Goal: Transaction & Acquisition: Purchase product/service

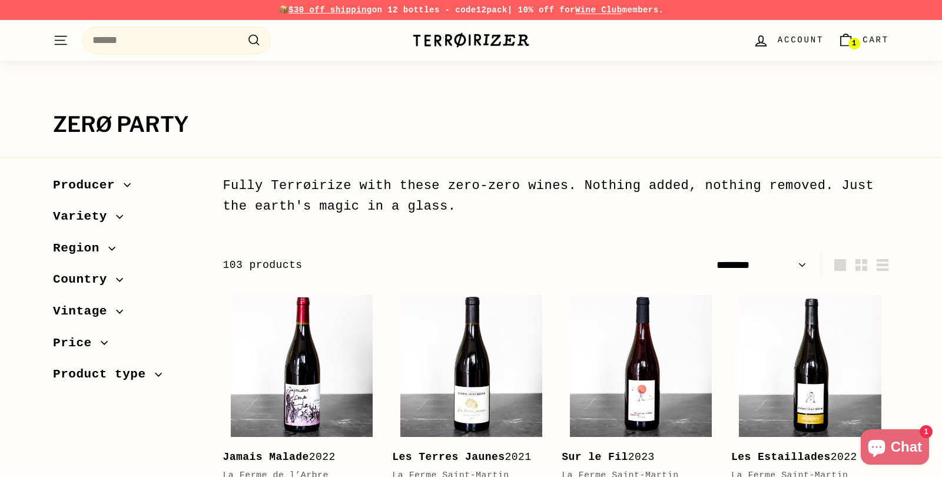
select select "******"
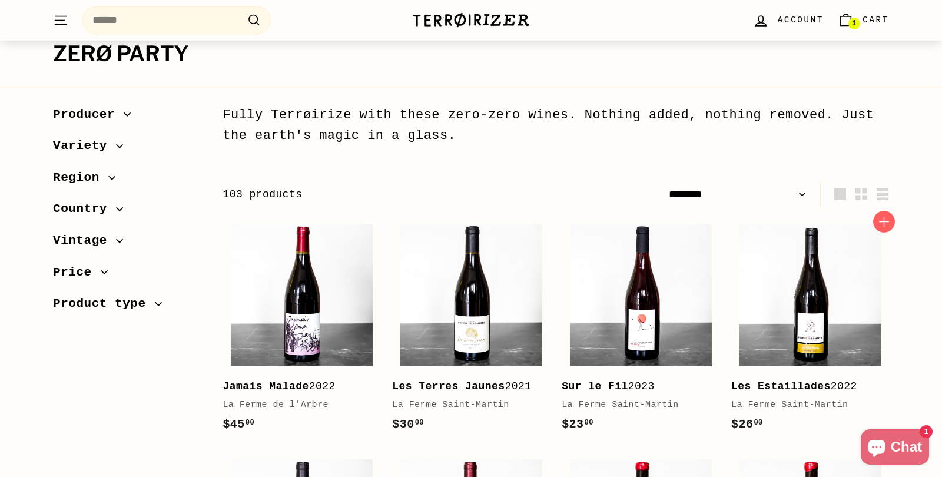
scroll to position [74, 0]
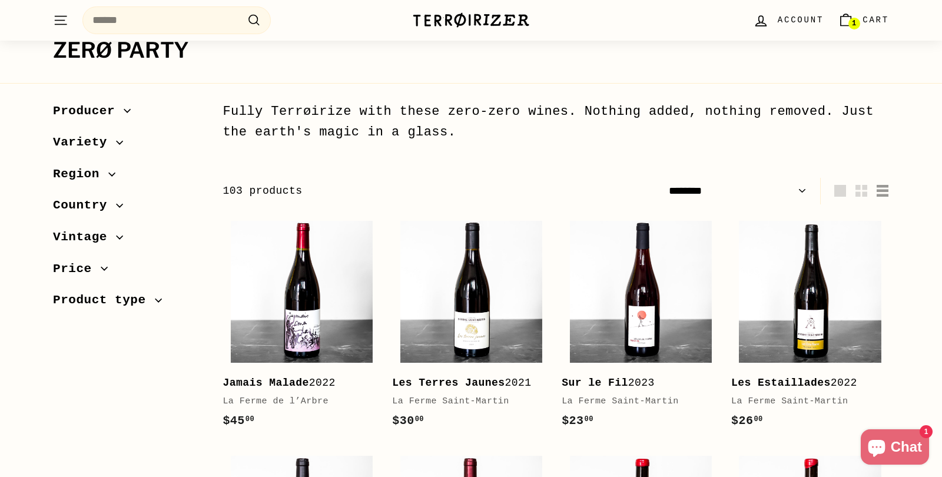
click at [884, 190] on icon "button" at bounding box center [882, 191] width 12 height 12
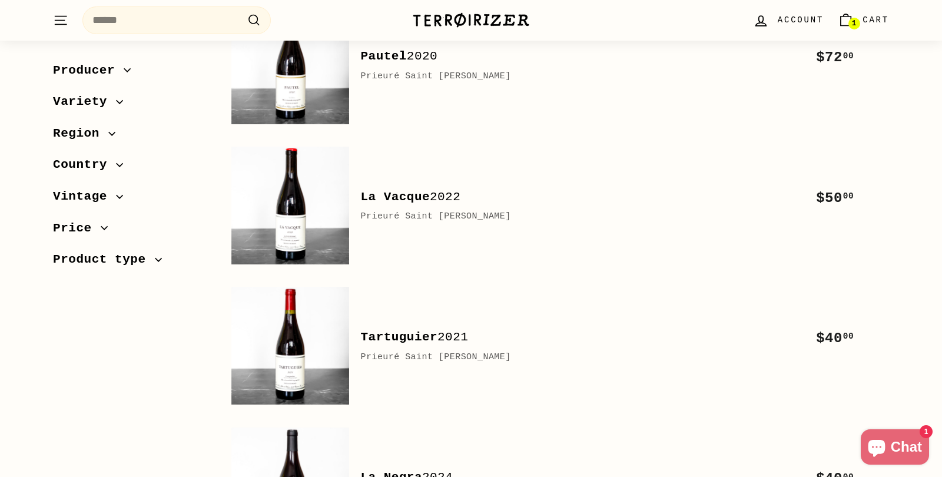
scroll to position [0, 0]
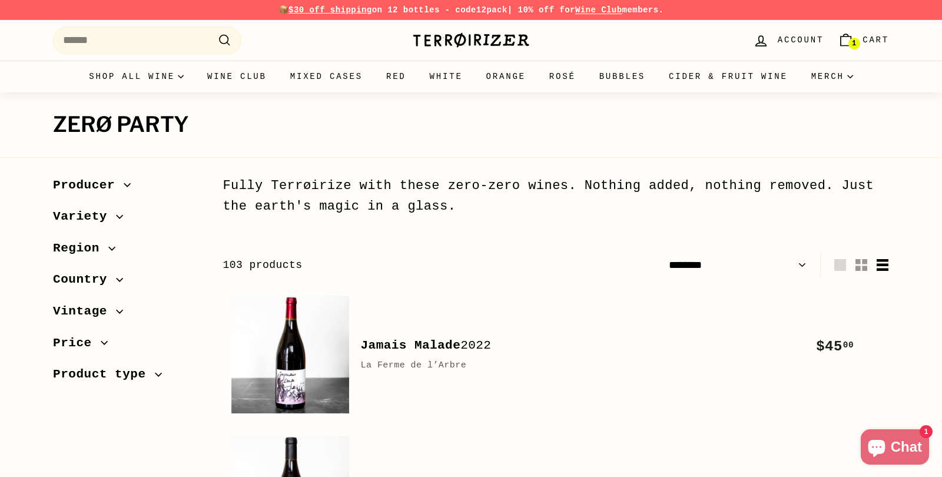
click at [863, 264] on icon "button" at bounding box center [861, 265] width 12 height 12
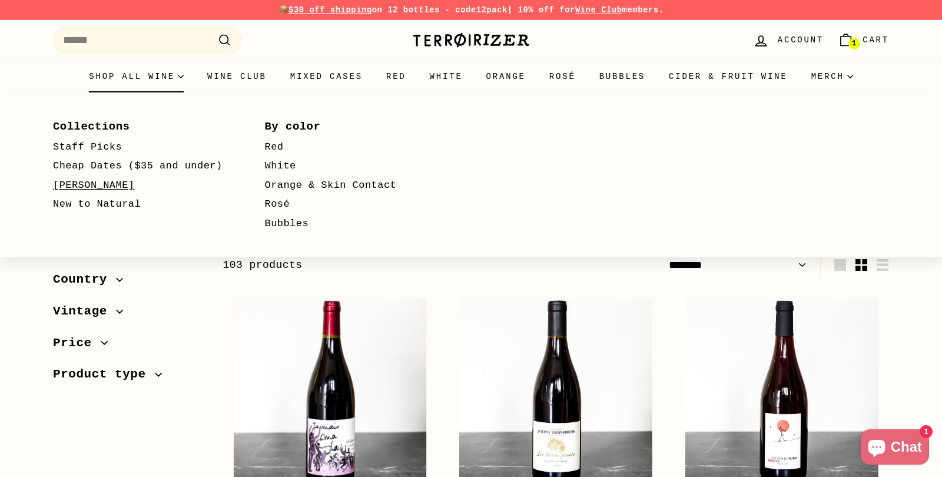
click at [105, 185] on link "[PERSON_NAME]" at bounding box center [142, 185] width 178 height 19
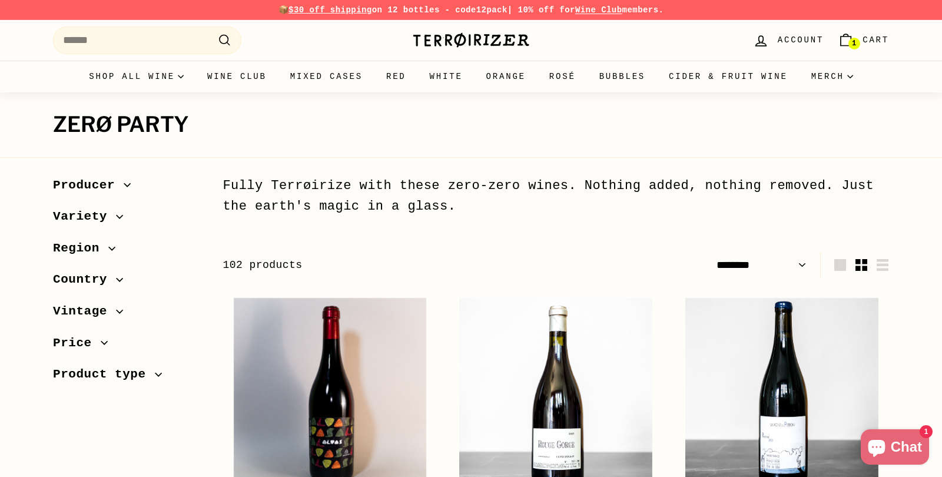
select select "******"
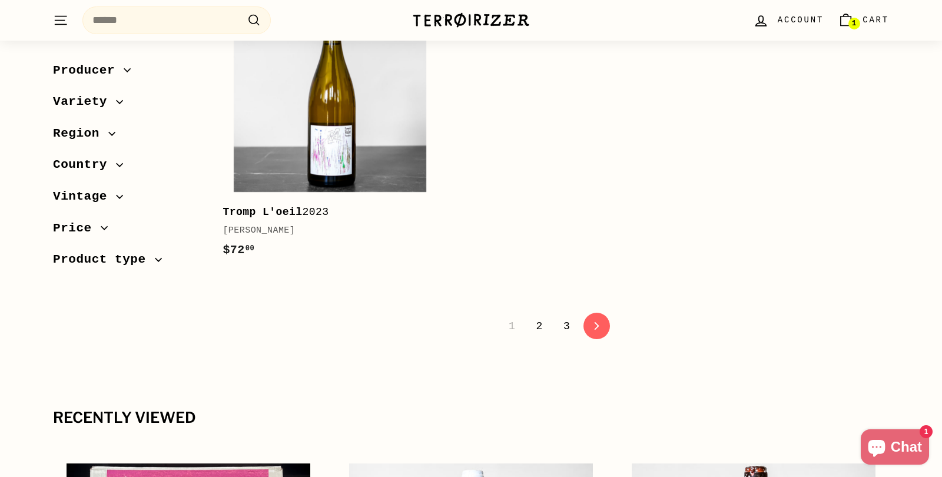
scroll to position [4094, 0]
click at [539, 336] on link "2" at bounding box center [539, 325] width 21 height 20
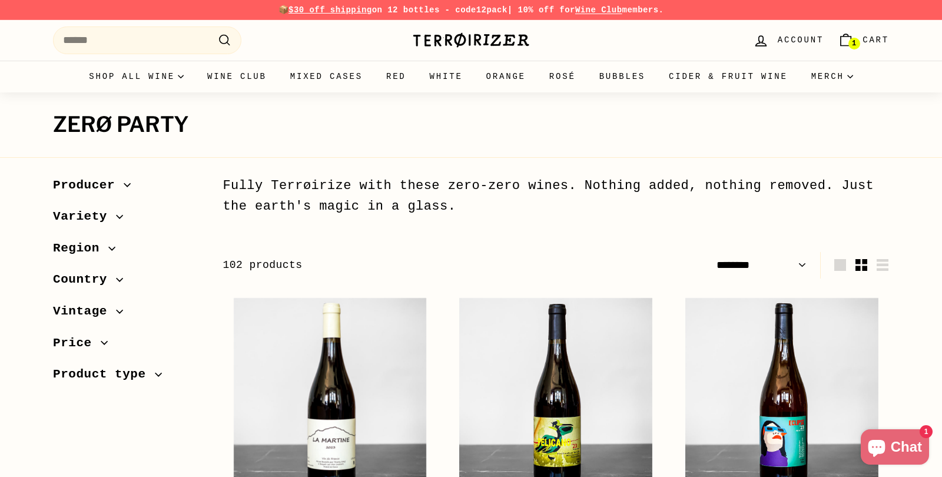
select select "******"
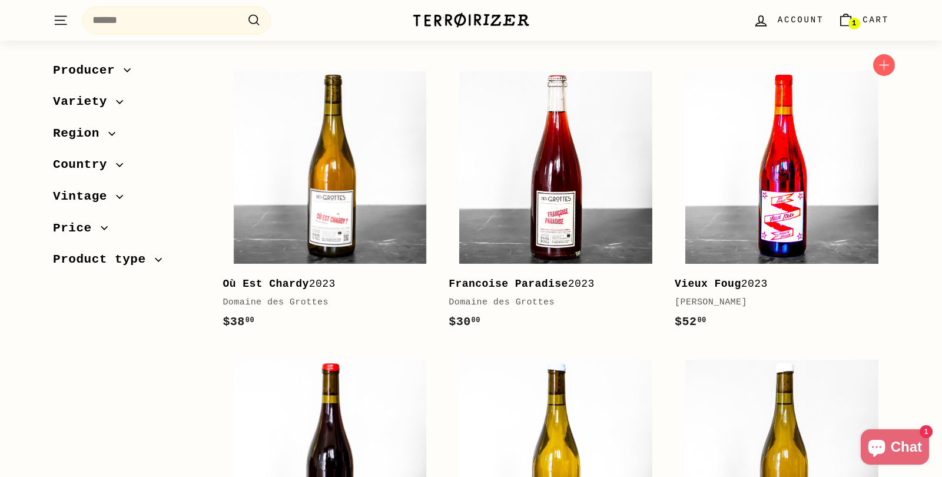
scroll to position [3117, 0]
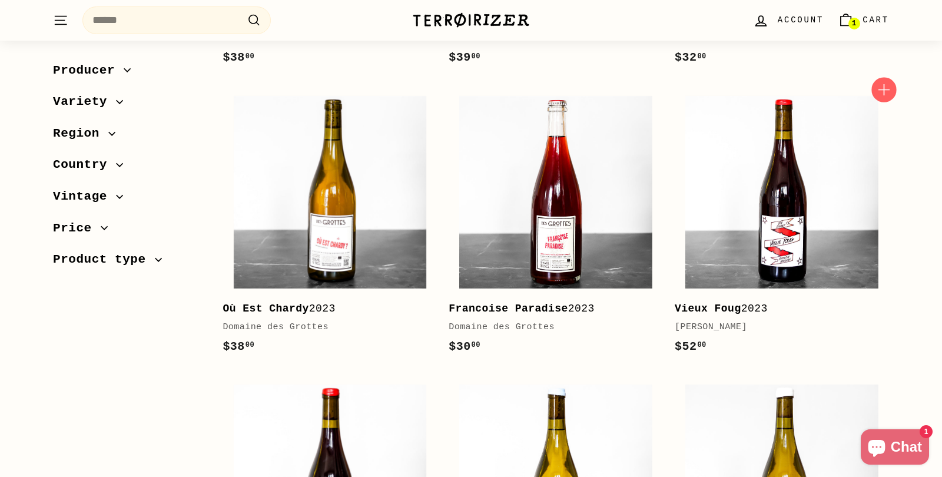
click at [889, 98] on icon "button" at bounding box center [883, 89] width 15 height 15
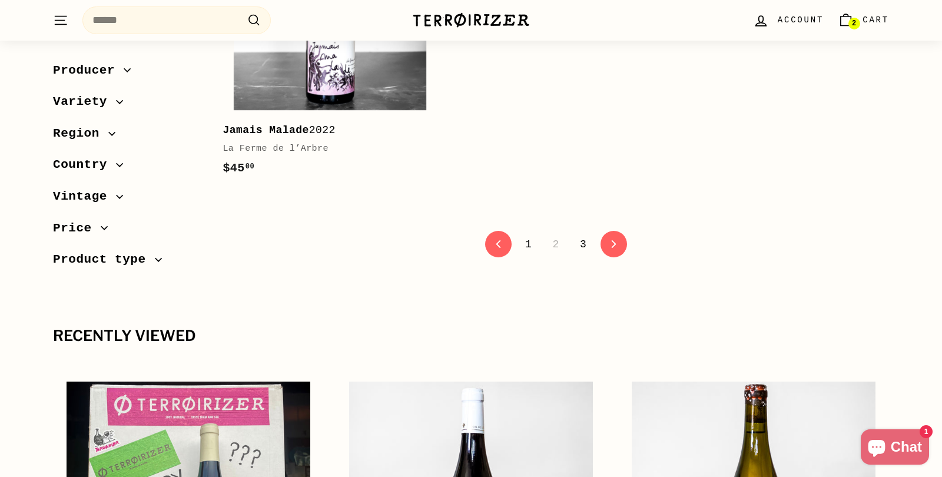
scroll to position [4169, 0]
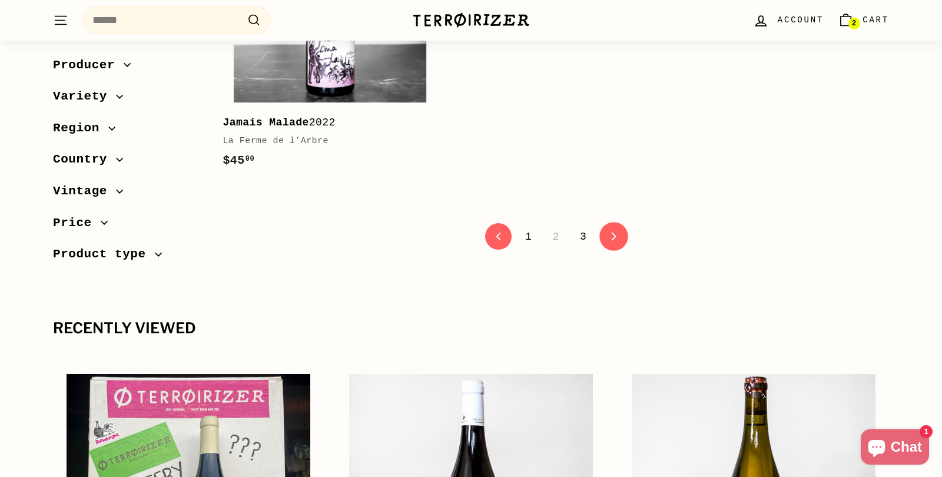
click at [618, 251] on link "icon-chevron Next" at bounding box center [613, 236] width 29 height 29
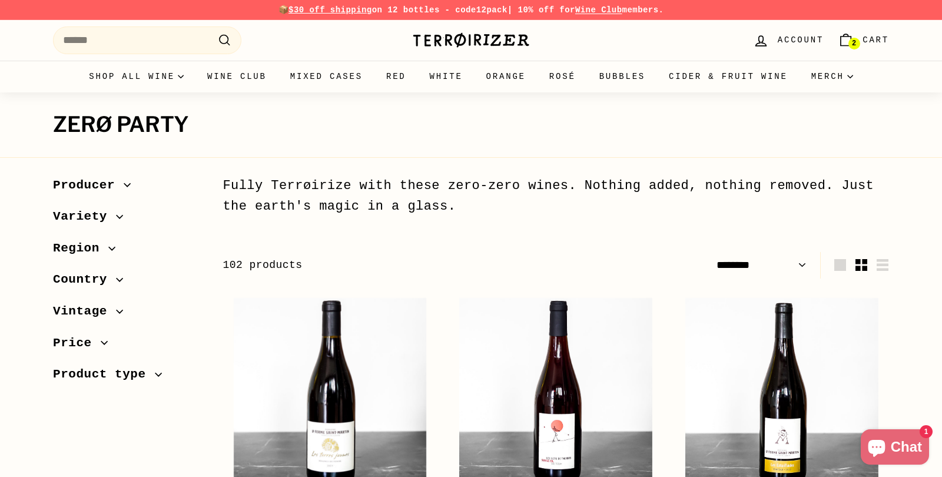
select select "******"
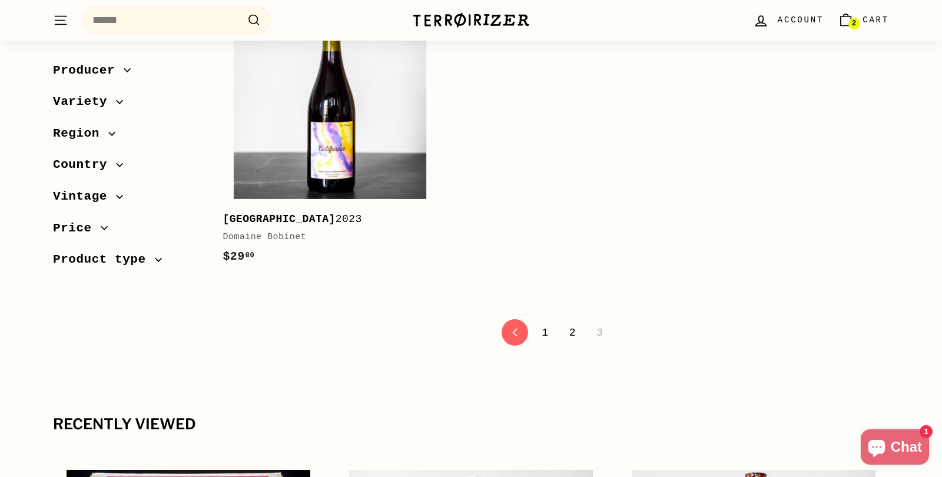
scroll to position [2393, 0]
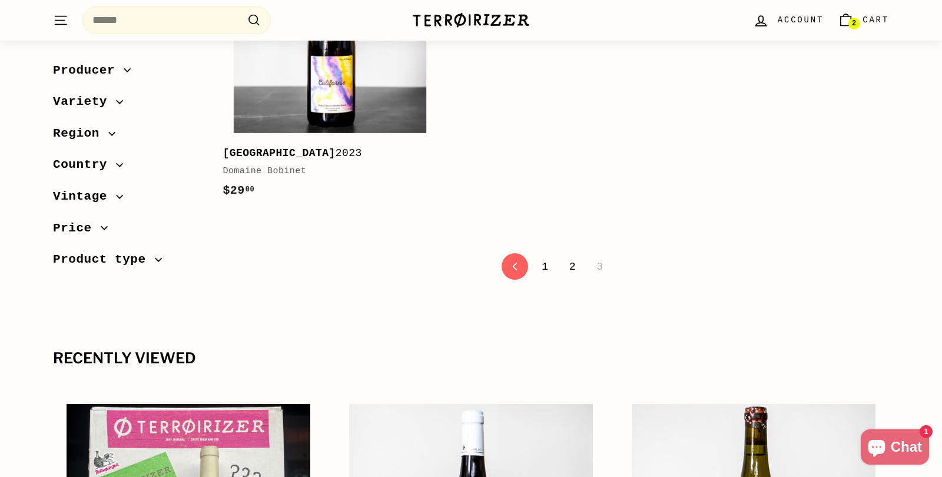
click at [107, 156] on span "Country" at bounding box center [84, 165] width 63 height 20
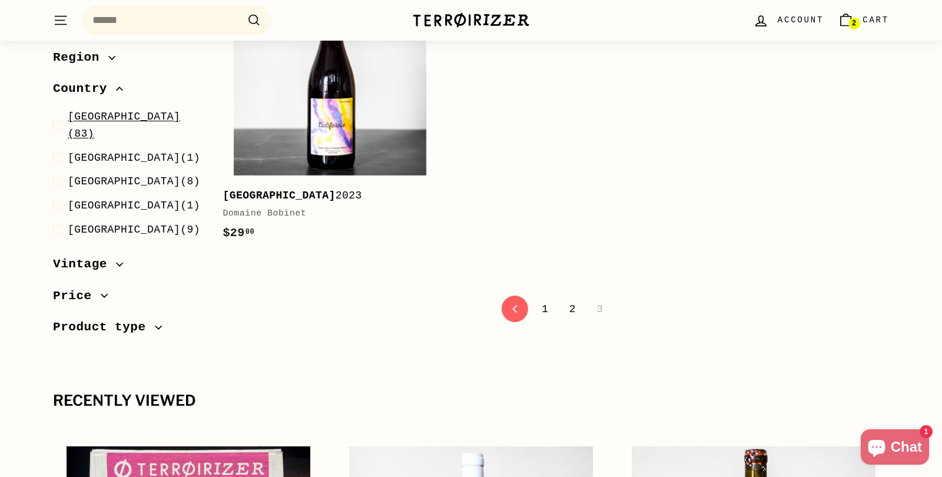
click at [114, 117] on span "France (83)" at bounding box center [136, 125] width 136 height 34
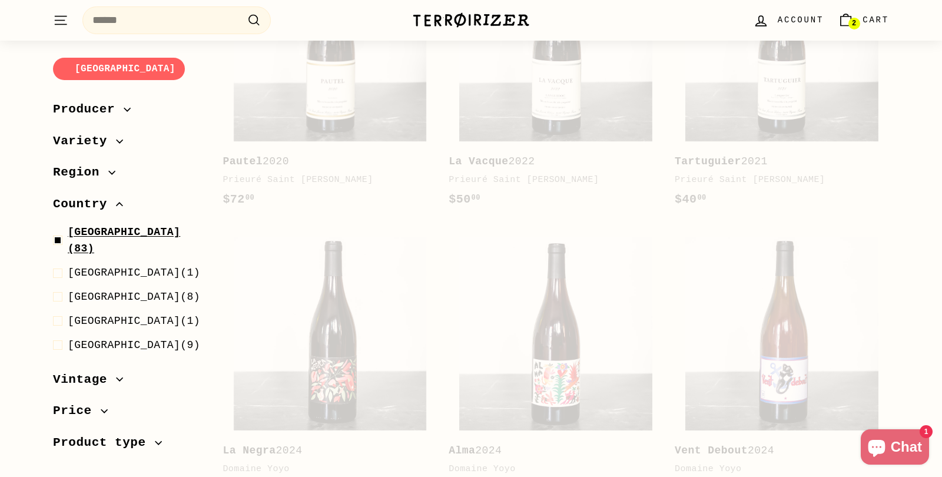
scroll to position [86, 0]
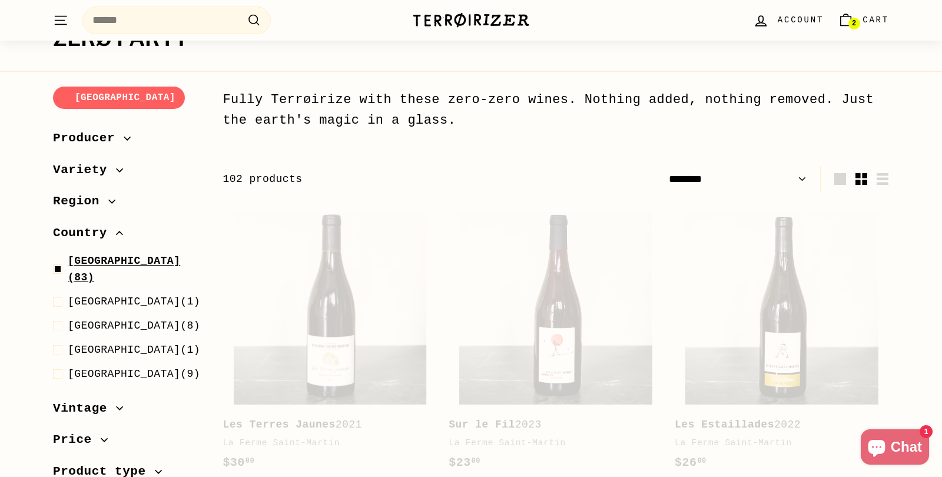
select select "******"
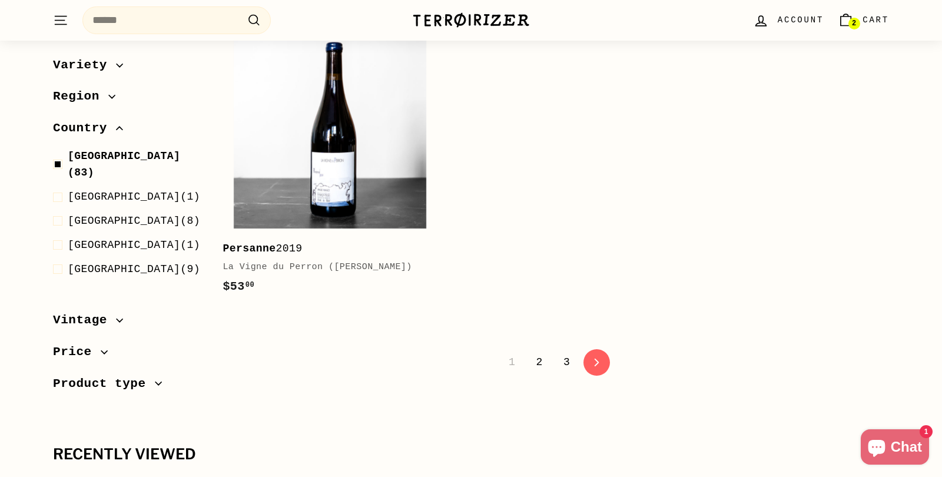
scroll to position [3994, 0]
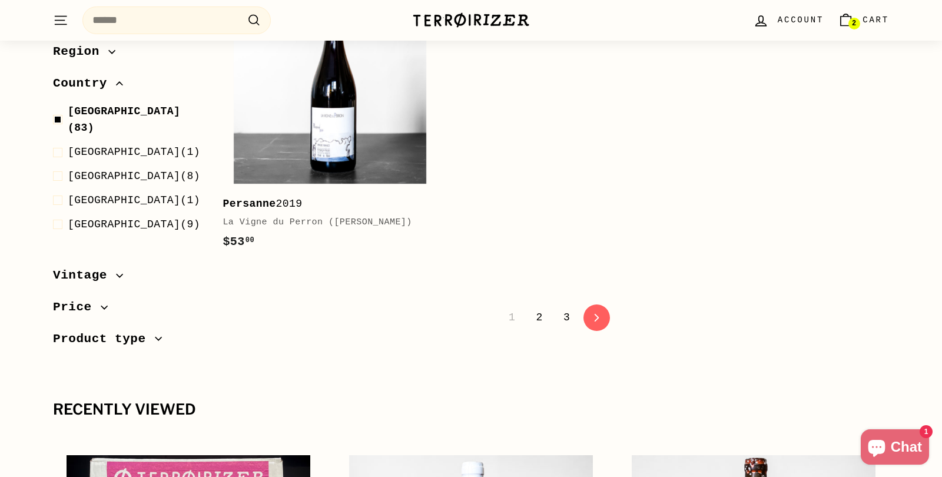
click at [543, 327] on link "2" at bounding box center [539, 317] width 21 height 20
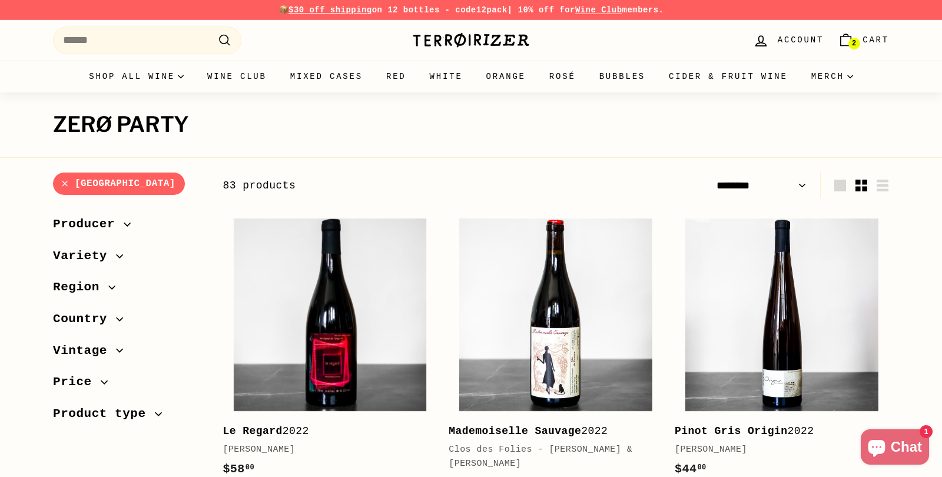
select select "******"
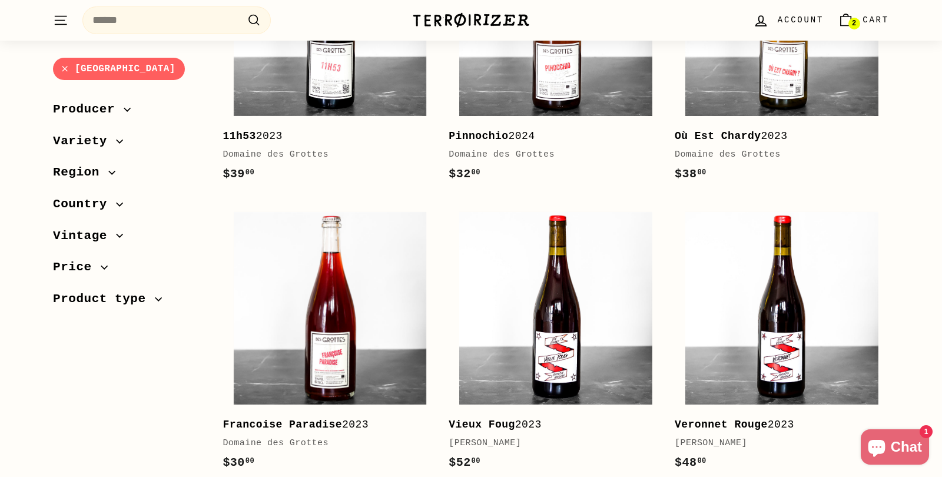
scroll to position [1466, 0]
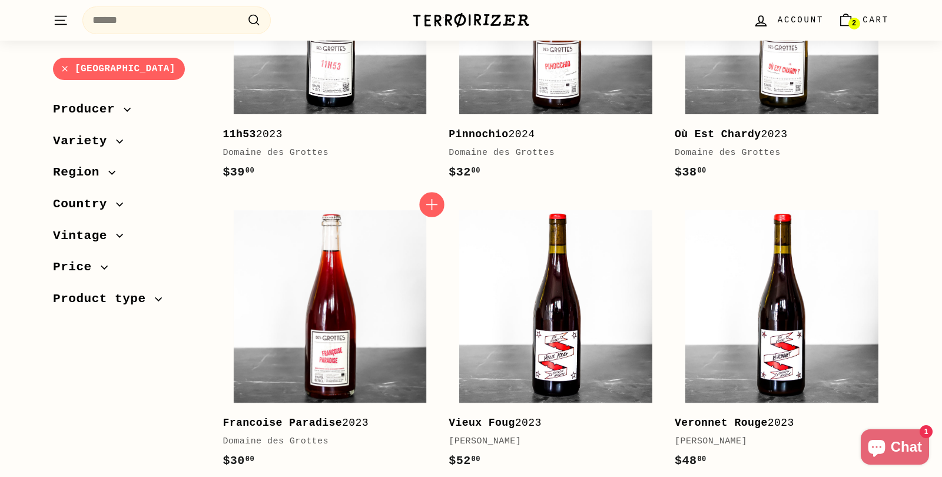
click at [436, 202] on icon "button" at bounding box center [431, 204] width 15 height 15
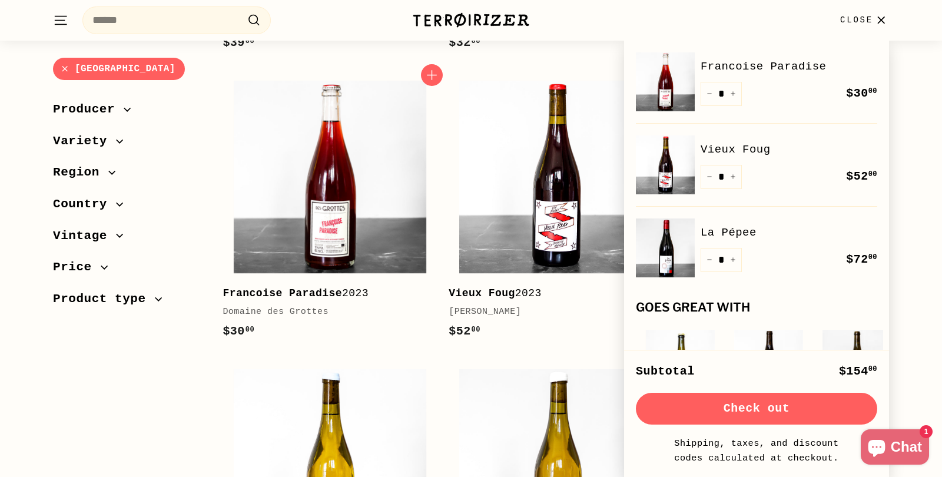
scroll to position [1638, 0]
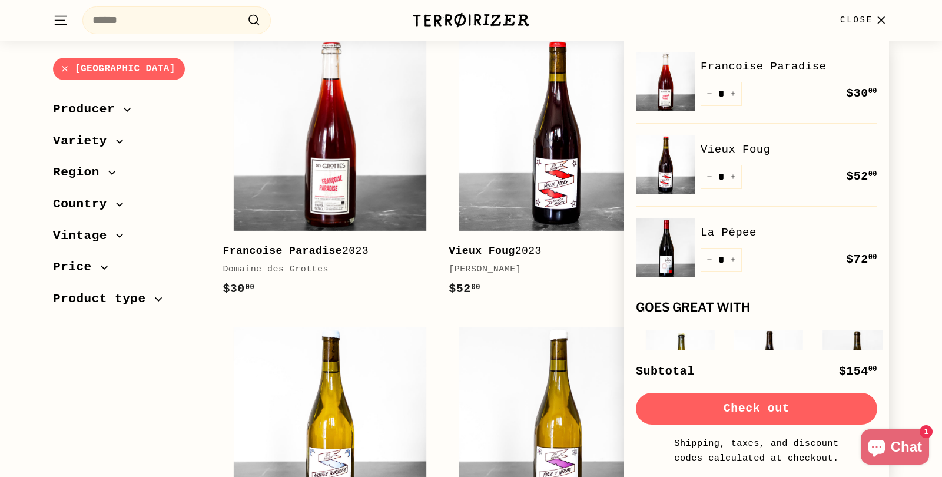
click at [884, 19] on icon "button" at bounding box center [881, 20] width 16 height 16
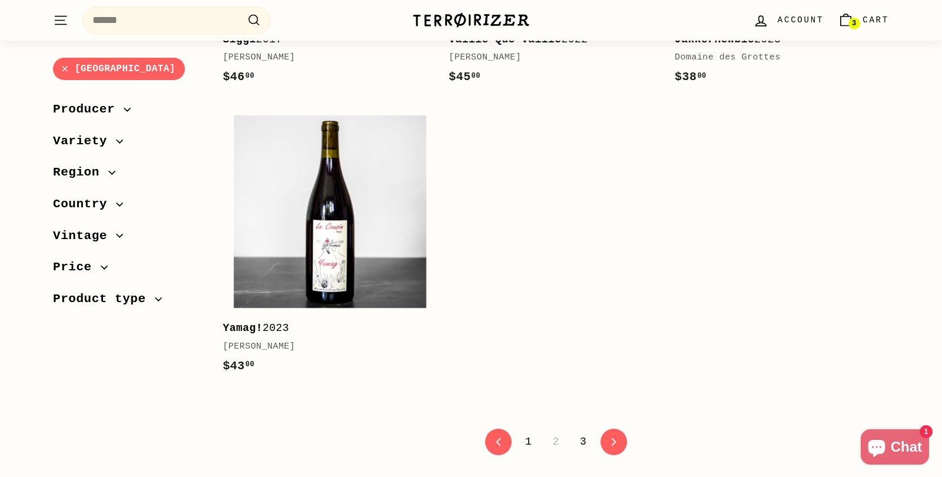
scroll to position [3876, 0]
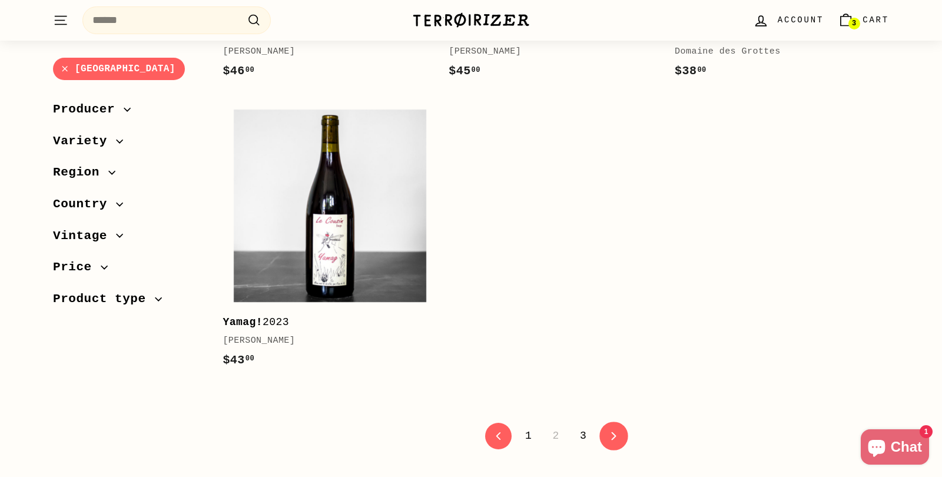
click at [610, 432] on icon "icon-chevron" at bounding box center [613, 435] width 8 height 8
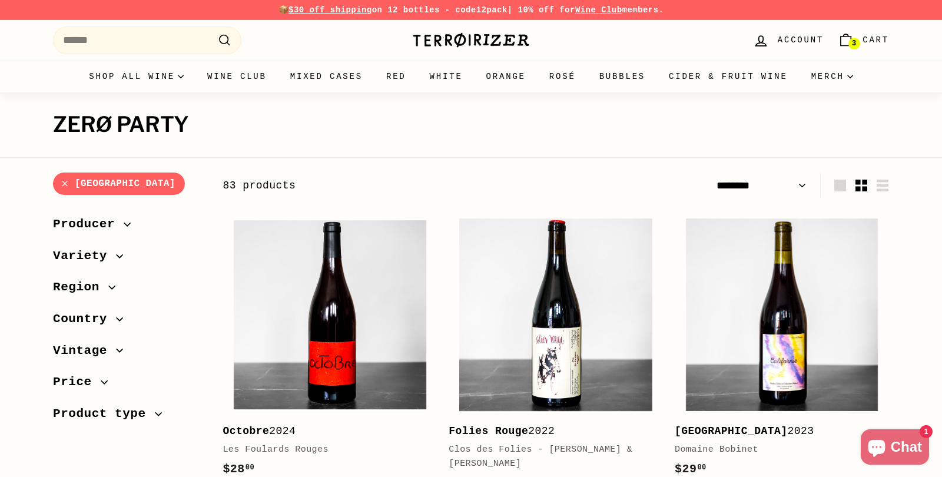
select select "******"
click at [62, 184] on link "[GEOGRAPHIC_DATA]" at bounding box center [119, 183] width 132 height 23
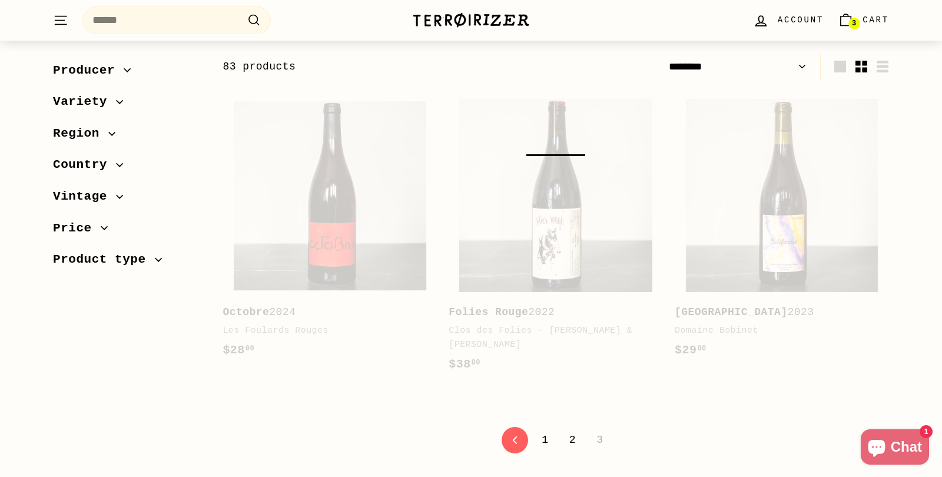
scroll to position [125, 0]
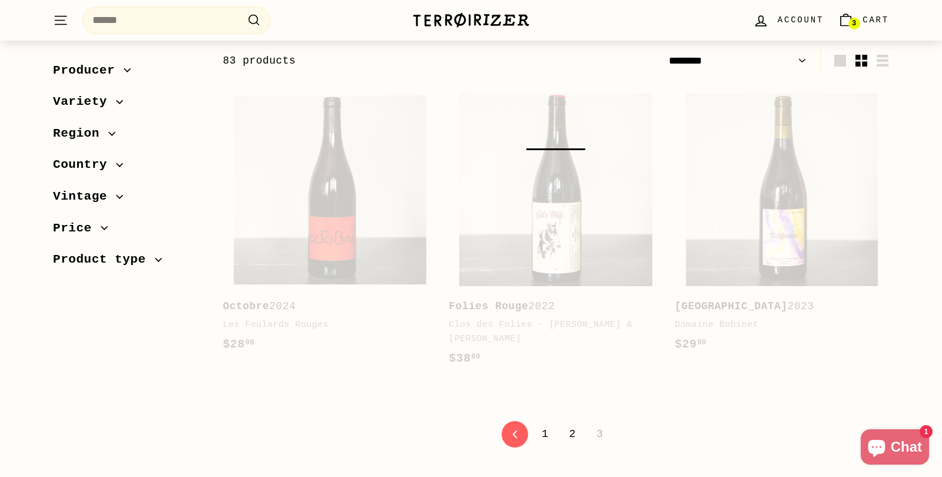
select select "******"
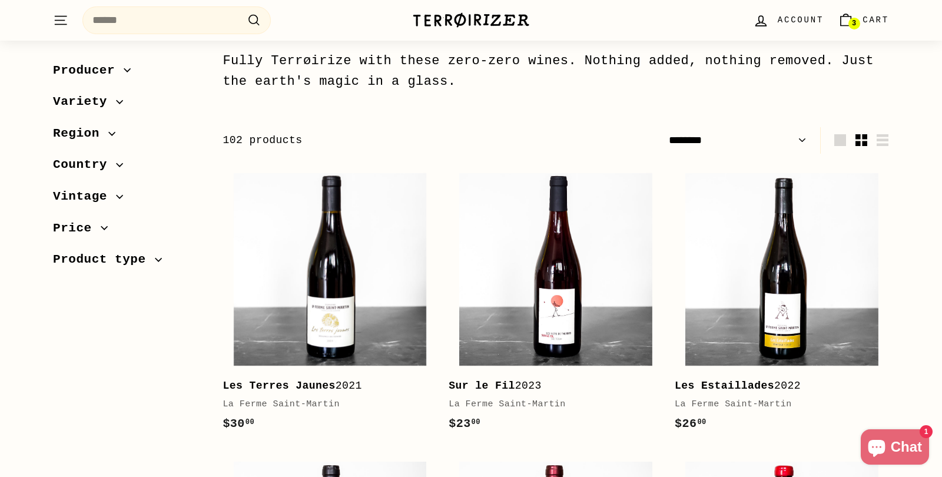
scroll to position [0, 0]
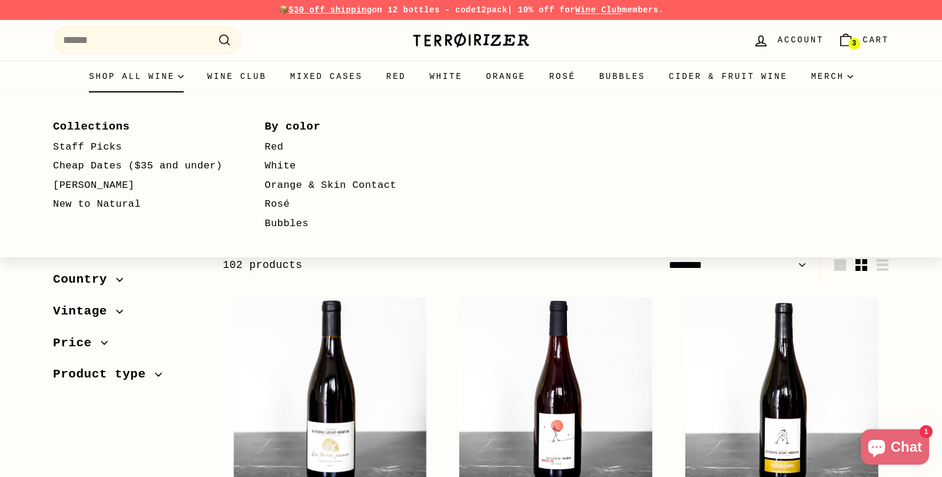
click at [154, 81] on summary "Shop all wine" at bounding box center [136, 77] width 118 height 32
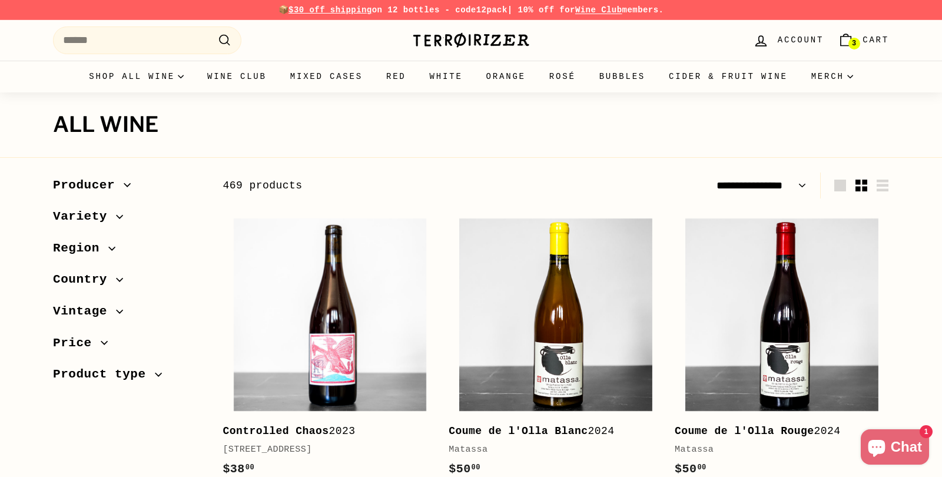
select select "**********"
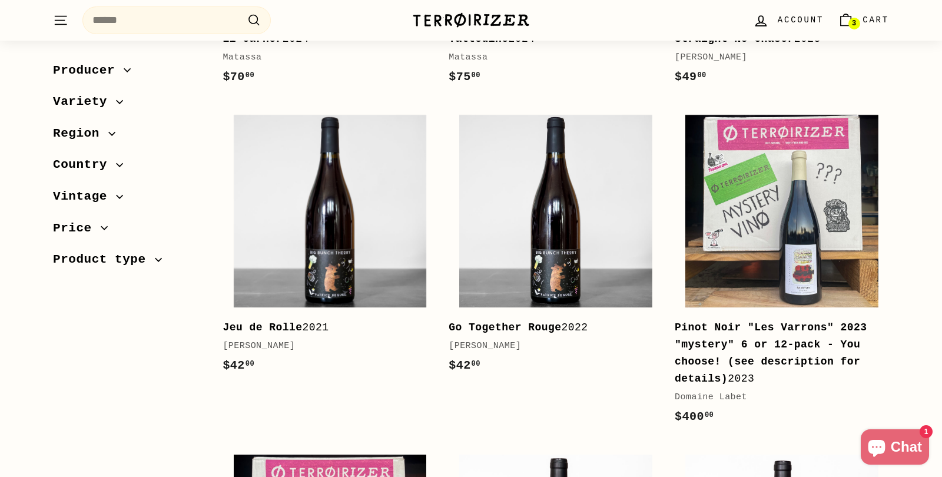
scroll to position [973, 0]
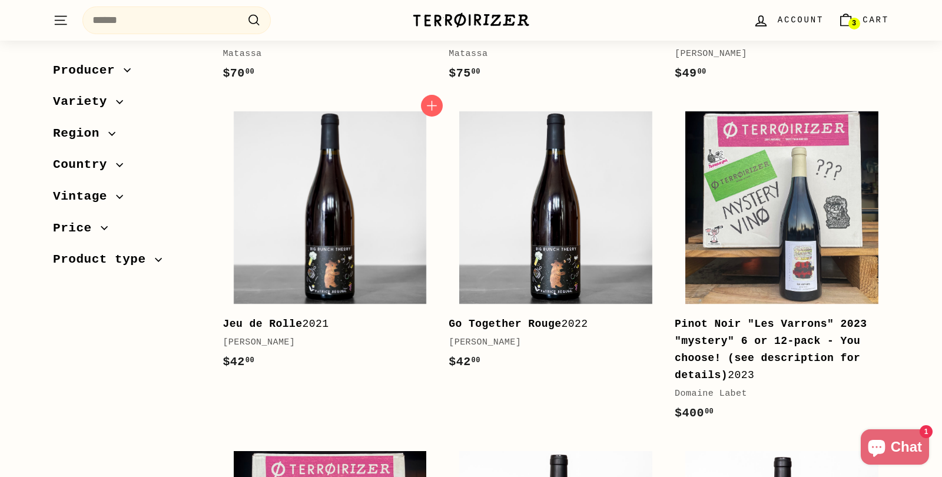
click at [330, 320] on div "Jeu de Rolle 2021" at bounding box center [323, 323] width 202 height 17
click at [656, 112] on icon "button" at bounding box center [657, 105] width 15 height 15
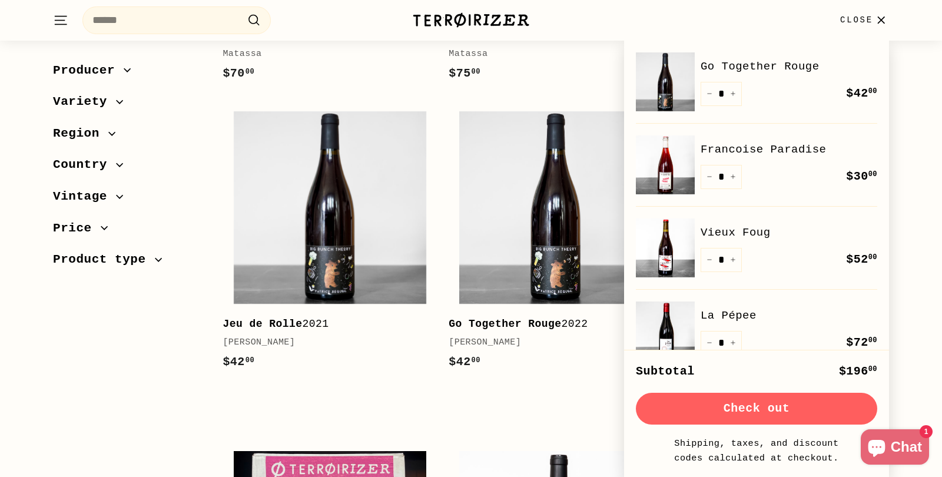
click at [885, 19] on icon "button" at bounding box center [881, 20] width 16 height 16
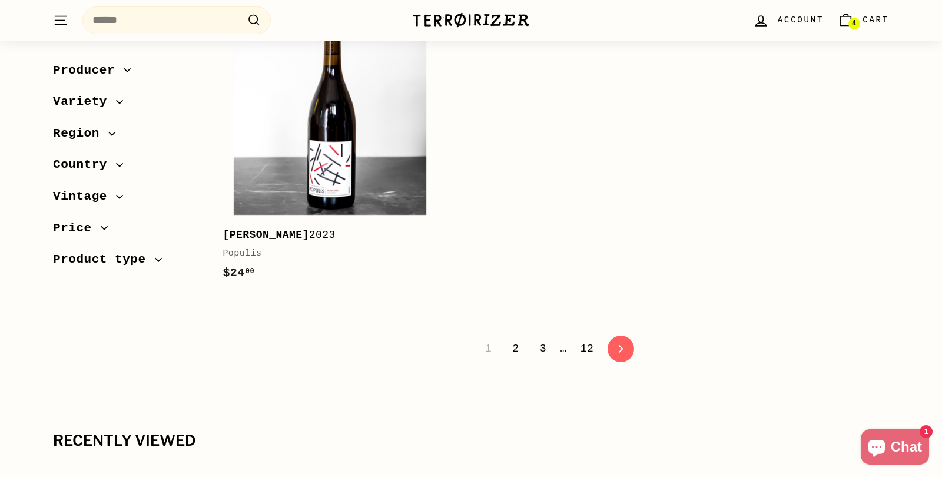
scroll to position [4104, 0]
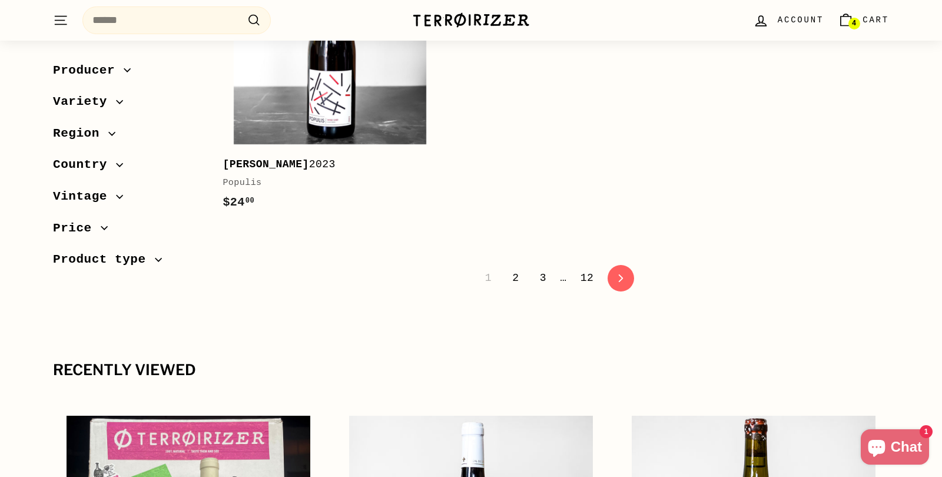
click at [519, 278] on link "2" at bounding box center [515, 278] width 21 height 20
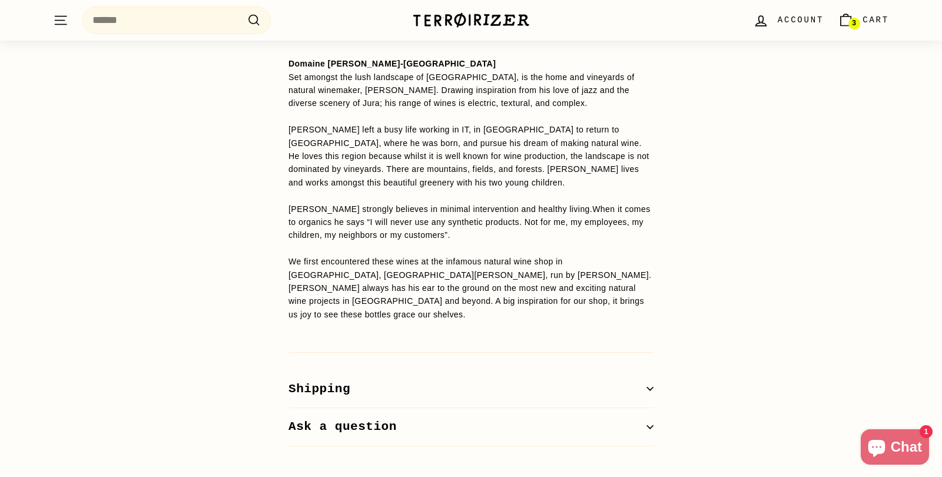
scroll to position [889, 0]
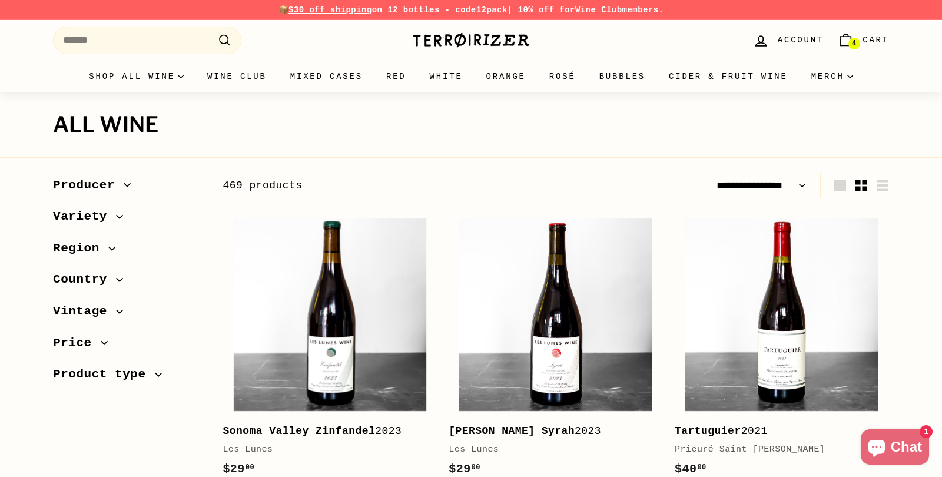
select select "**********"
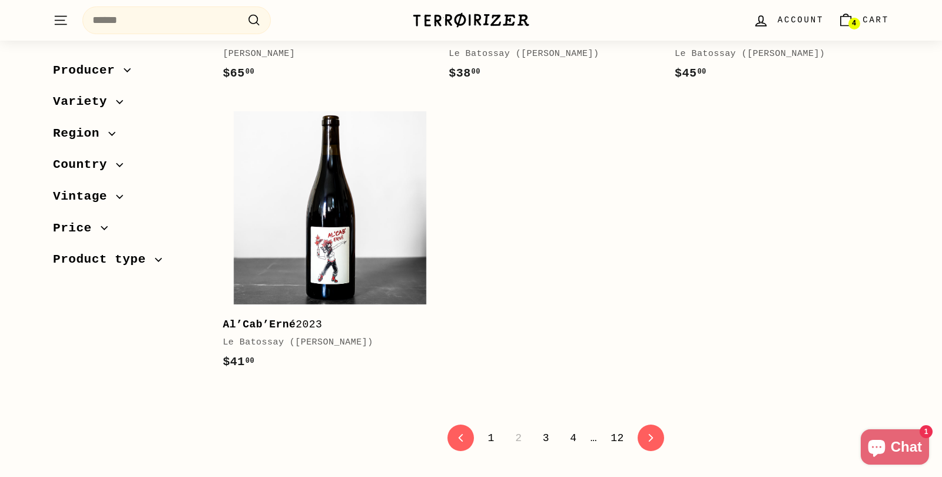
scroll to position [3898, 0]
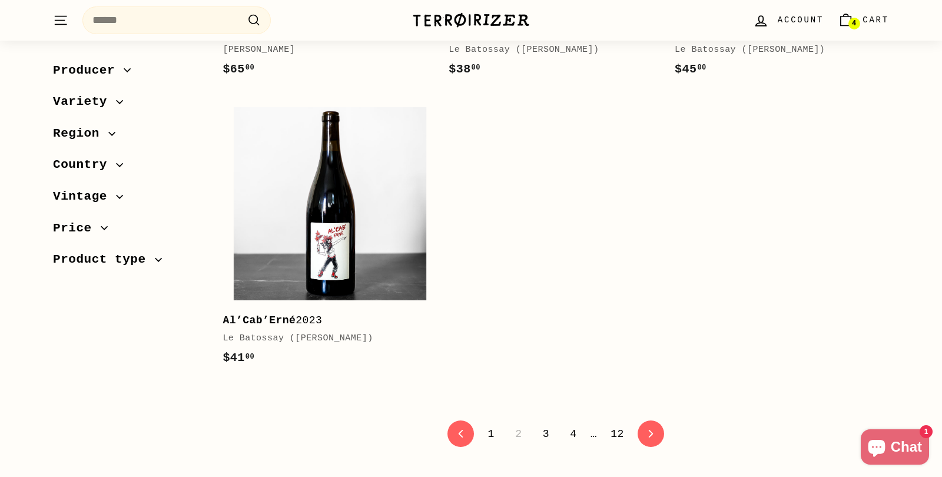
click at [542, 439] on link "3" at bounding box center [546, 434] width 21 height 20
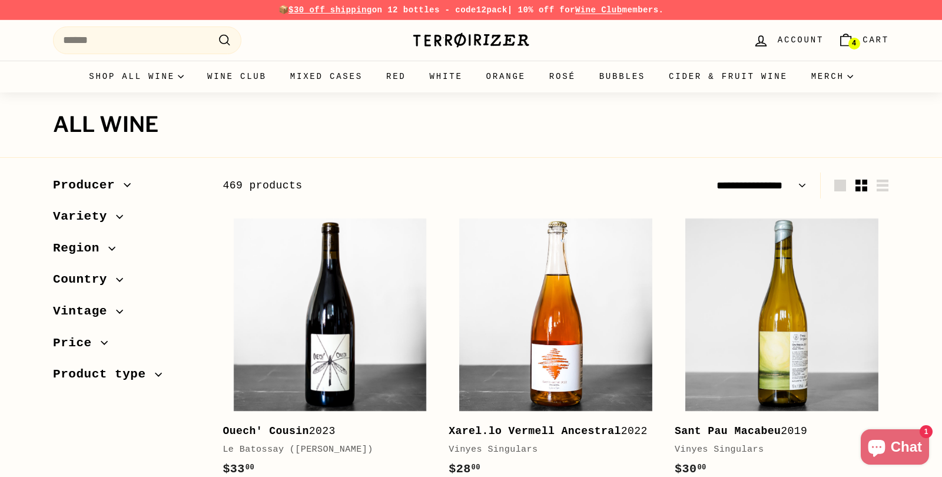
select select "**********"
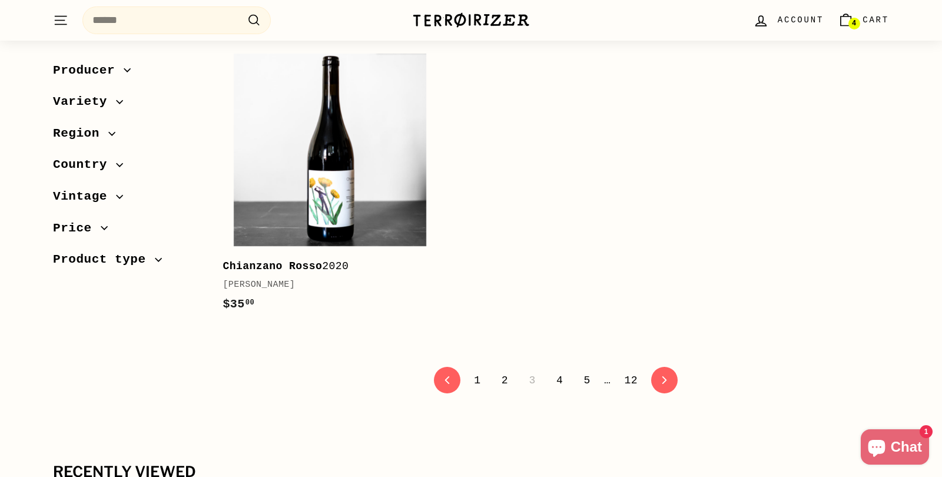
scroll to position [3971, 0]
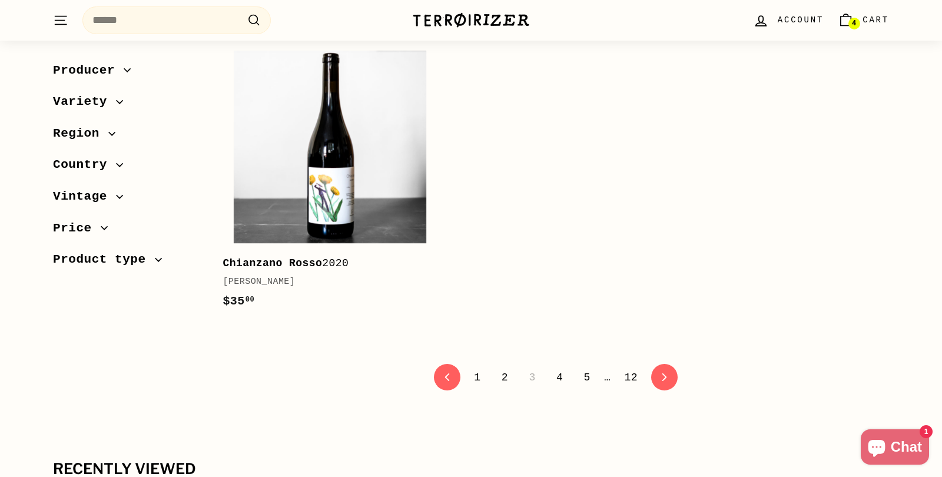
click at [561, 383] on link "4" at bounding box center [559, 377] width 21 height 20
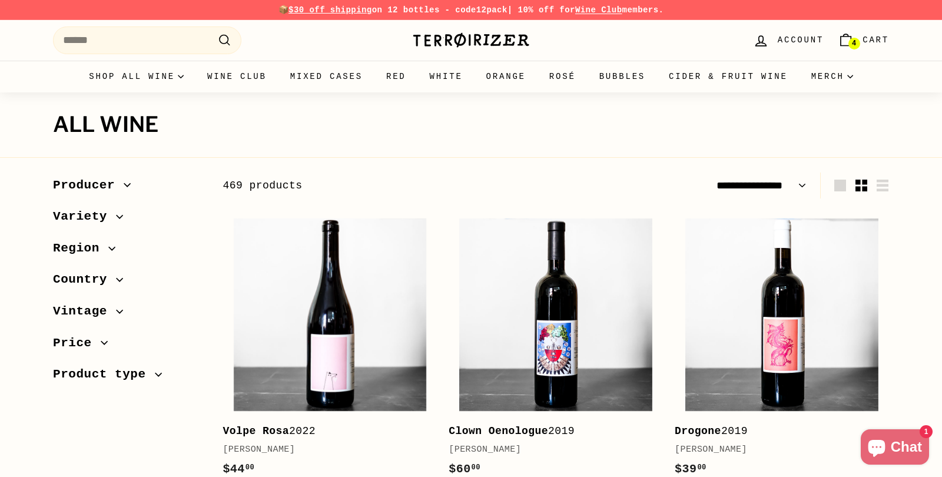
select select "**********"
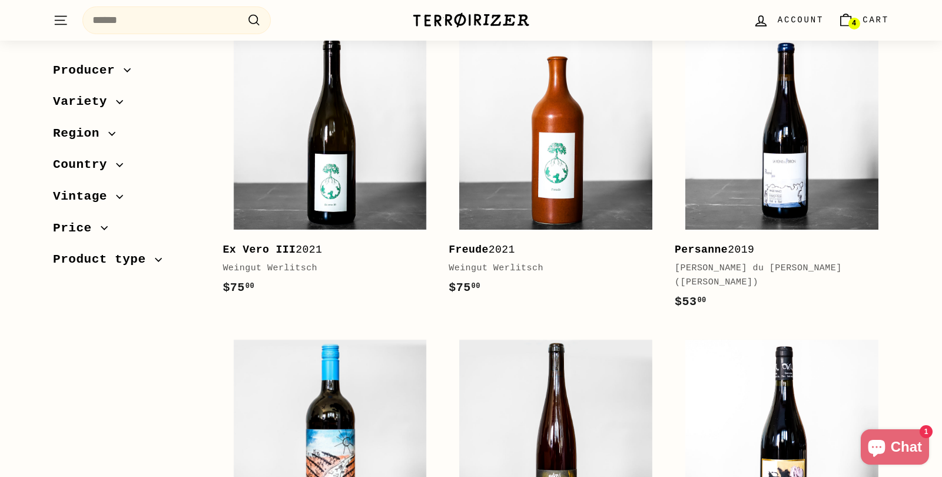
scroll to position [1848, 0]
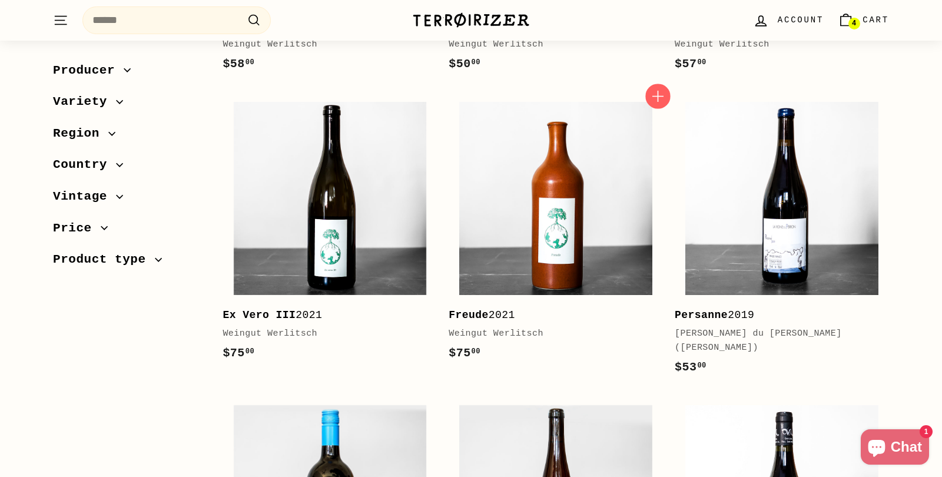
click at [660, 90] on icon "button" at bounding box center [657, 95] width 15 height 15
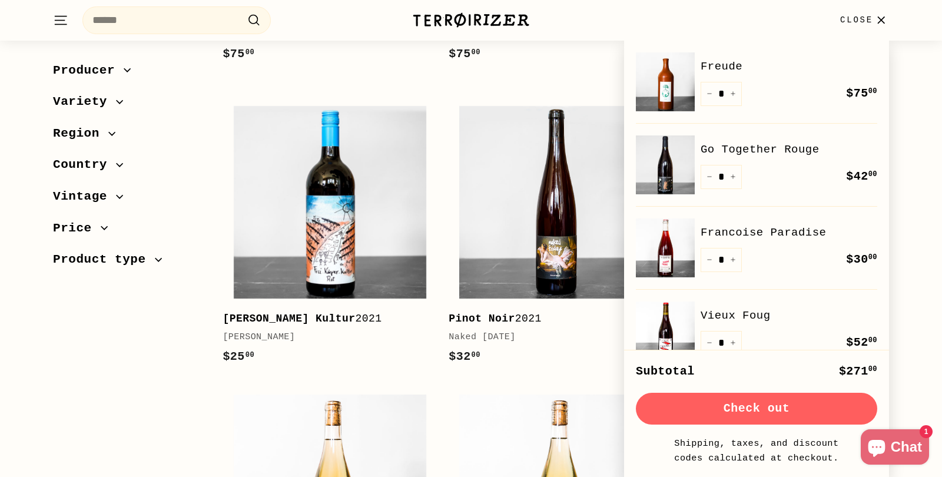
click at [925, 170] on div "Sort Featured Best selling Alphabetically, A-Z Alphabetically, Z-A Price, low t…" at bounding box center [471, 136] width 942 height 4222
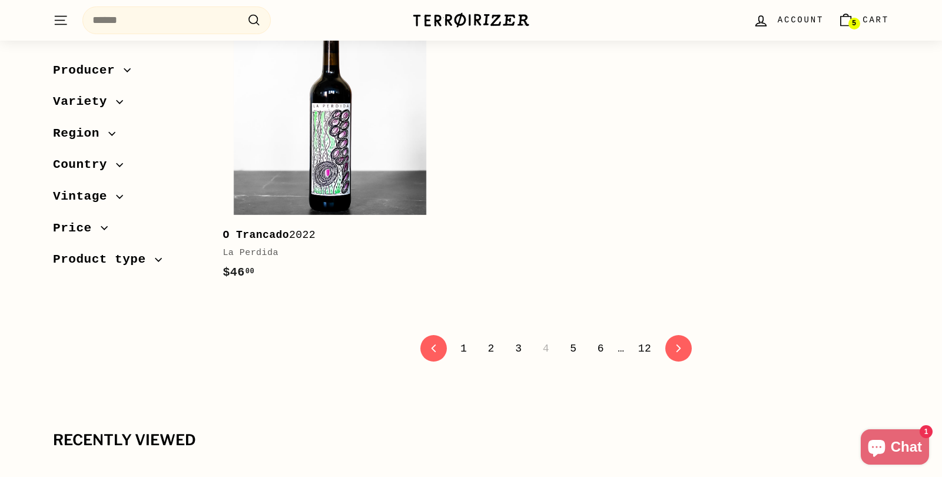
scroll to position [3995, 0]
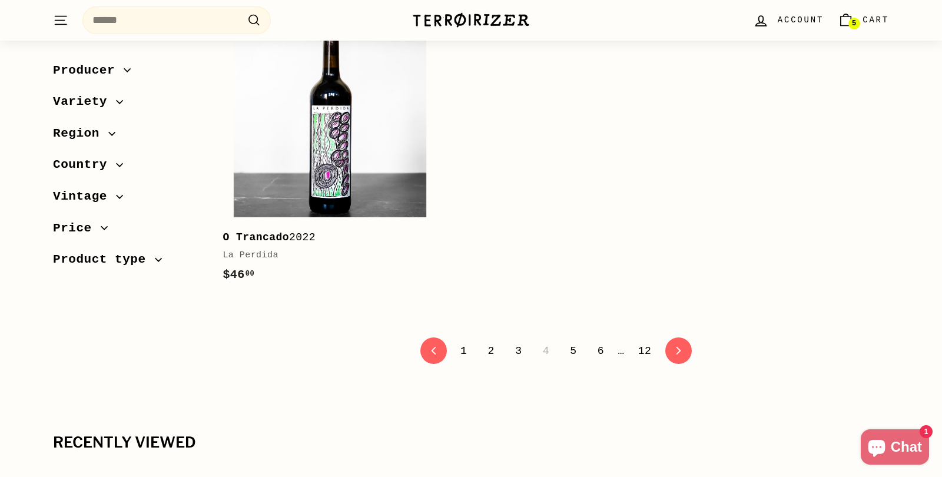
click at [570, 341] on link "5" at bounding box center [573, 351] width 21 height 20
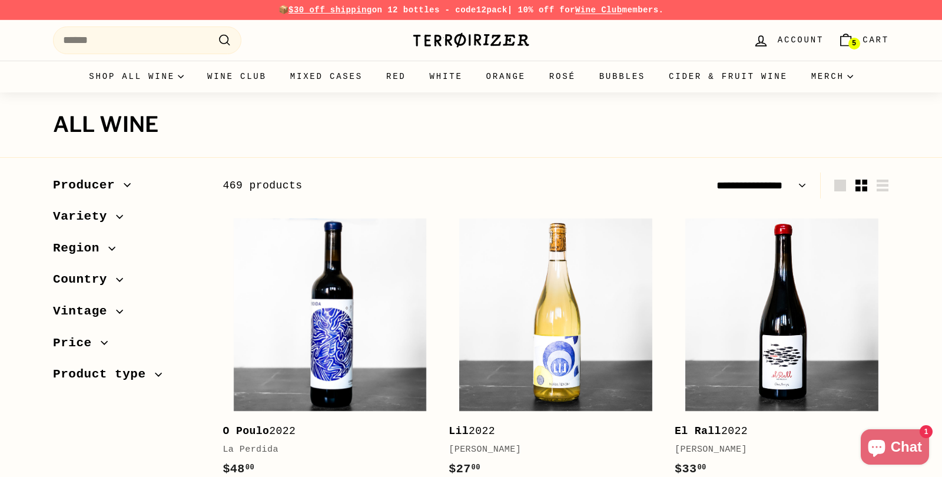
select select "**********"
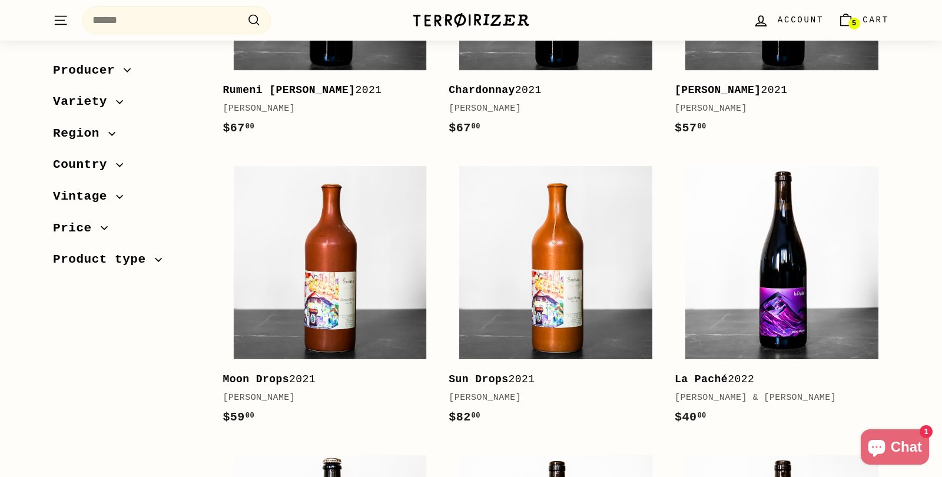
scroll to position [1208, 0]
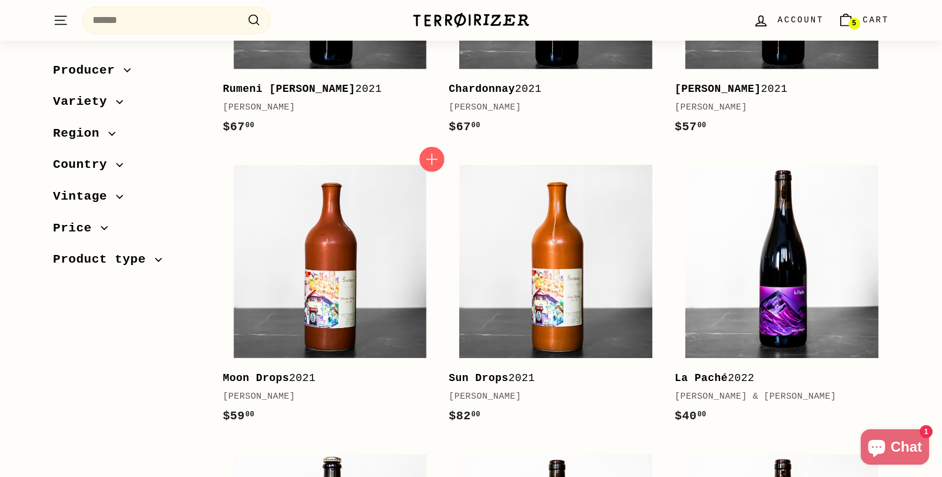
click at [430, 163] on icon "button" at bounding box center [431, 158] width 15 height 15
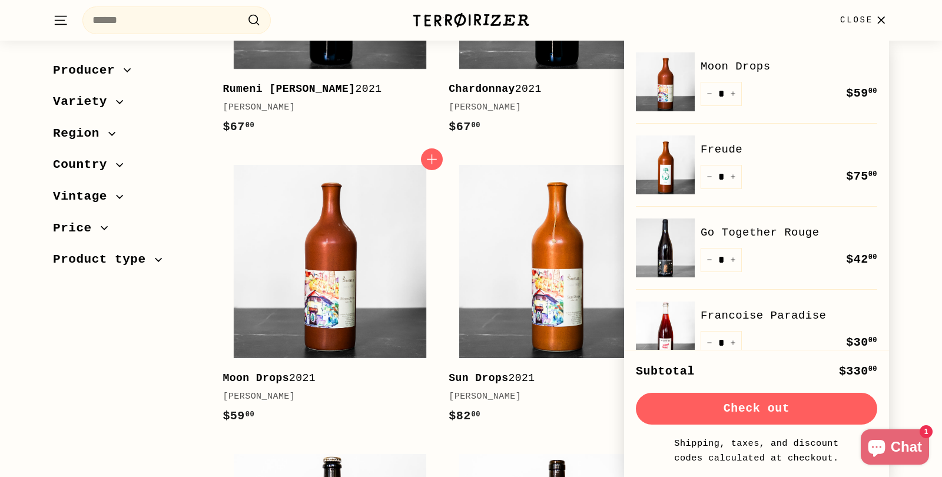
scroll to position [4, 0]
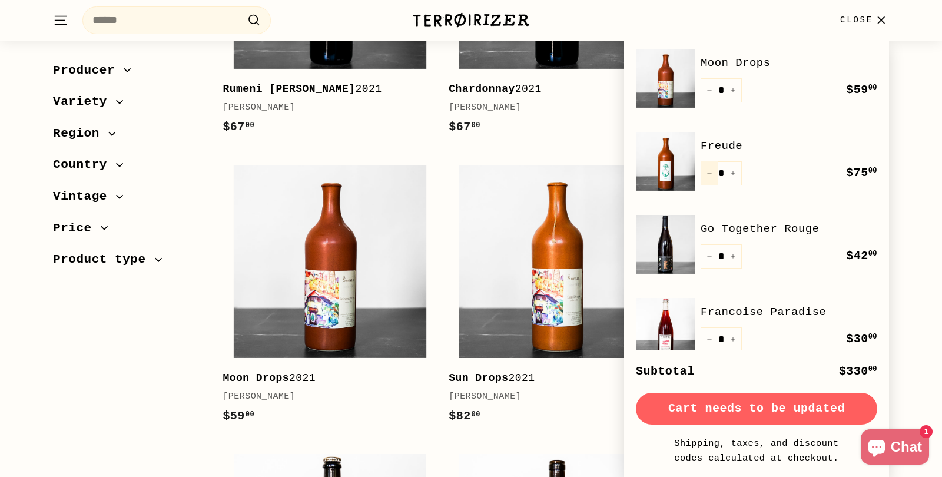
click at [710, 175] on button "−" at bounding box center [709, 173] width 18 height 24
type input "*"
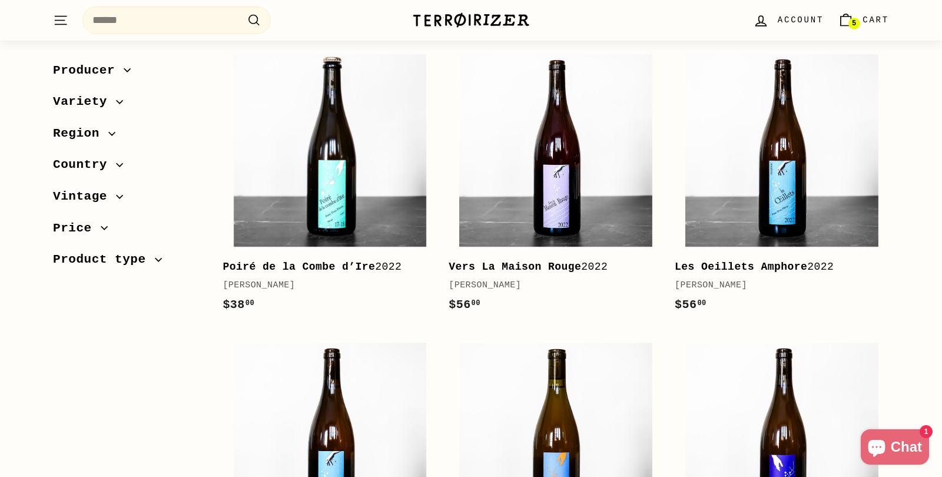
scroll to position [1562, 0]
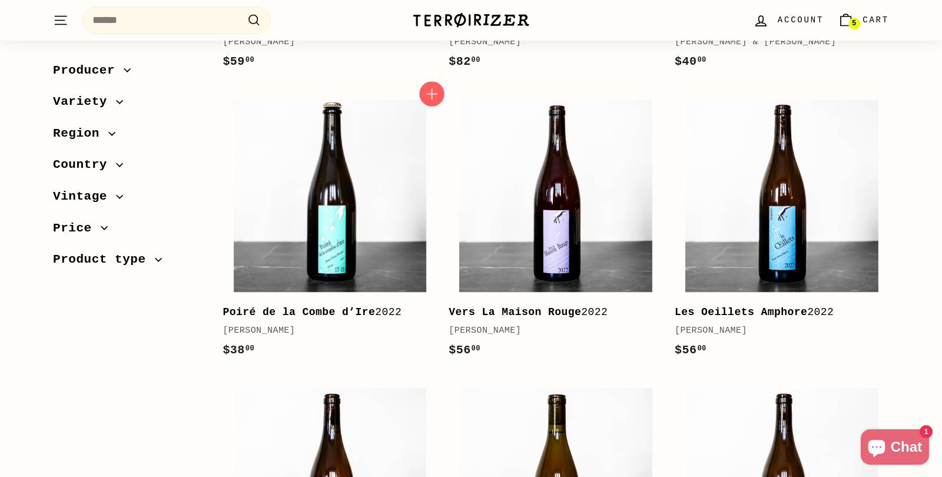
click at [423, 99] on span "Add to cart" at bounding box center [431, 93] width 25 height 25
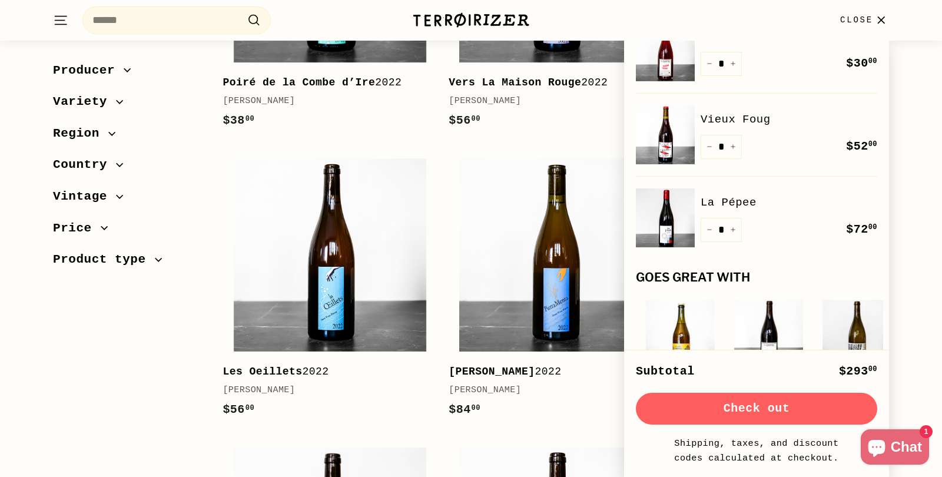
scroll to position [2256, 0]
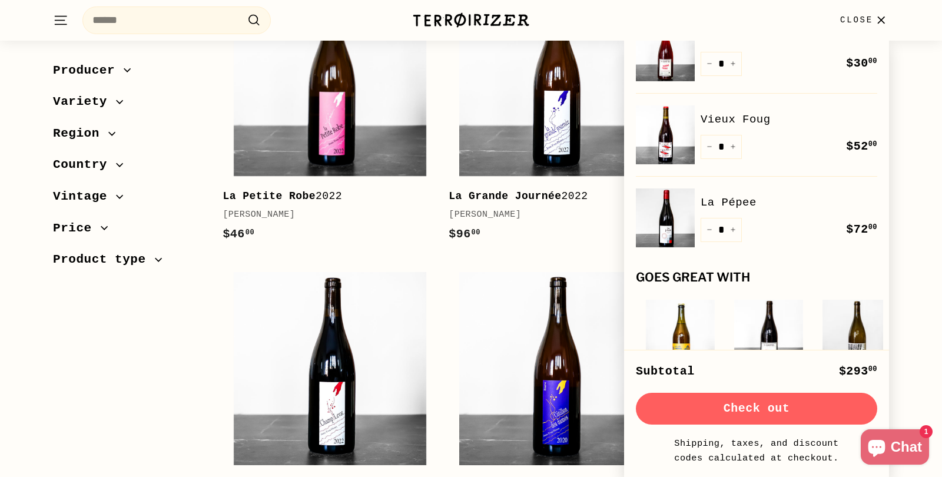
click at [882, 19] on icon "button" at bounding box center [881, 19] width 6 height 6
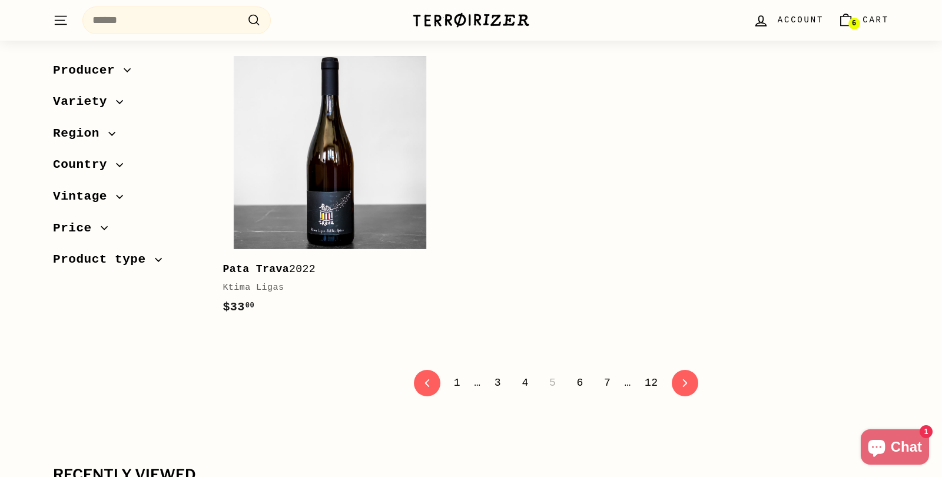
scroll to position [3971, 0]
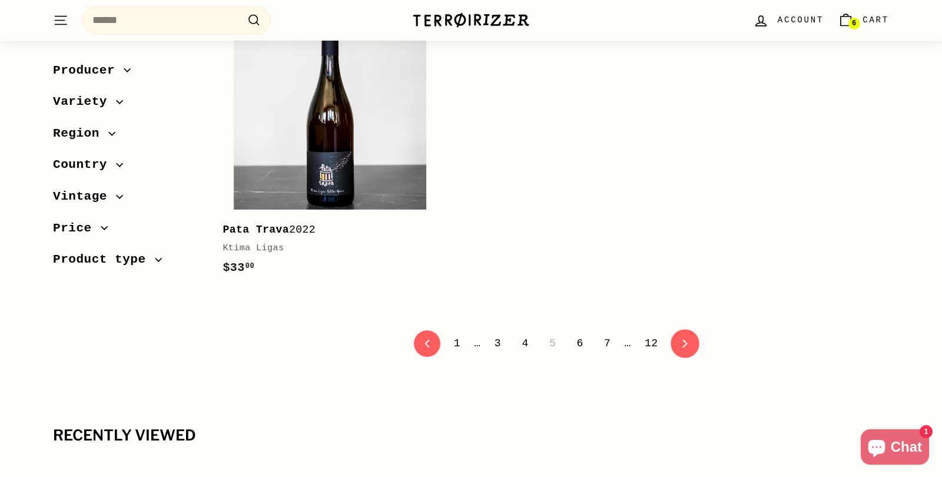
click at [687, 347] on link "icon-chevron Next" at bounding box center [684, 343] width 29 height 29
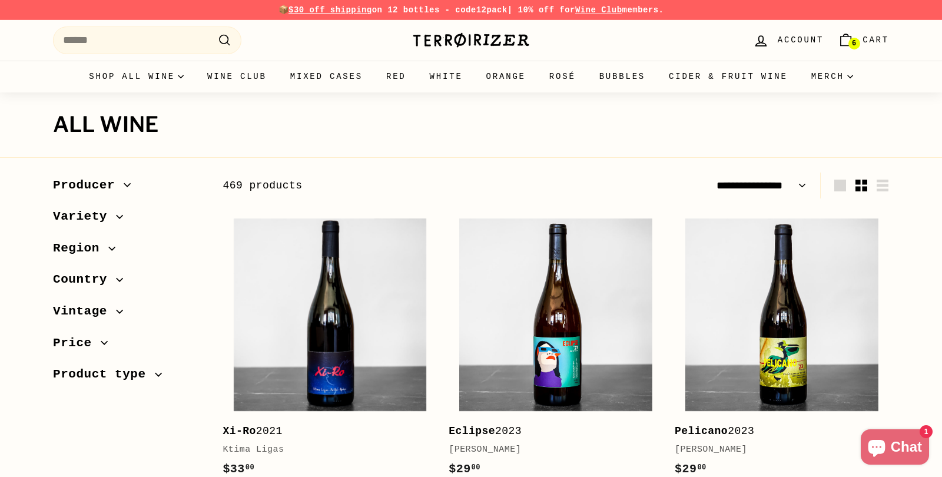
select select "**********"
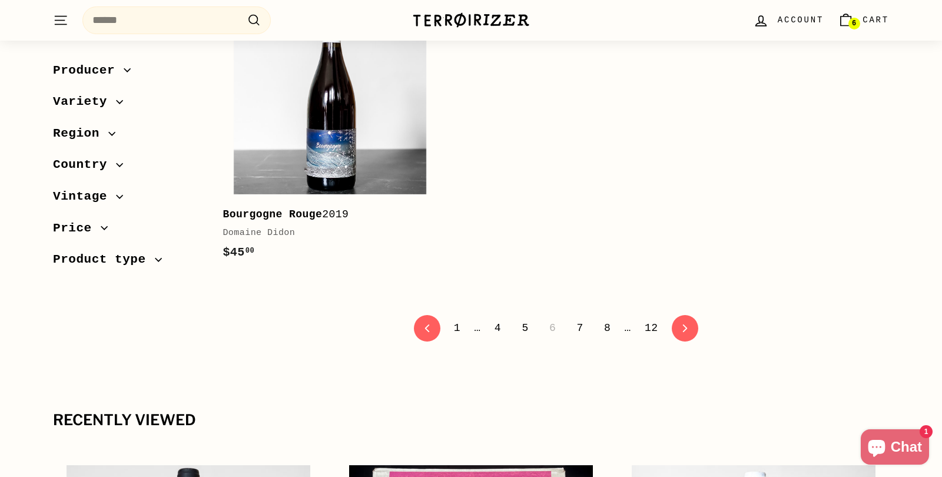
scroll to position [4008, 0]
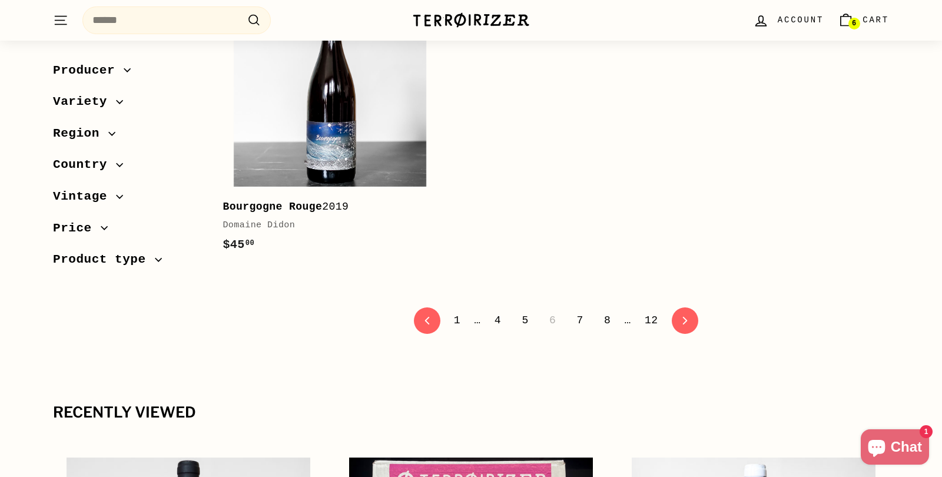
click at [584, 310] on link "7" at bounding box center [579, 320] width 21 height 20
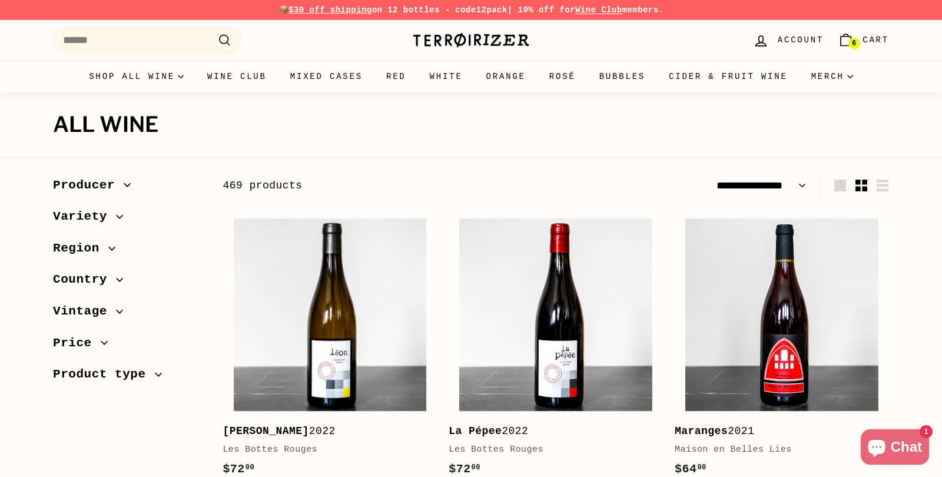
select select "**********"
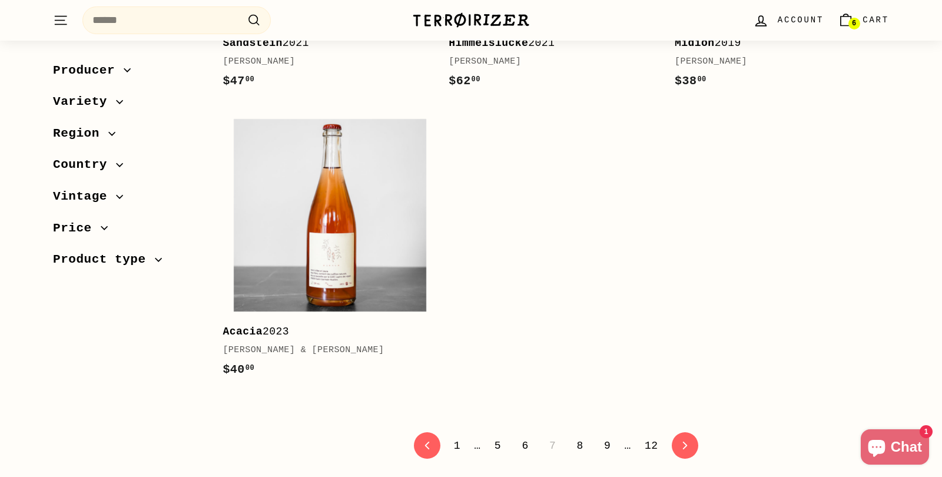
scroll to position [3971, 0]
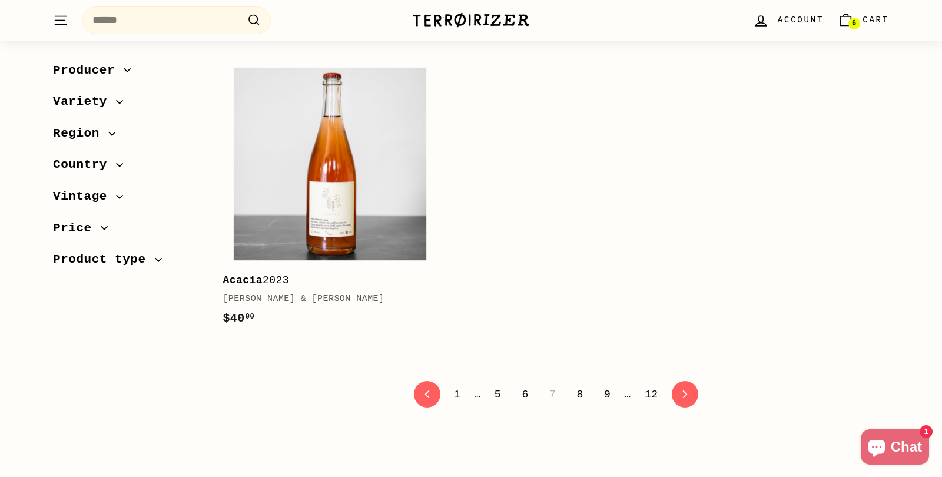
click at [426, 62] on icon "button" at bounding box center [431, 61] width 15 height 15
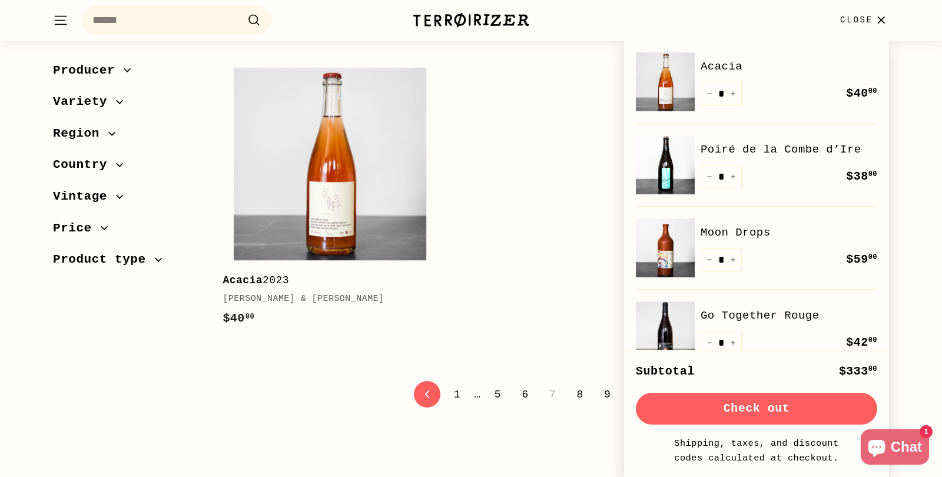
click at [884, 13] on icon "button" at bounding box center [881, 20] width 16 height 16
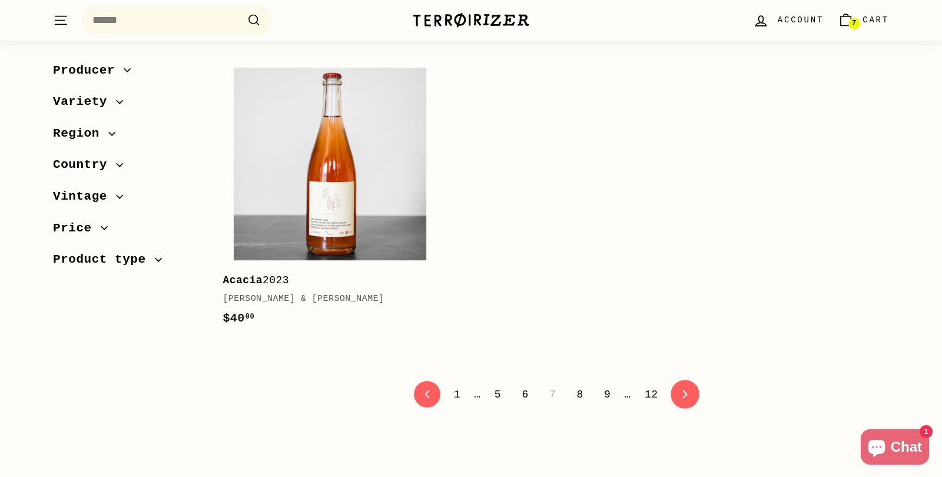
click at [675, 400] on link "icon-chevron Next" at bounding box center [684, 394] width 29 height 29
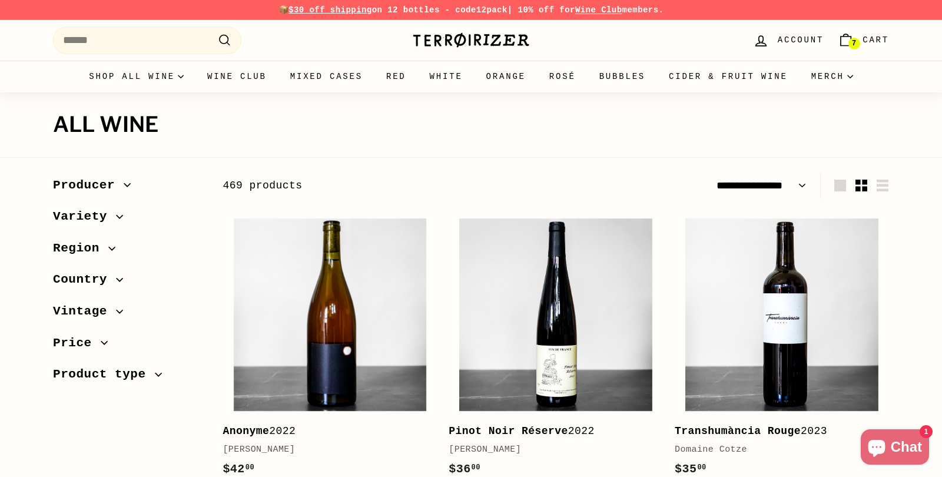
select select "**********"
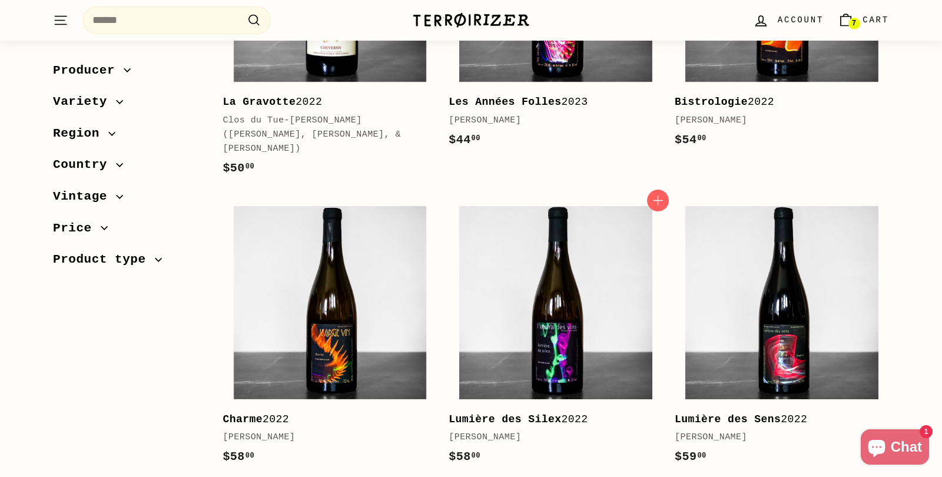
scroll to position [3251, 0]
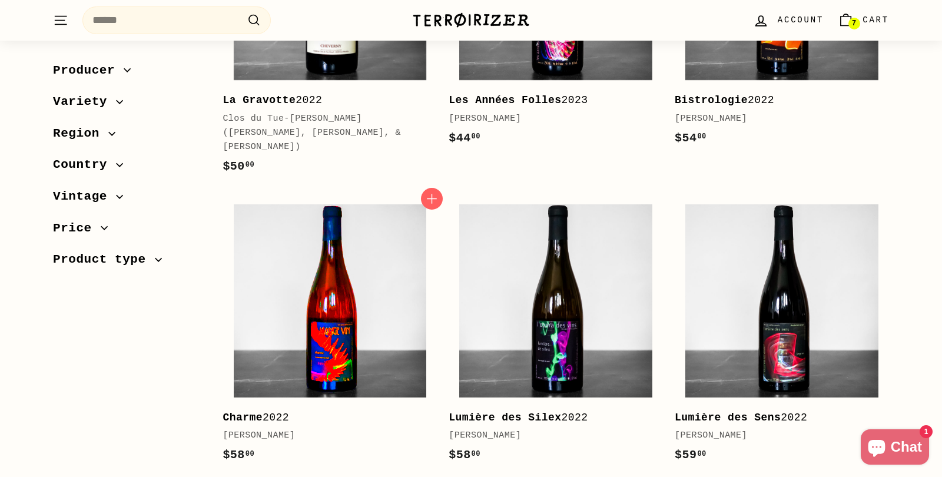
click at [367, 355] on img at bounding box center [330, 300] width 192 height 192
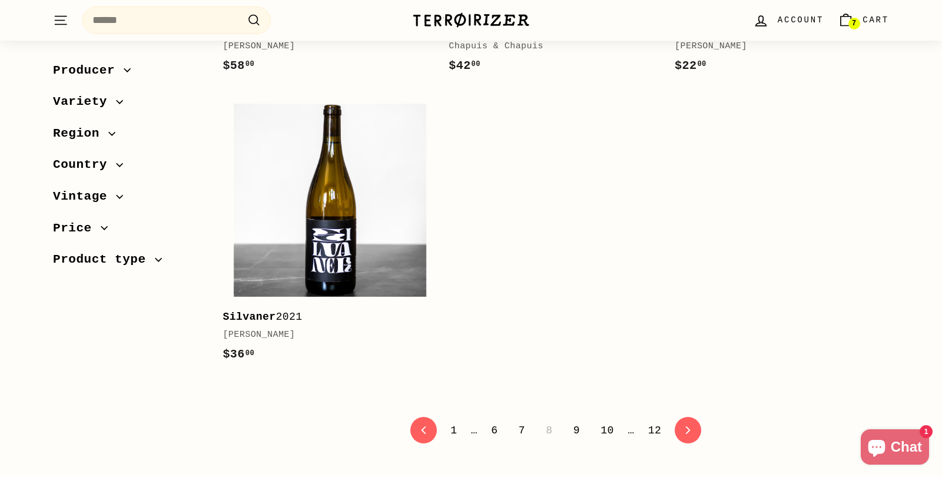
scroll to position [4005, 0]
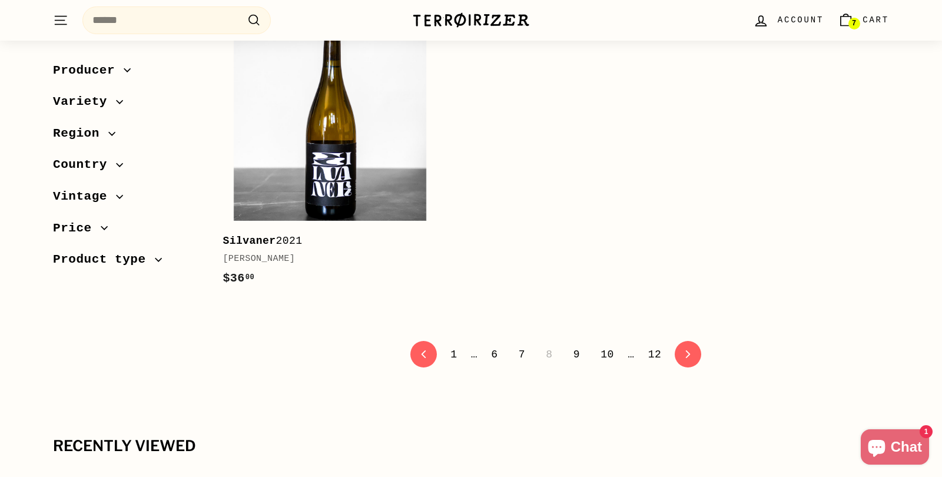
click at [575, 344] on link "9" at bounding box center [576, 354] width 21 height 20
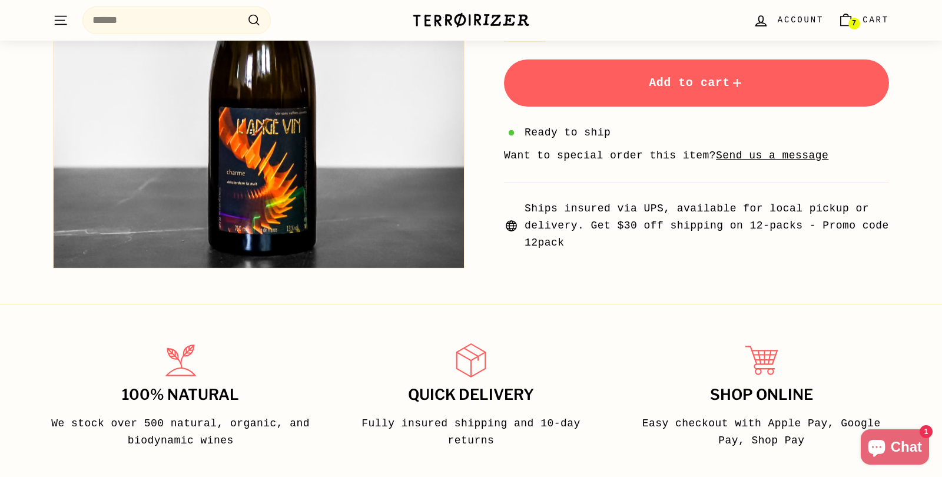
scroll to position [398, 0]
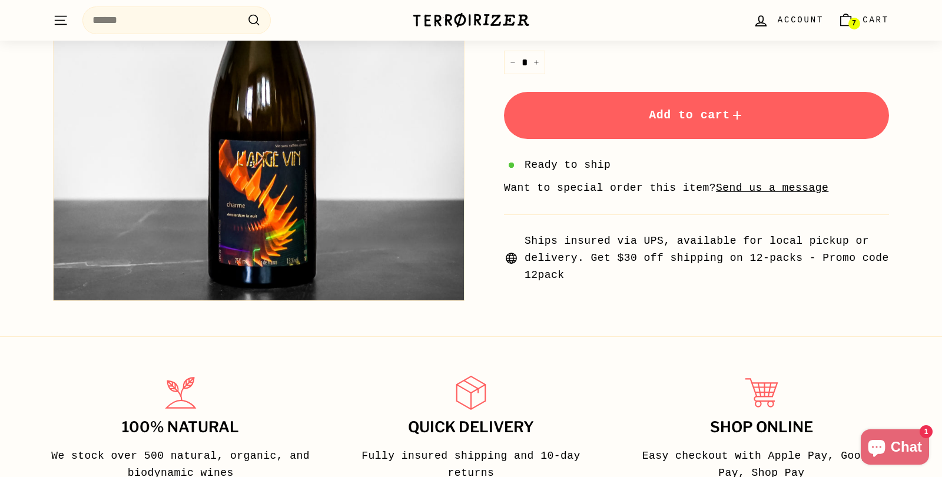
click at [608, 121] on button "Add to cart" at bounding box center [696, 115] width 385 height 47
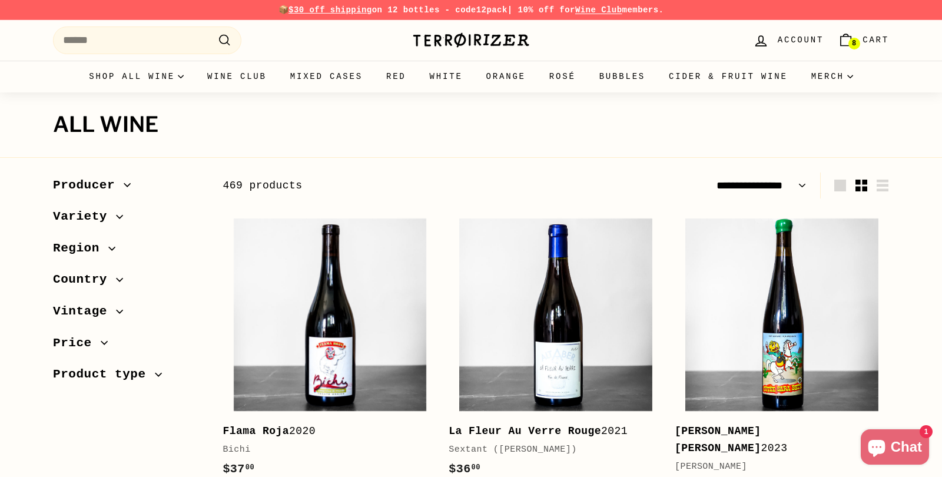
select select "**********"
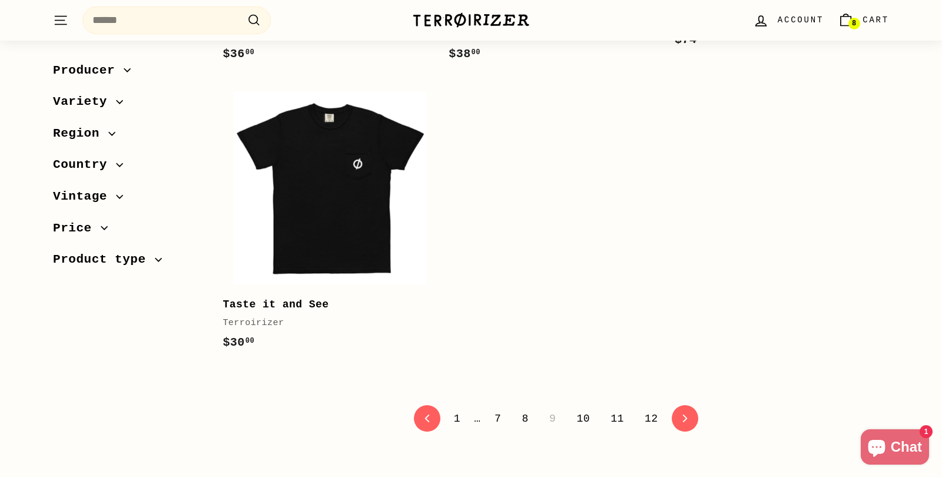
scroll to position [3975, 0]
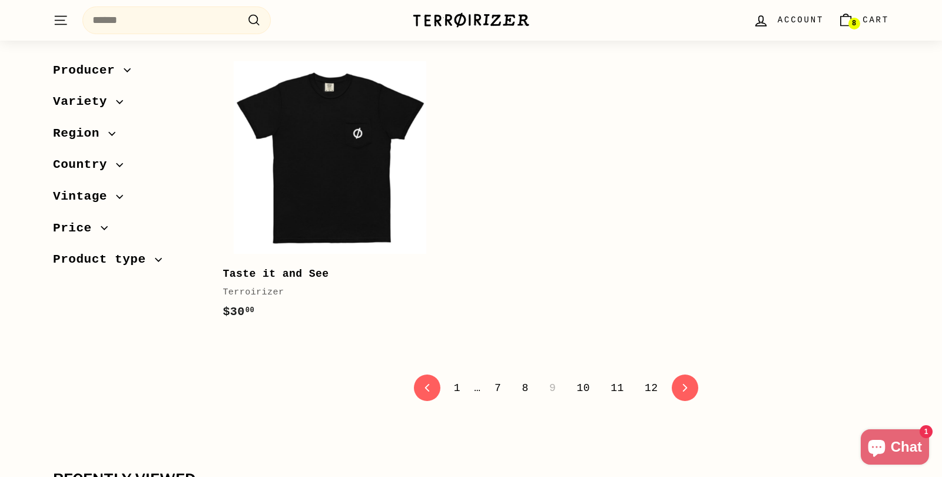
click at [587, 378] on link "10" at bounding box center [583, 388] width 28 height 20
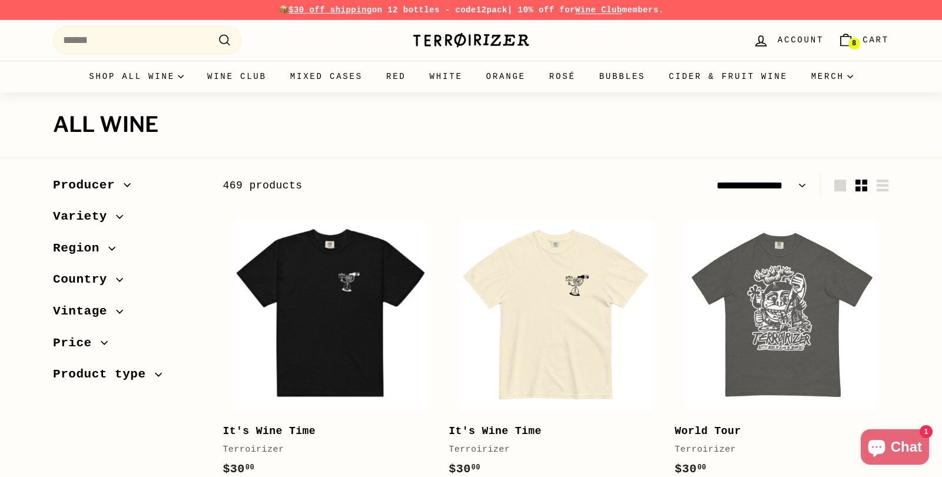
select select "**********"
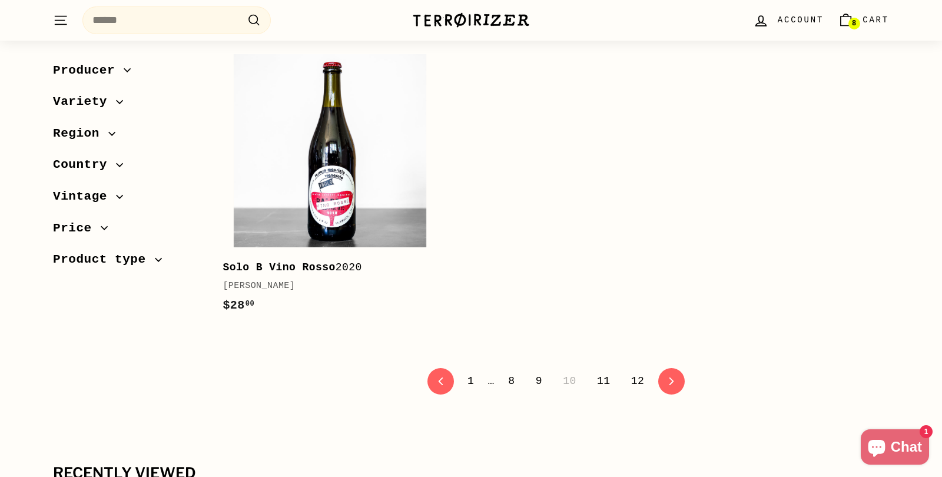
scroll to position [3987, 0]
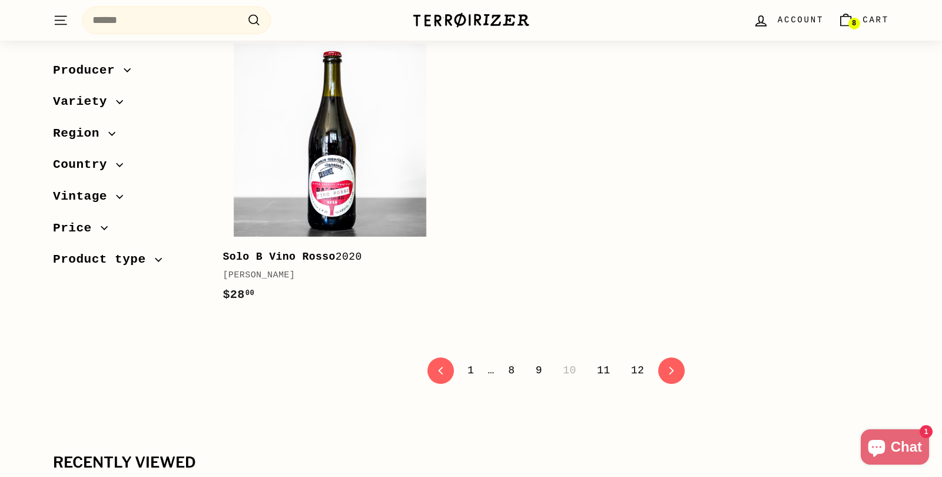
click at [602, 360] on link "11" at bounding box center [604, 370] width 28 height 20
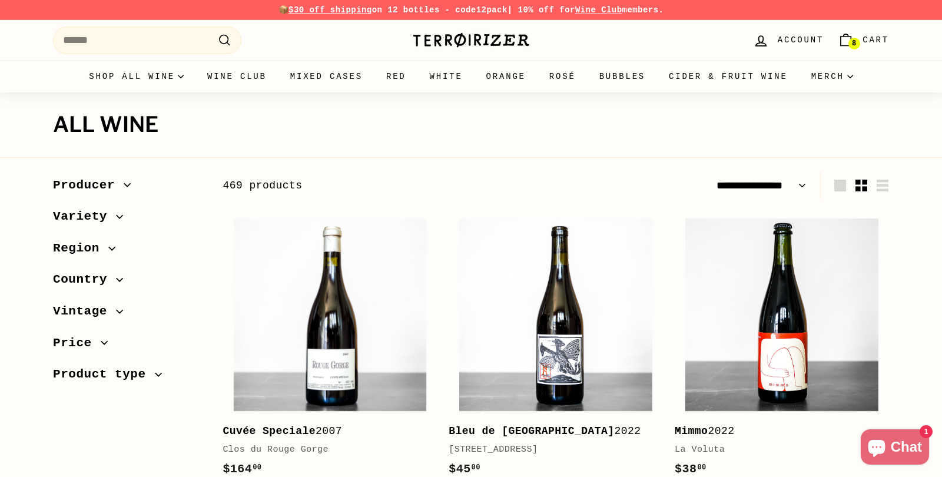
select select "**********"
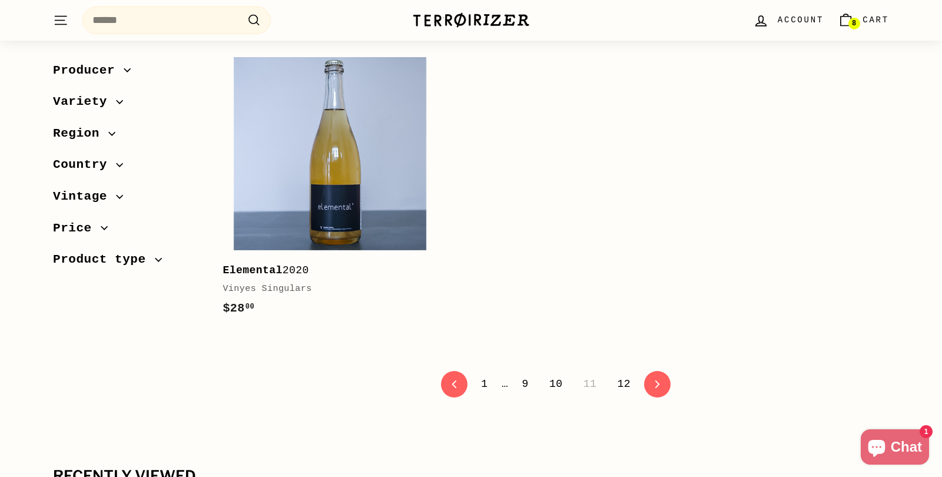
scroll to position [3989, 0]
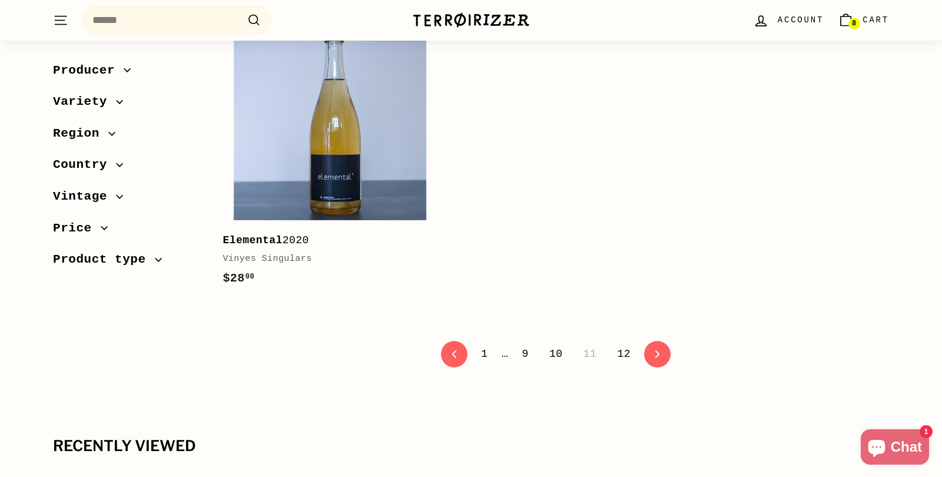
click at [625, 356] on link "12" at bounding box center [624, 354] width 28 height 20
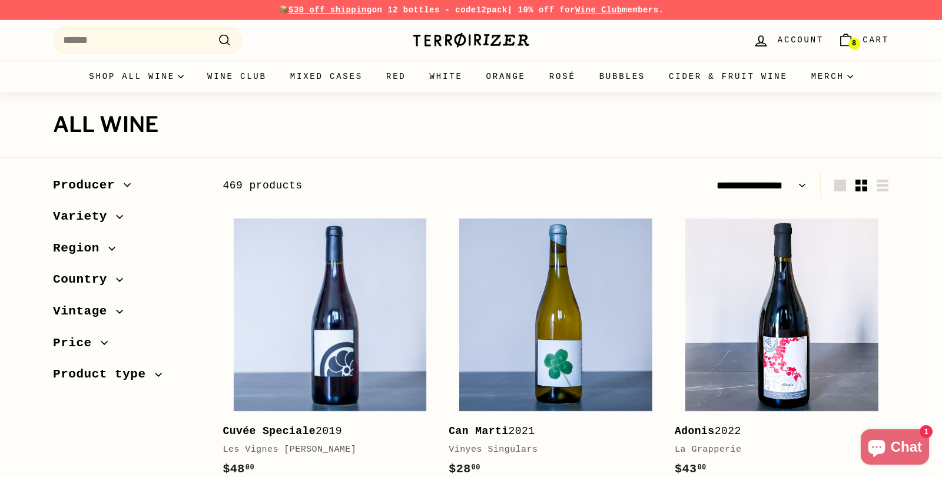
select select "**********"
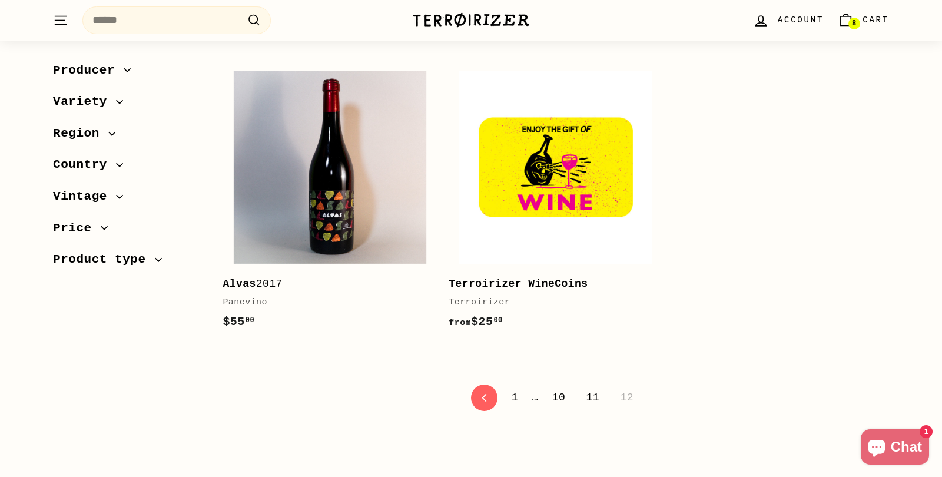
scroll to position [2788, 0]
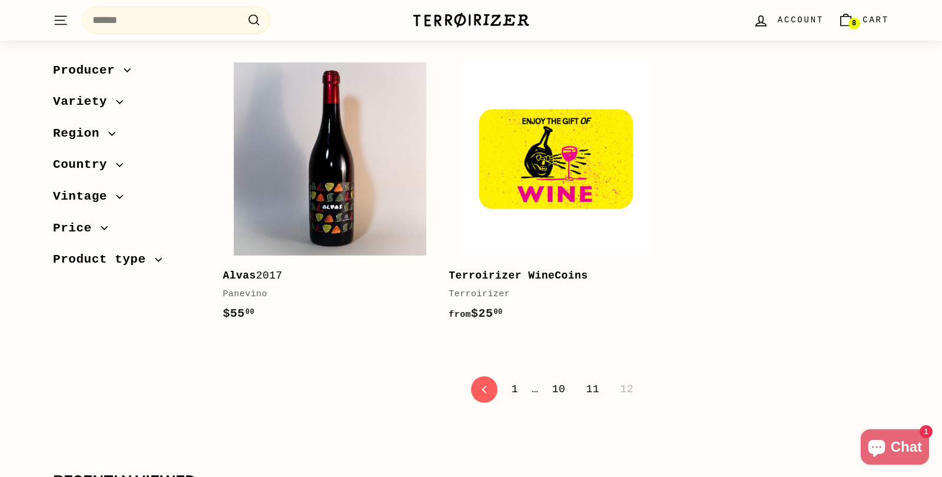
click at [865, 25] on span "Cart" at bounding box center [875, 20] width 26 height 13
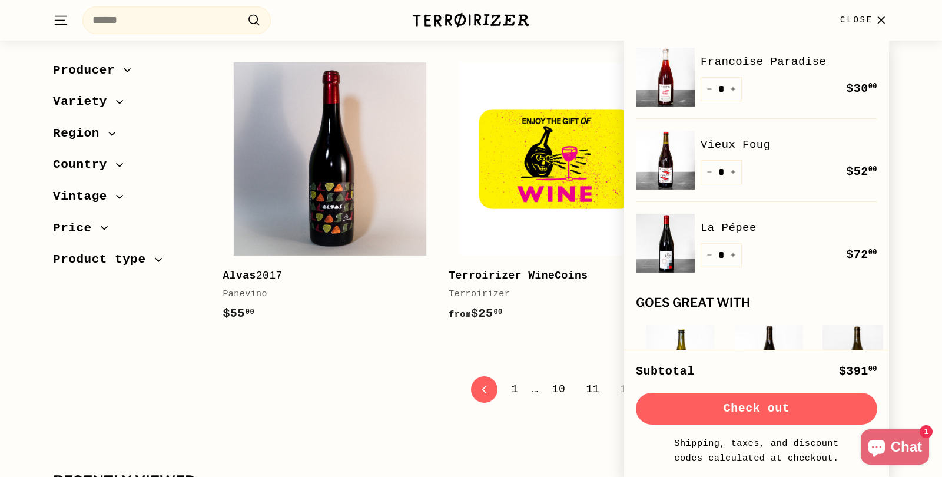
scroll to position [414, 0]
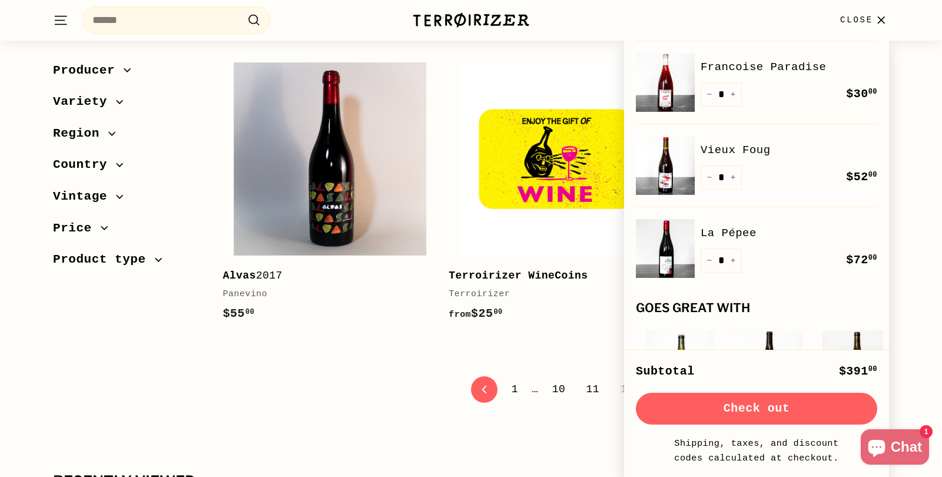
click at [675, 160] on img at bounding box center [665, 165] width 59 height 59
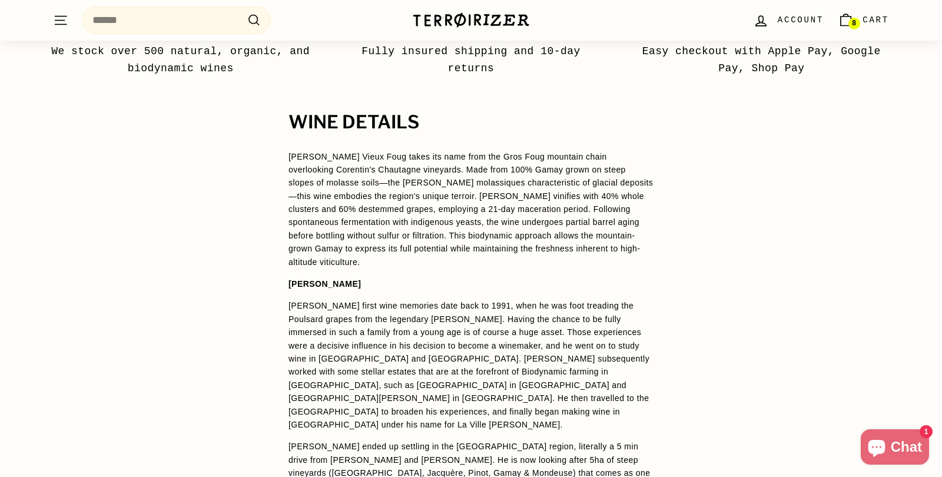
scroll to position [901, 0]
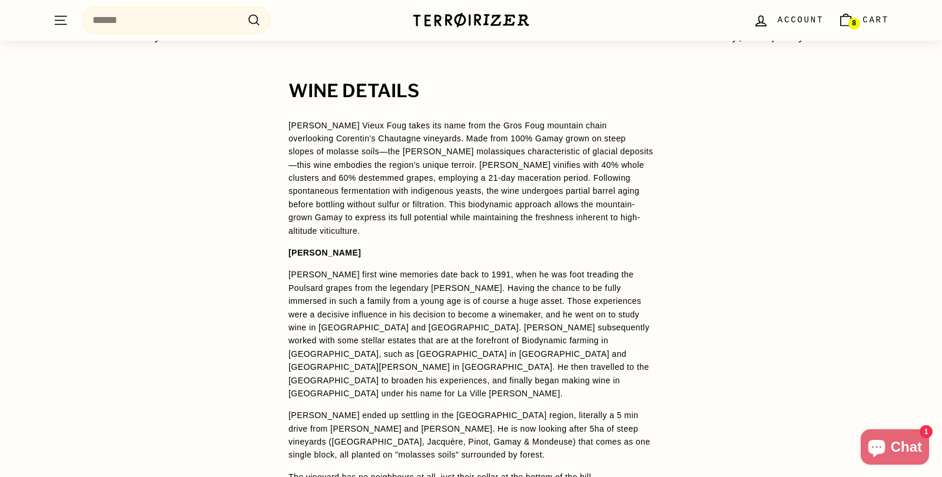
click at [842, 20] on icon "Cart" at bounding box center [846, 20] width 16 height 16
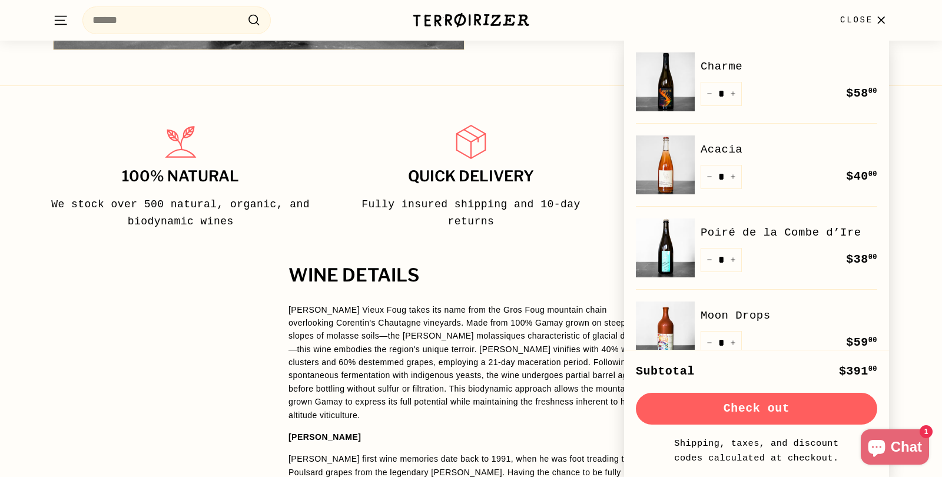
scroll to position [32, 0]
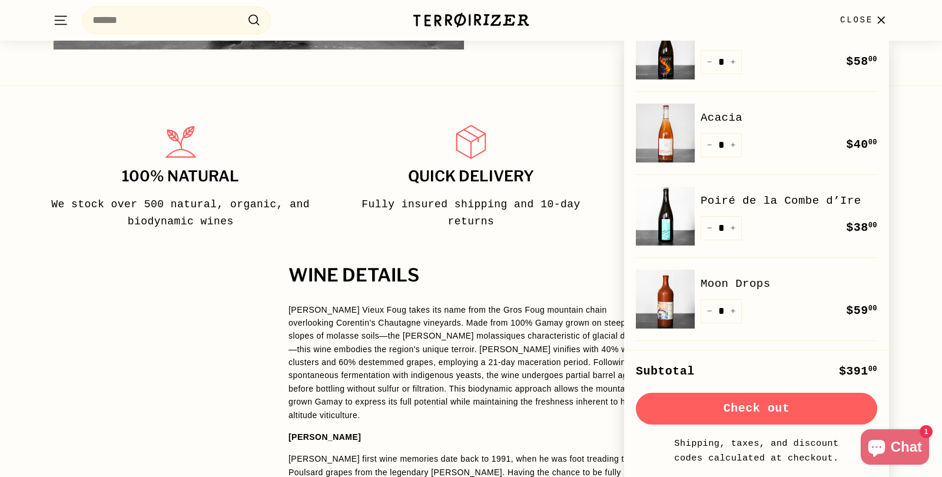
click at [746, 203] on link "Poiré de la Combe d’Ire" at bounding box center [788, 201] width 177 height 18
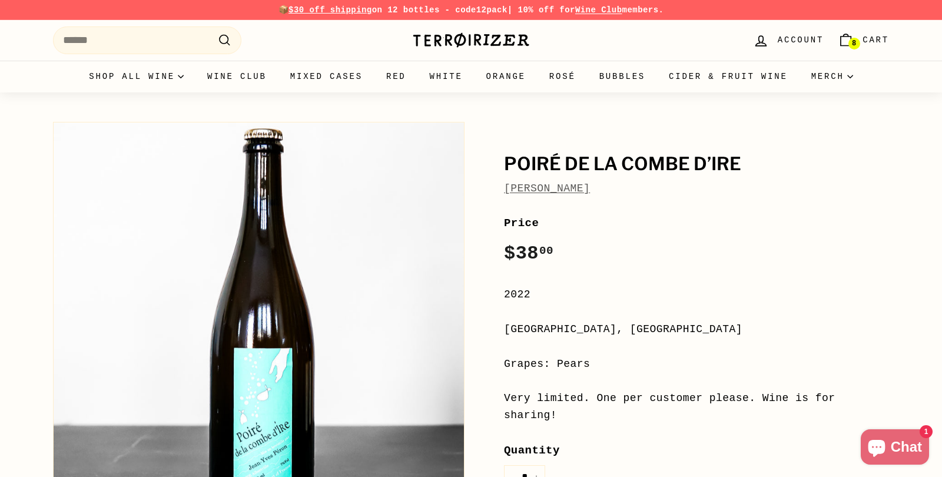
click at [746, 203] on div "Poiré de la Combe d’Ire Jean-Yves Péron Price Regular price $38 00 $38.00 / 202…" at bounding box center [682, 407] width 411 height 582
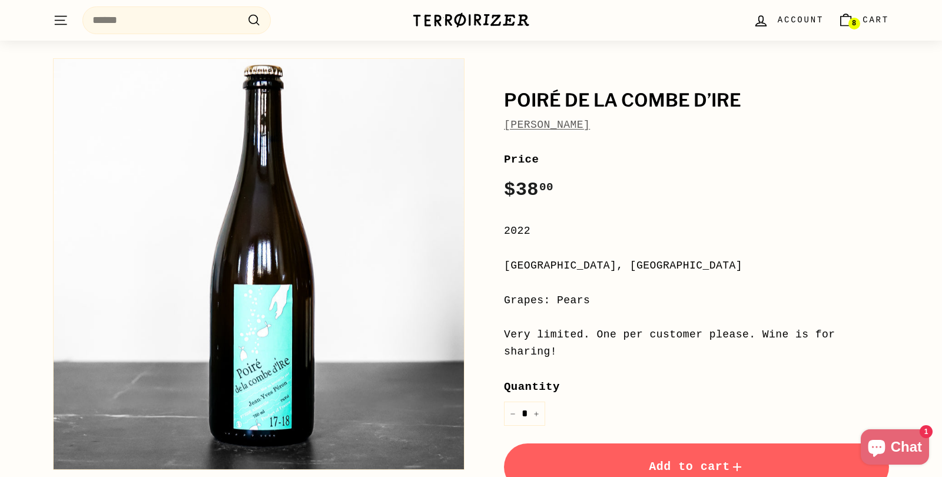
scroll to position [18, 0]
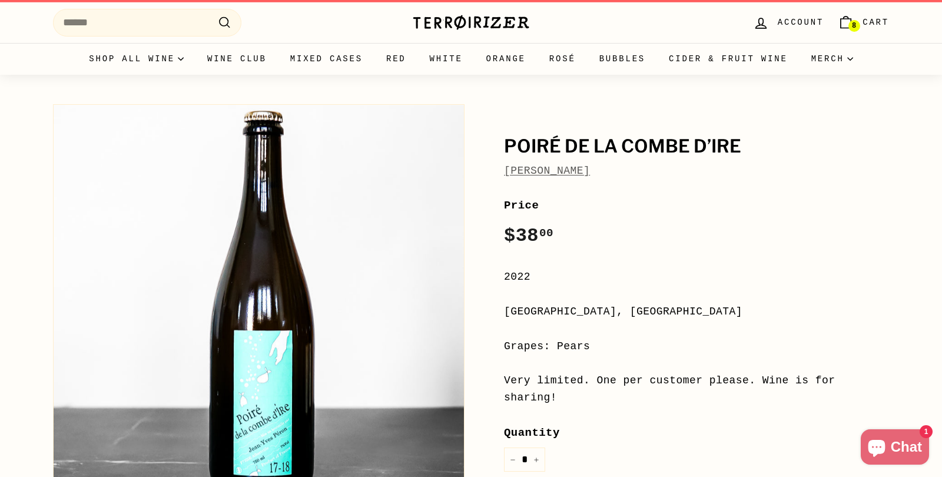
click at [869, 25] on span "Cart" at bounding box center [875, 22] width 26 height 13
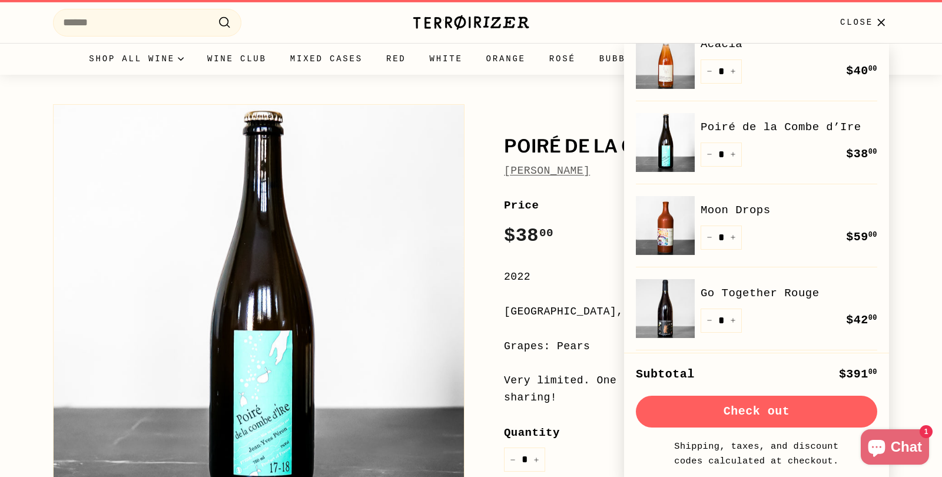
scroll to position [102, 0]
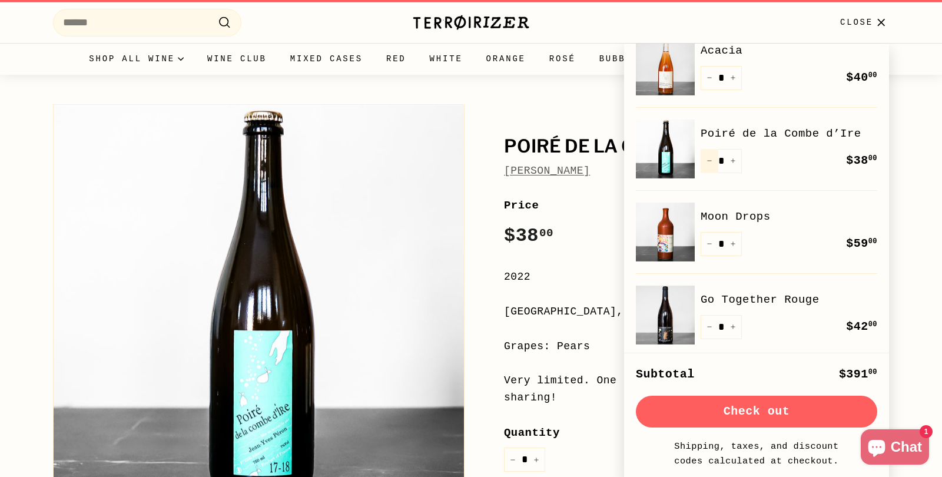
click at [708, 163] on button "−" at bounding box center [709, 161] width 18 height 24
type input "*"
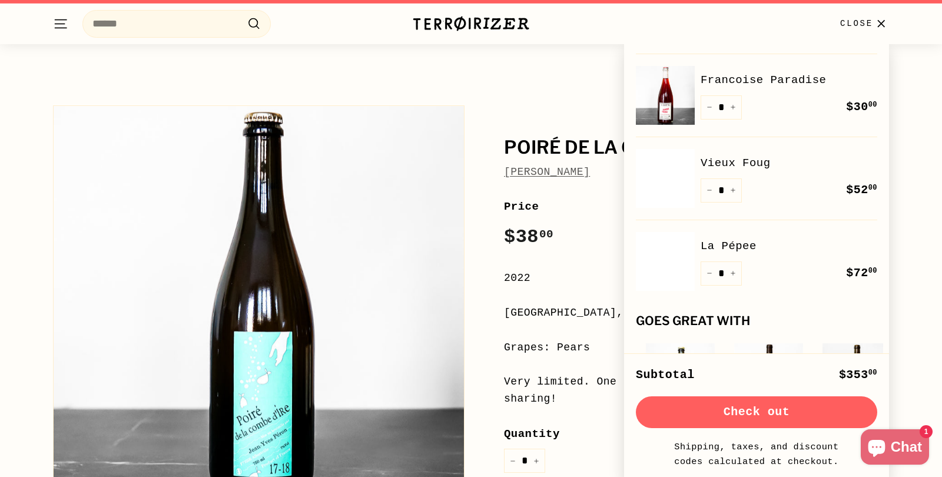
scroll to position [324, 0]
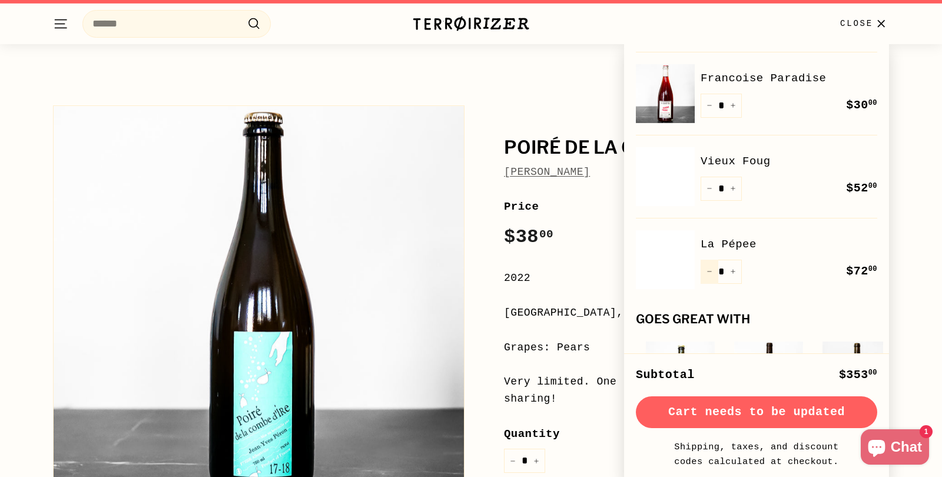
click at [707, 271] on icon "Reduce item quantity by one" at bounding box center [709, 271] width 4 height 0
type input "*"
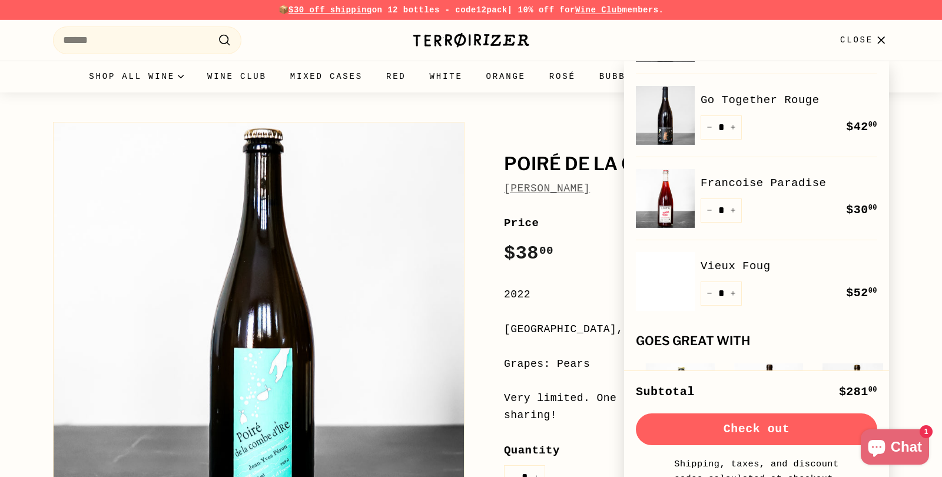
scroll to position [251, 0]
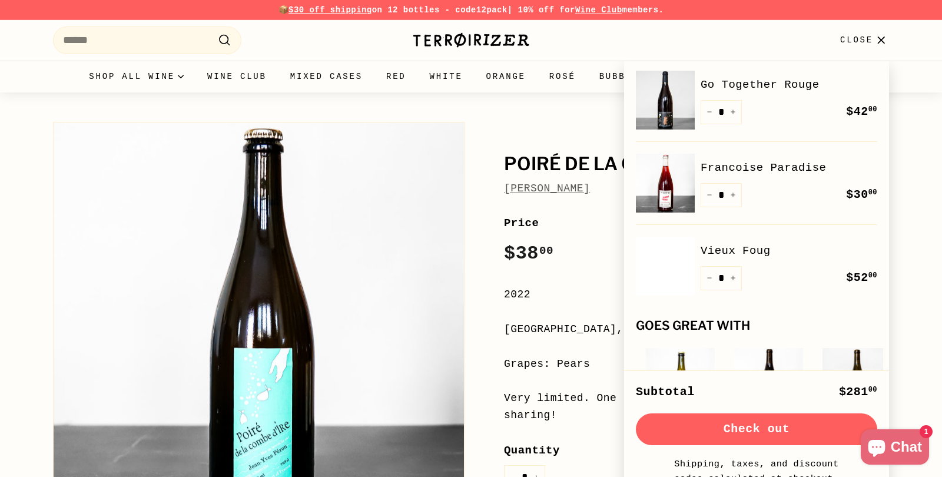
click at [865, 41] on span "Close" at bounding box center [856, 40] width 33 height 13
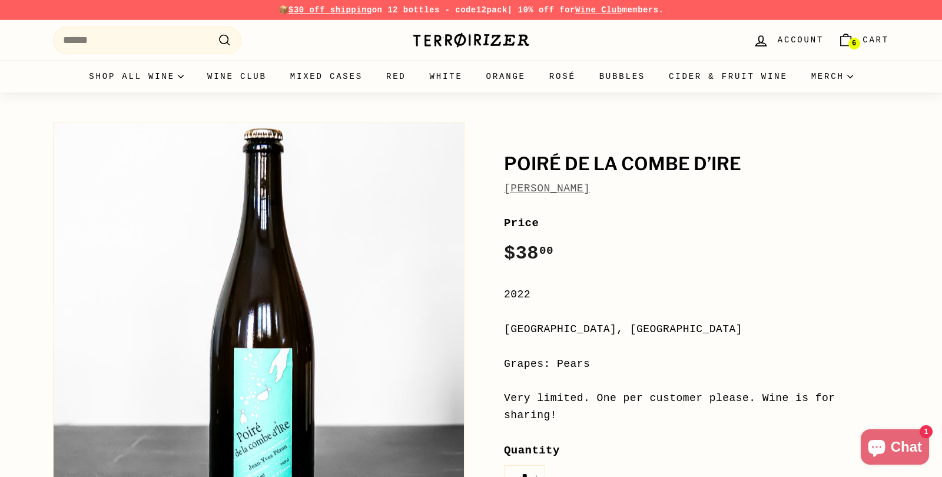
click at [865, 41] on span "Cart" at bounding box center [875, 40] width 26 height 13
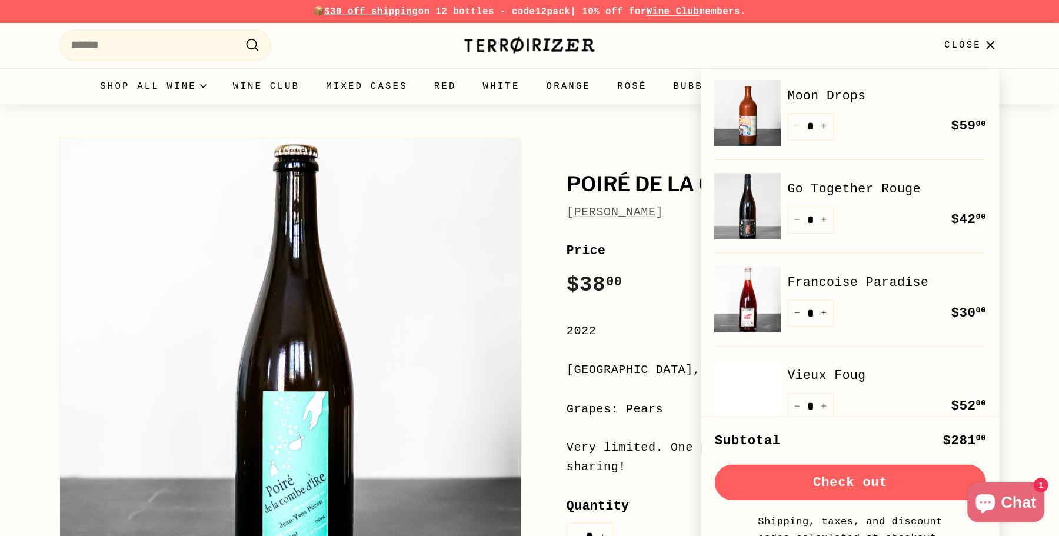
scroll to position [175, 0]
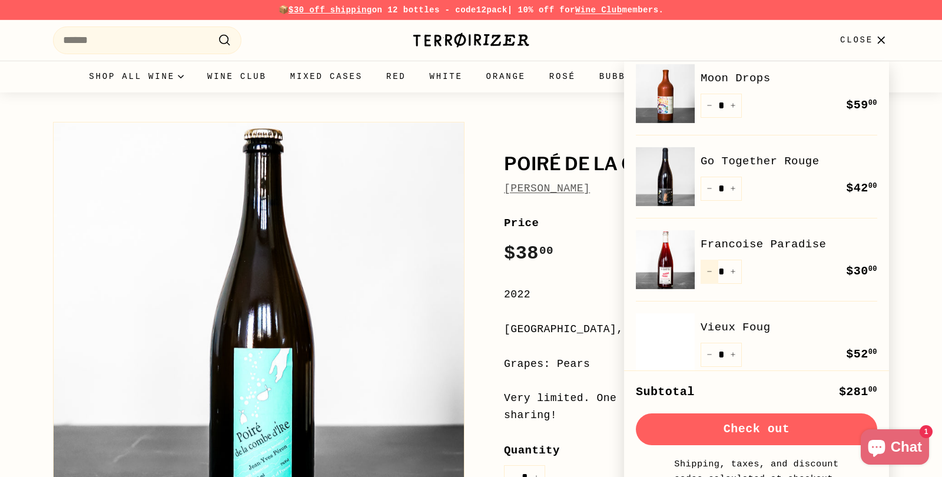
click at [712, 274] on button "−" at bounding box center [709, 272] width 18 height 24
type input "*"
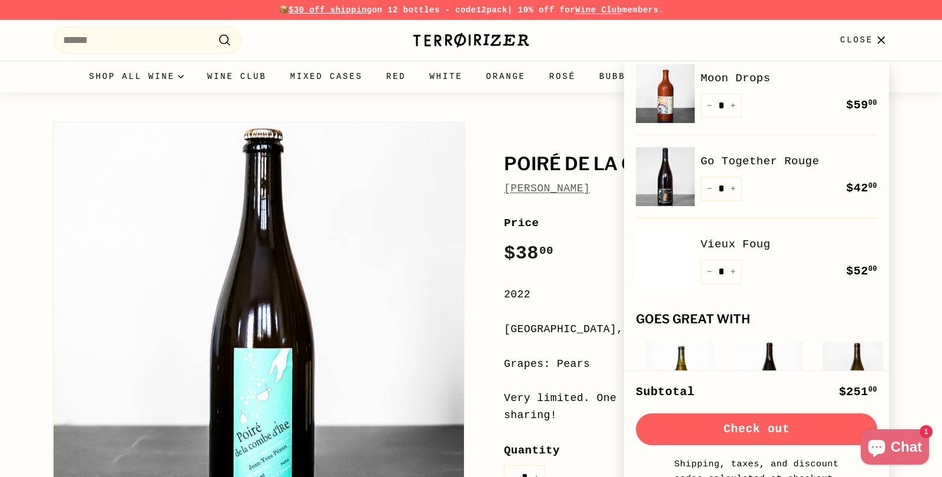
click at [748, 426] on button "Check out" at bounding box center [756, 429] width 241 height 32
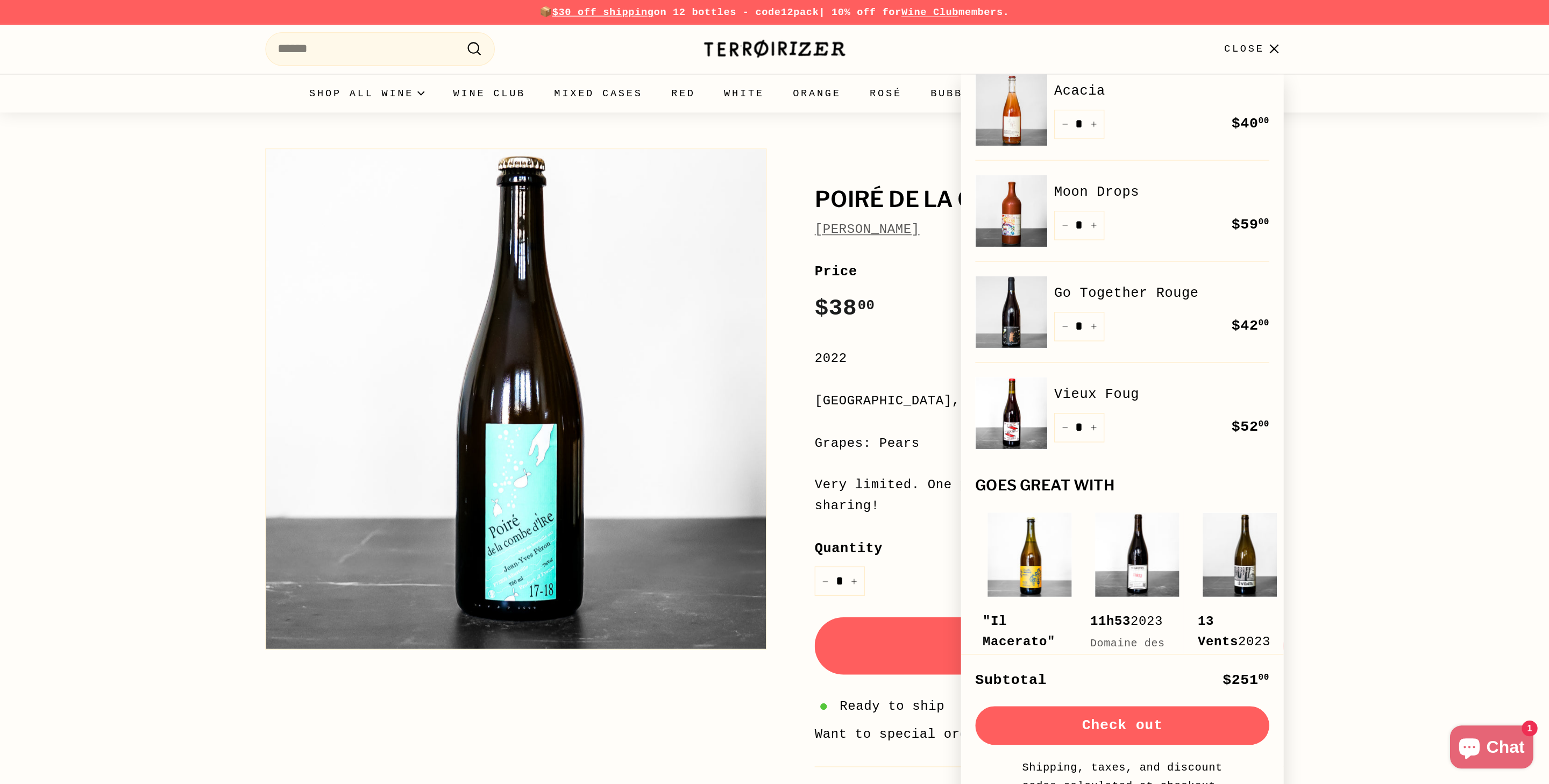
scroll to position [0, 0]
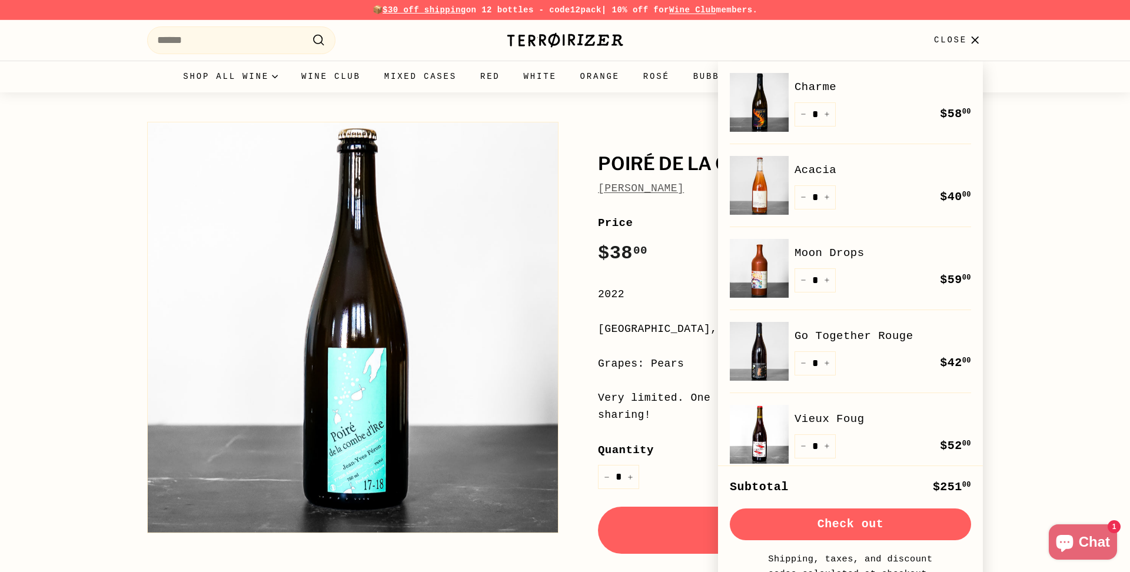
click at [852, 476] on button "Check out" at bounding box center [850, 525] width 241 height 32
click at [767, 94] on img at bounding box center [759, 102] width 59 height 59
click at [22, 111] on div "Poiré de la Combe d’Ire Jean-Yves Péron Poiré de la Combe d’Ire Jean-Yves Péron…" at bounding box center [565, 403] width 1130 height 623
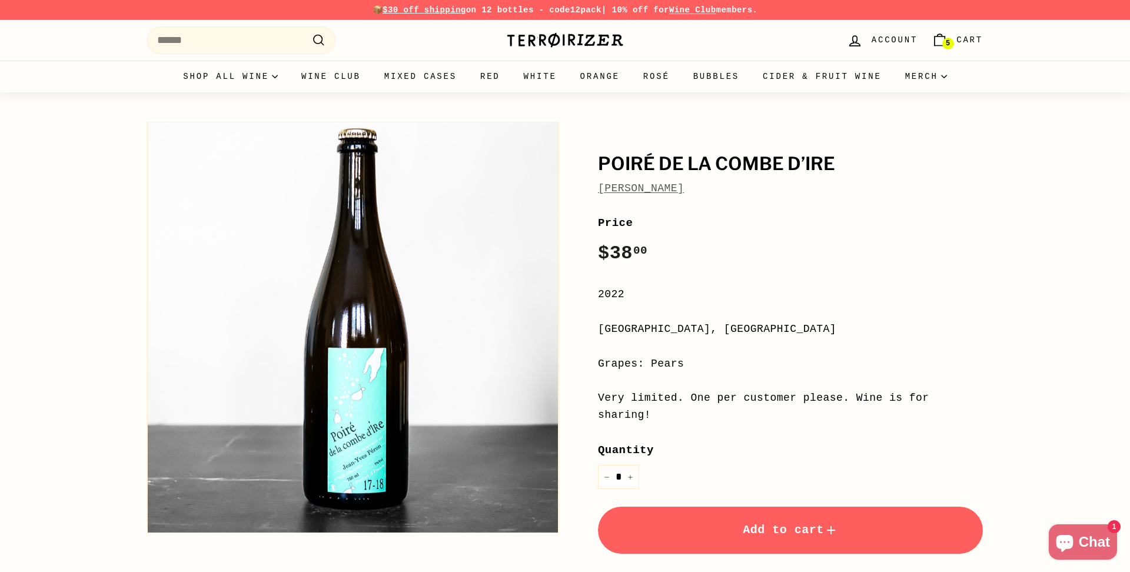
click at [650, 476] on button "Add to cart" at bounding box center [790, 530] width 385 height 47
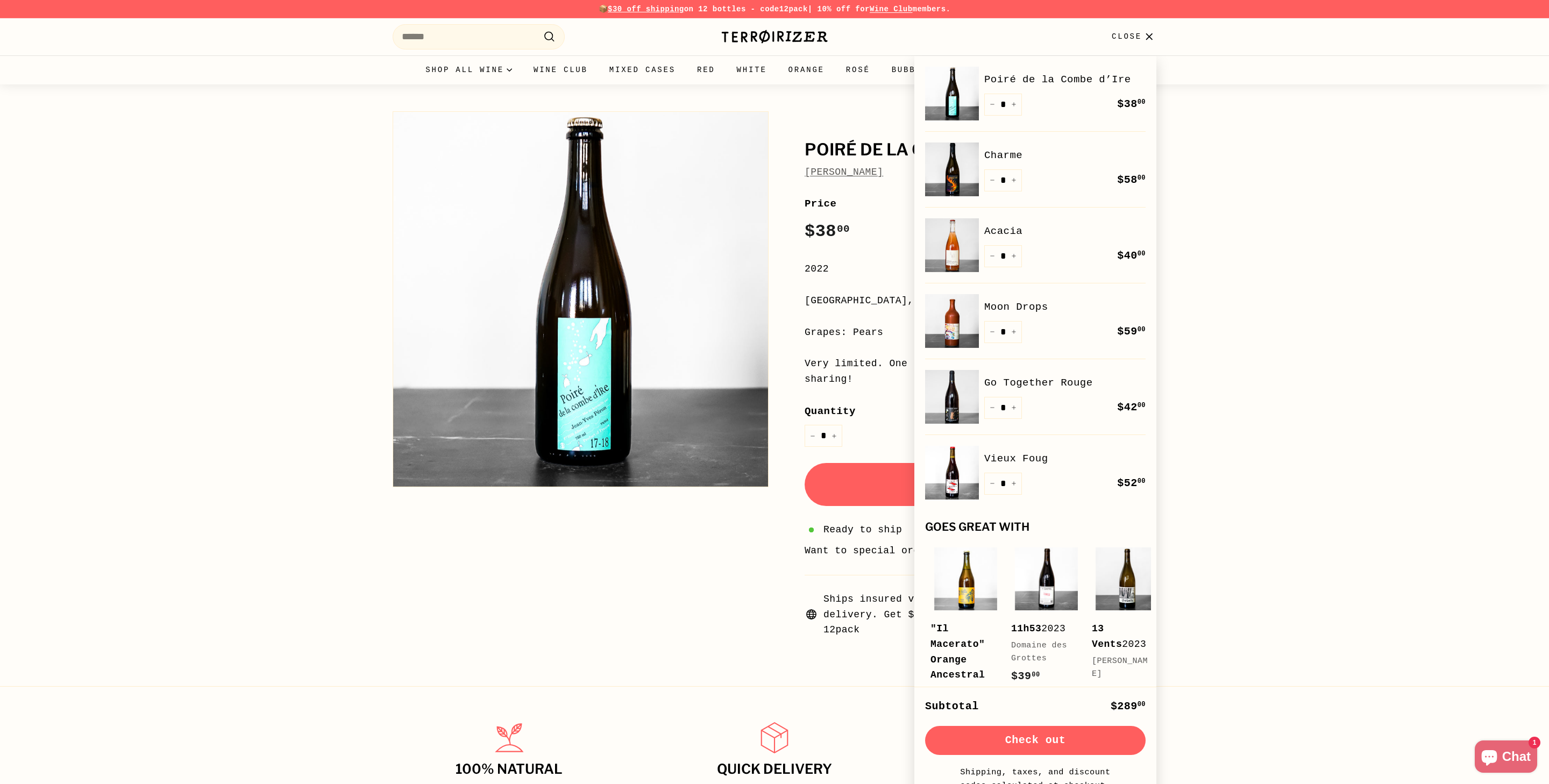
click at [860, 254] on div "Poiré de la Combe d’Ire Jean-Yves Péron Poiré de la Combe d’Ire Jean-Yves Péron…" at bounding box center [774, 368] width 1549 height 569
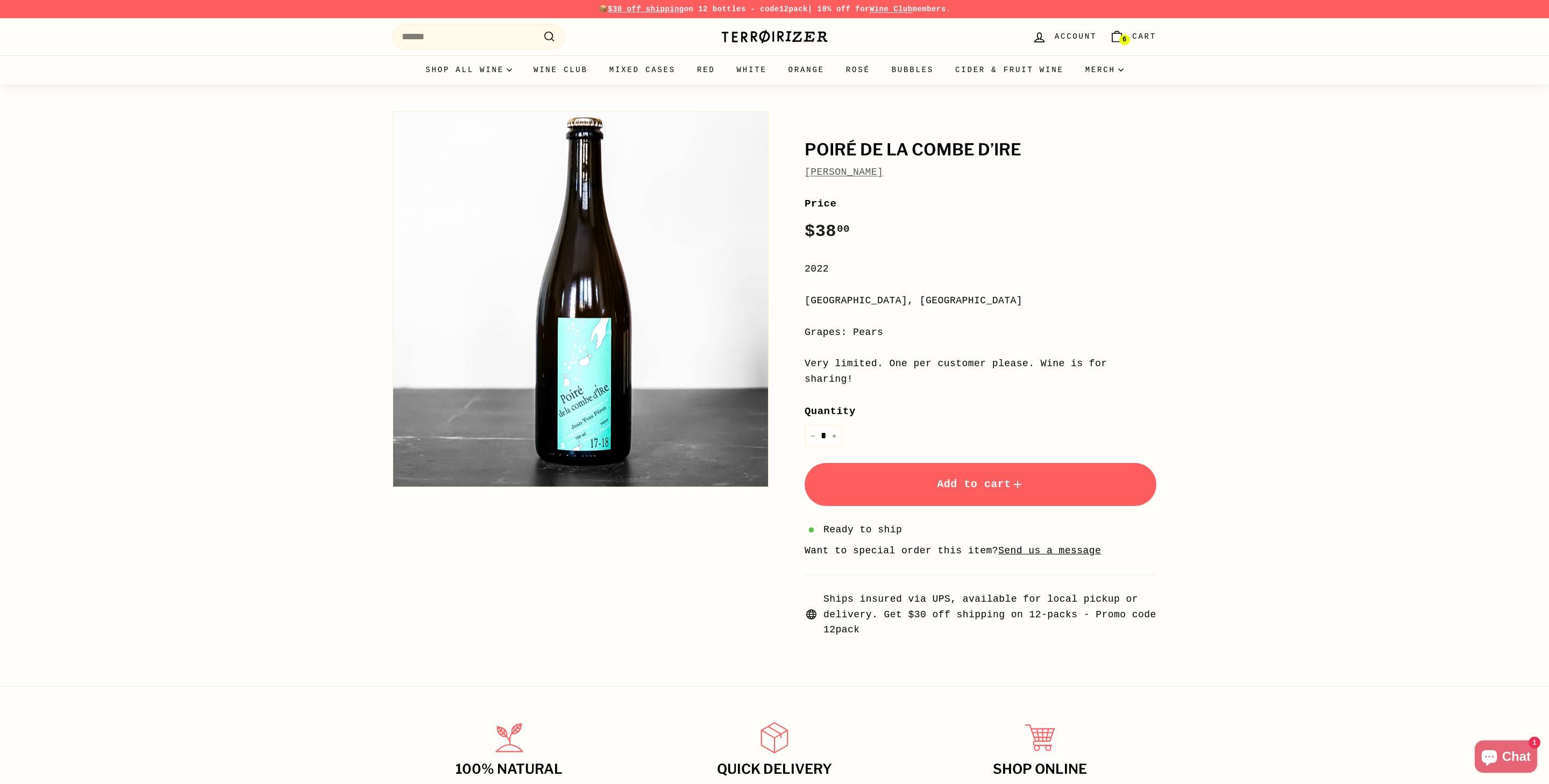
click at [860, 32] on link "6 Cart" at bounding box center [1132, 37] width 59 height 32
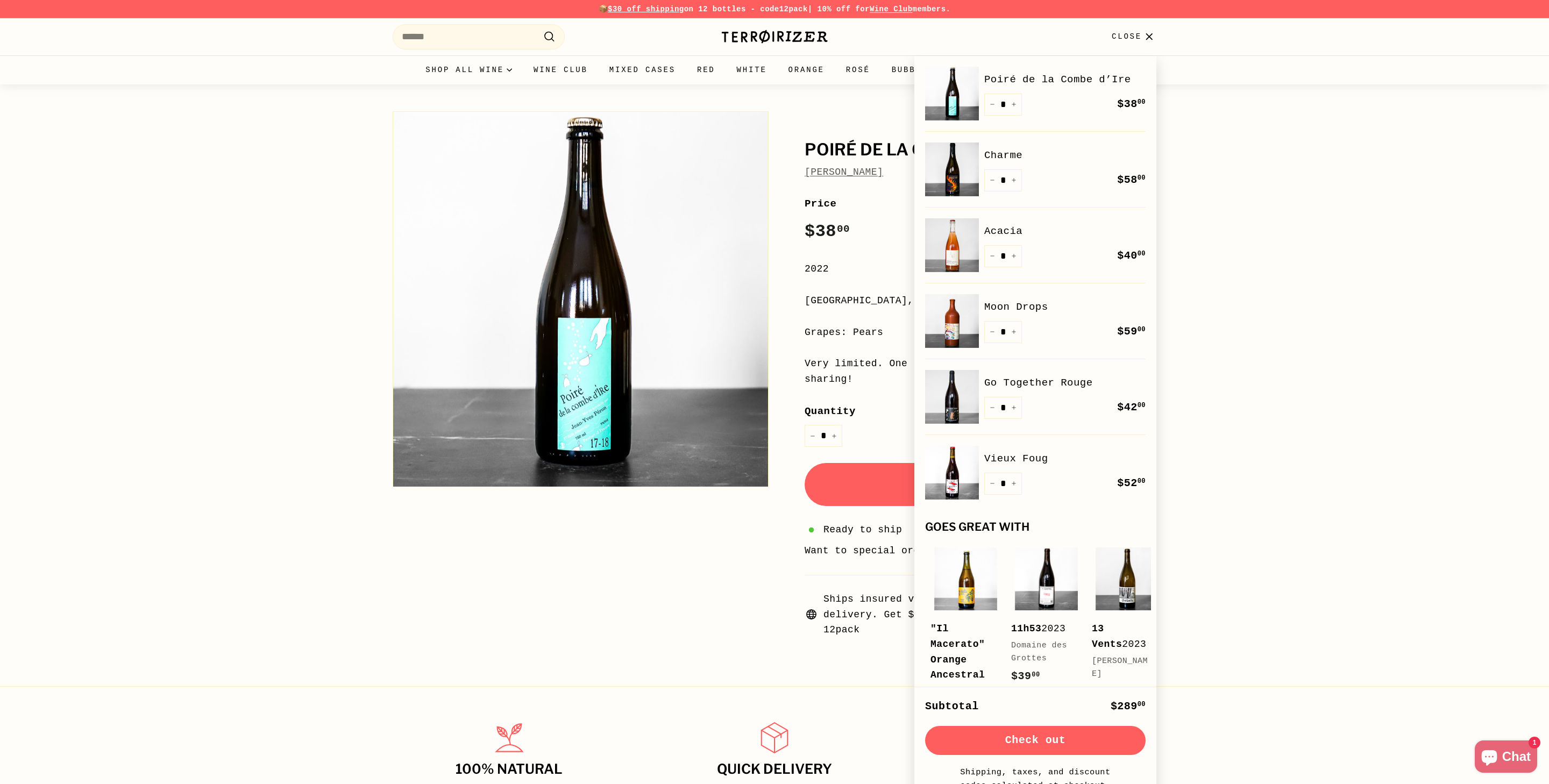
click at [860, 183] on img at bounding box center [951, 169] width 54 height 54
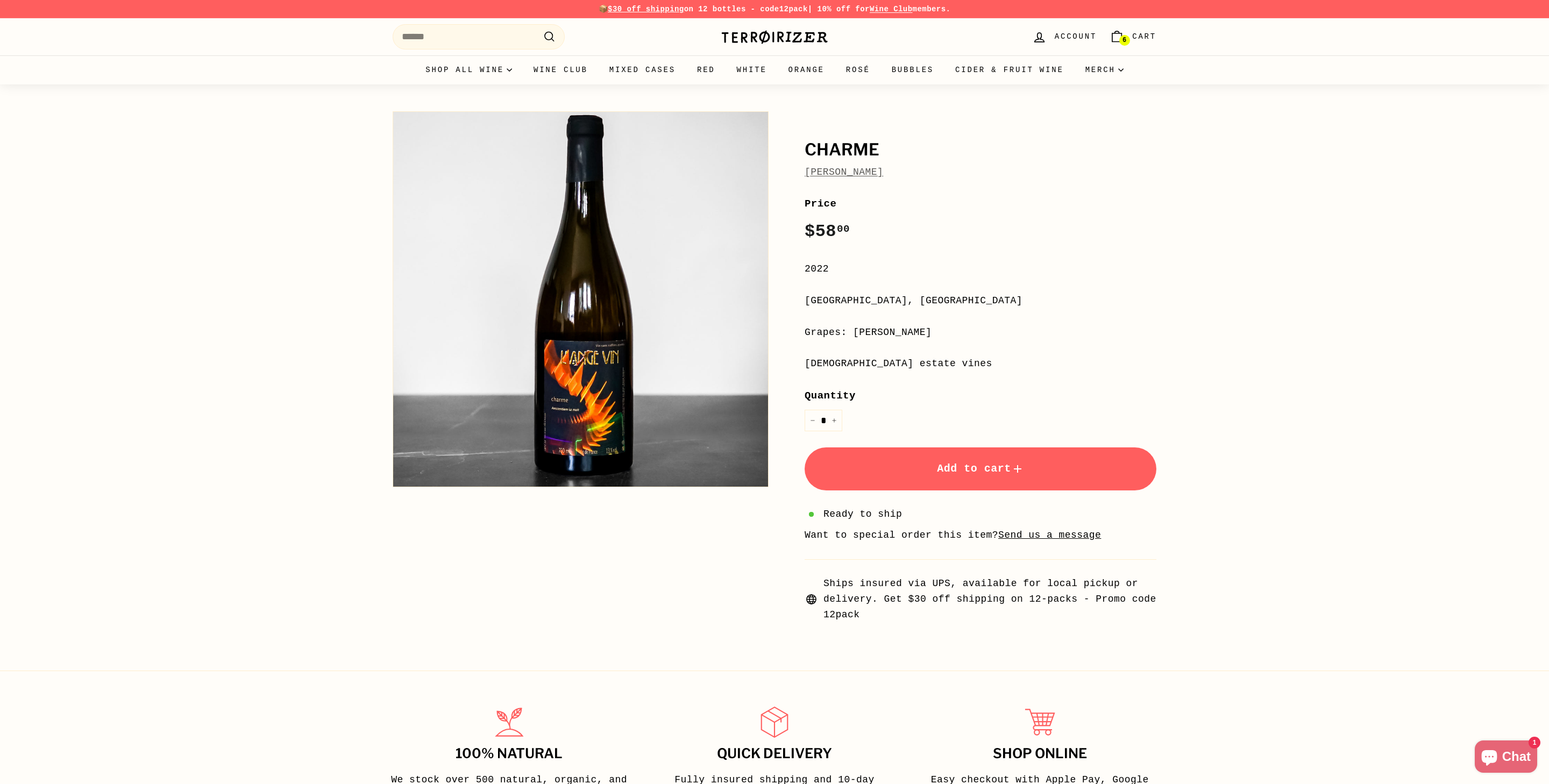
click at [1134, 35] on span "Cart" at bounding box center [1144, 37] width 24 height 12
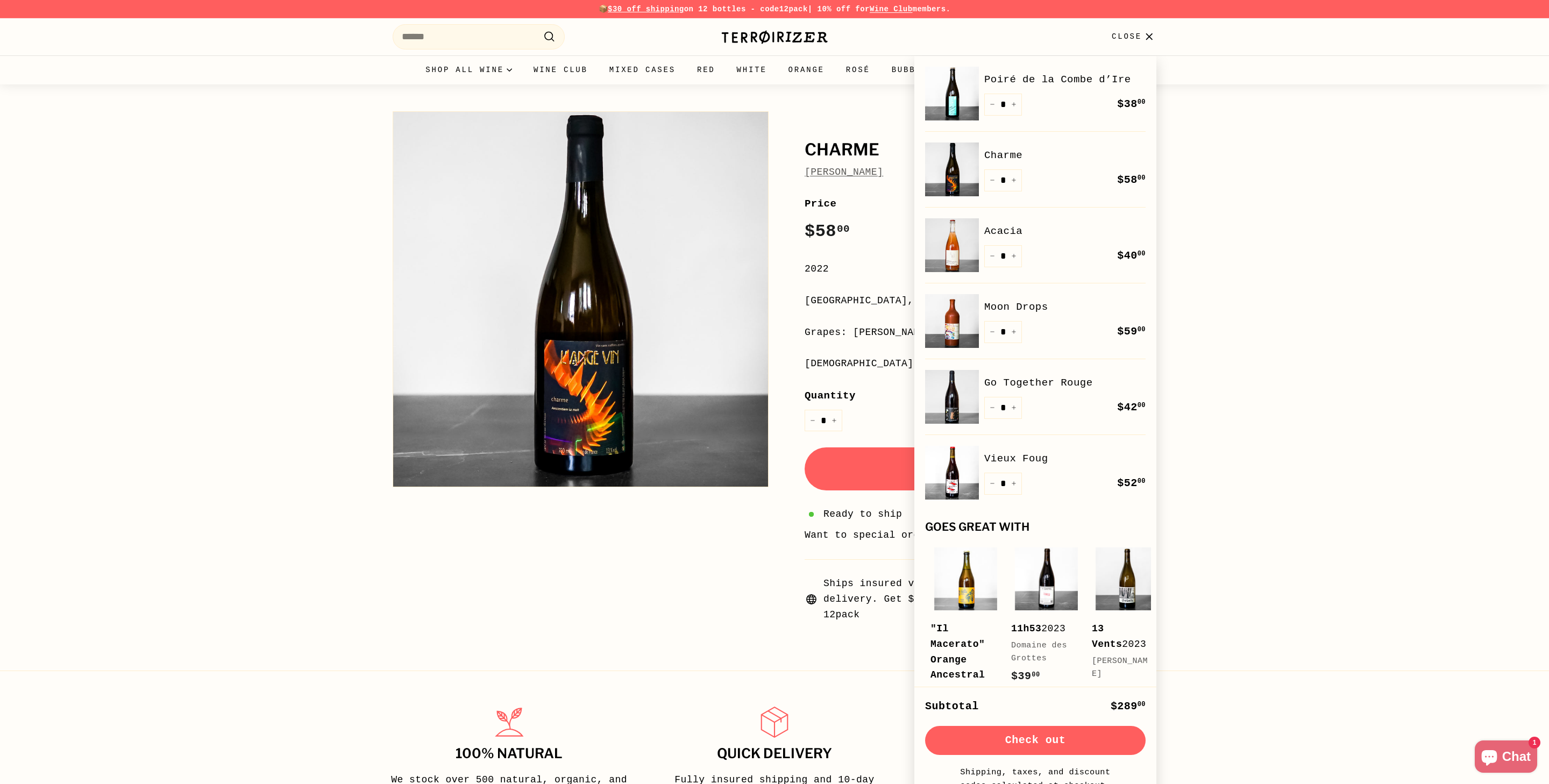
click at [971, 246] on img at bounding box center [951, 245] width 54 height 54
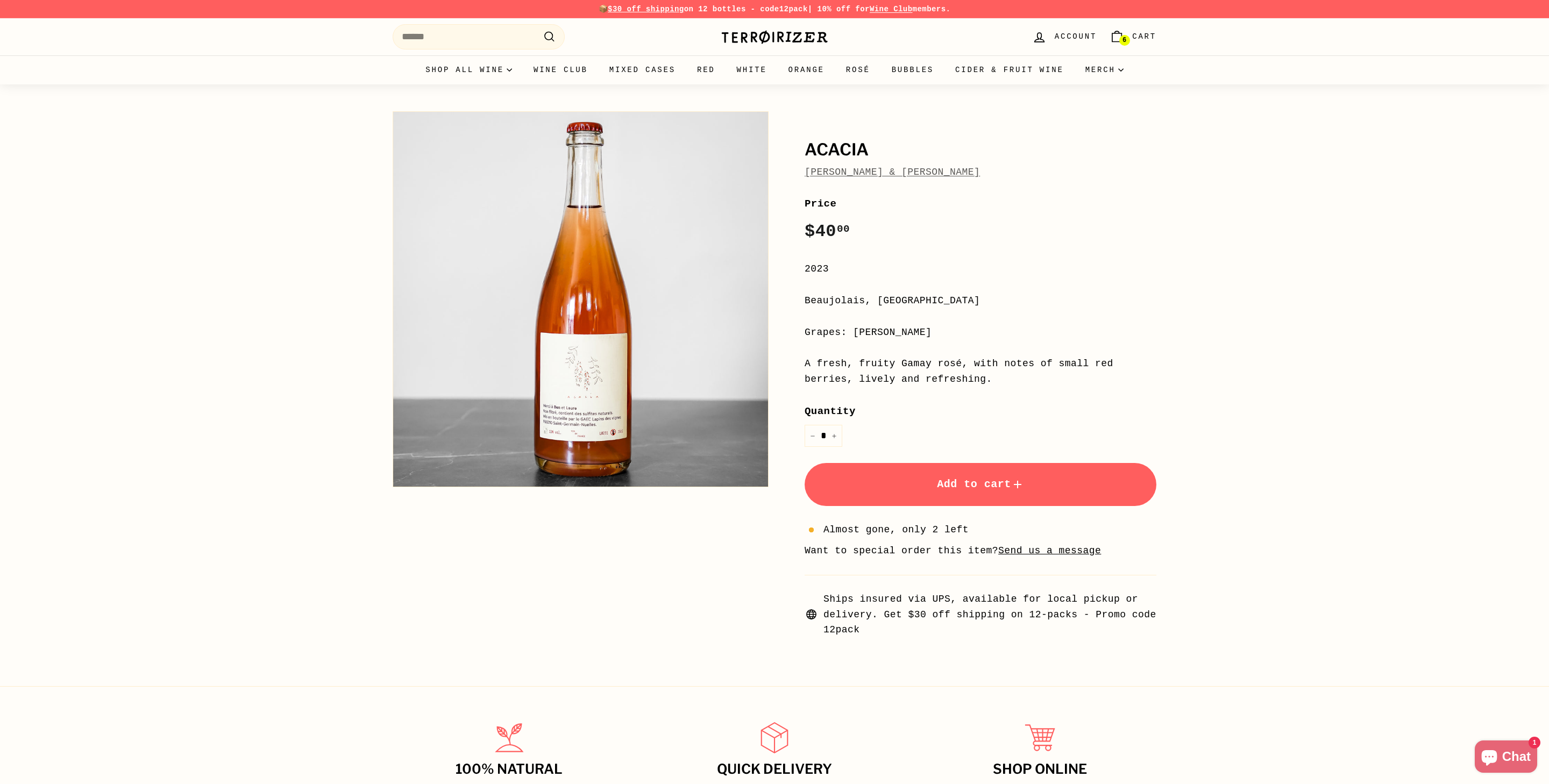
click at [1122, 38] on span "6" at bounding box center [1124, 40] width 4 height 7
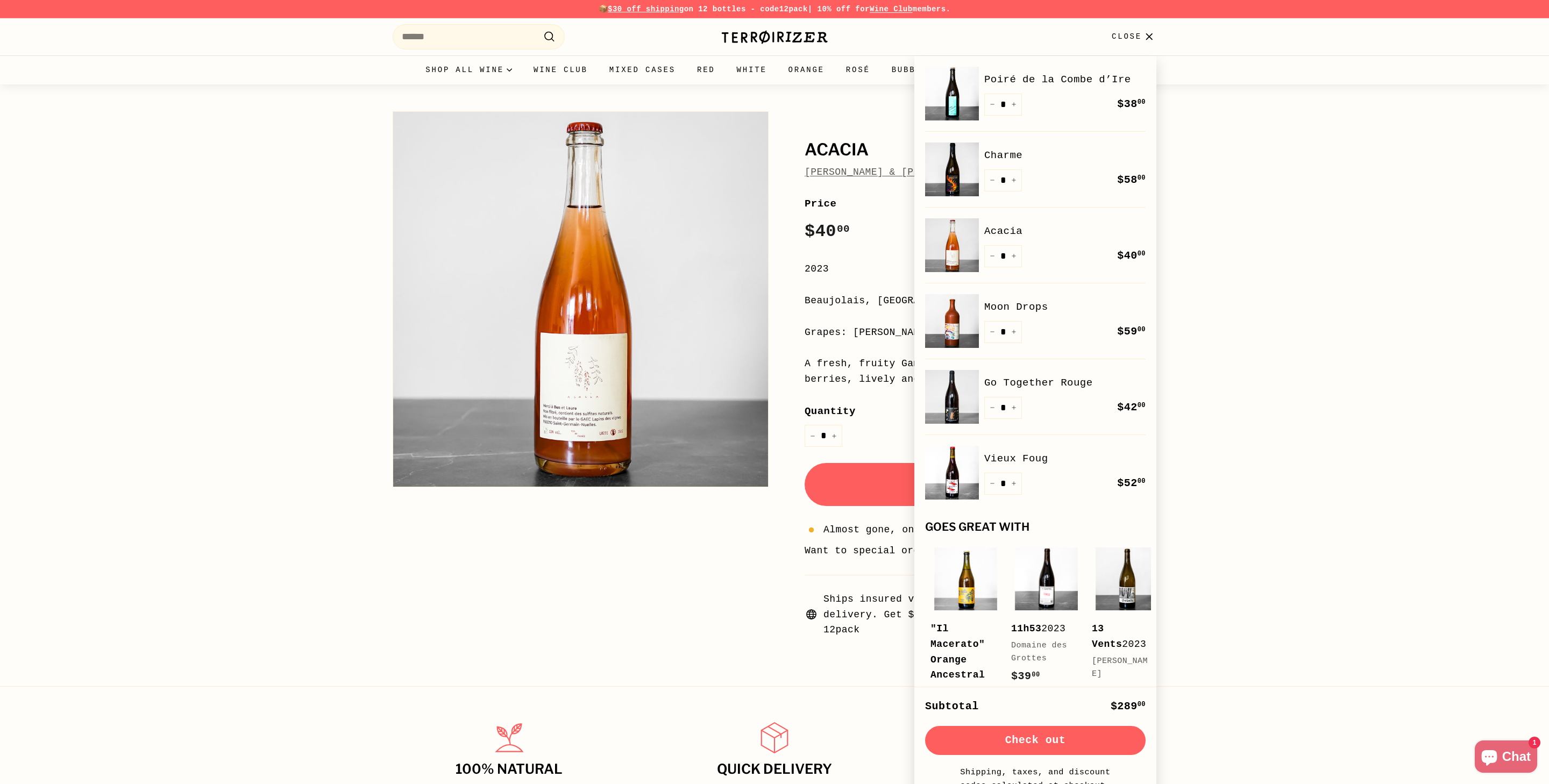
click at [1022, 313] on link "Moon Drops" at bounding box center [1065, 307] width 162 height 16
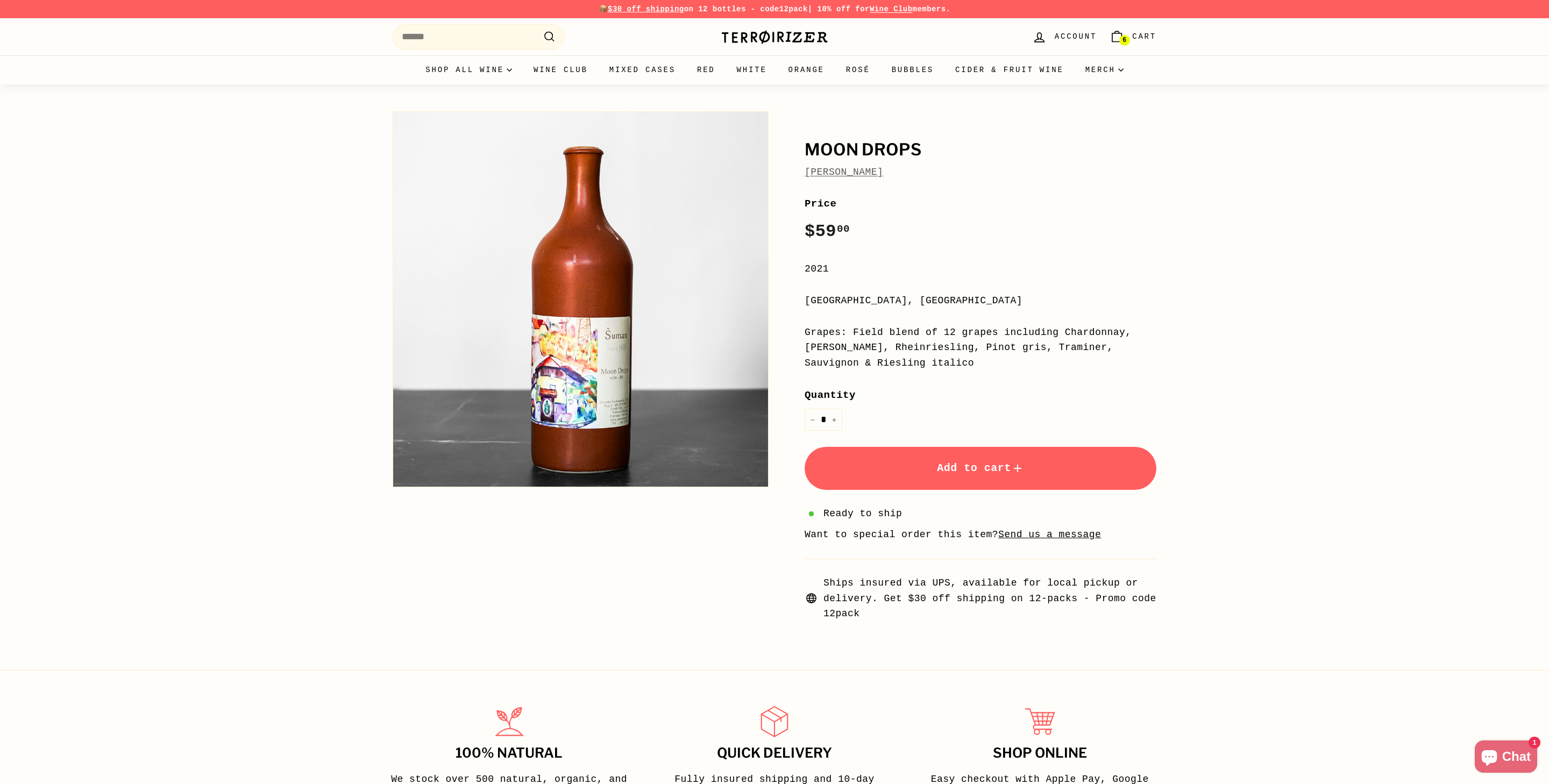
click at [1145, 31] on span "Cart" at bounding box center [1144, 37] width 24 height 12
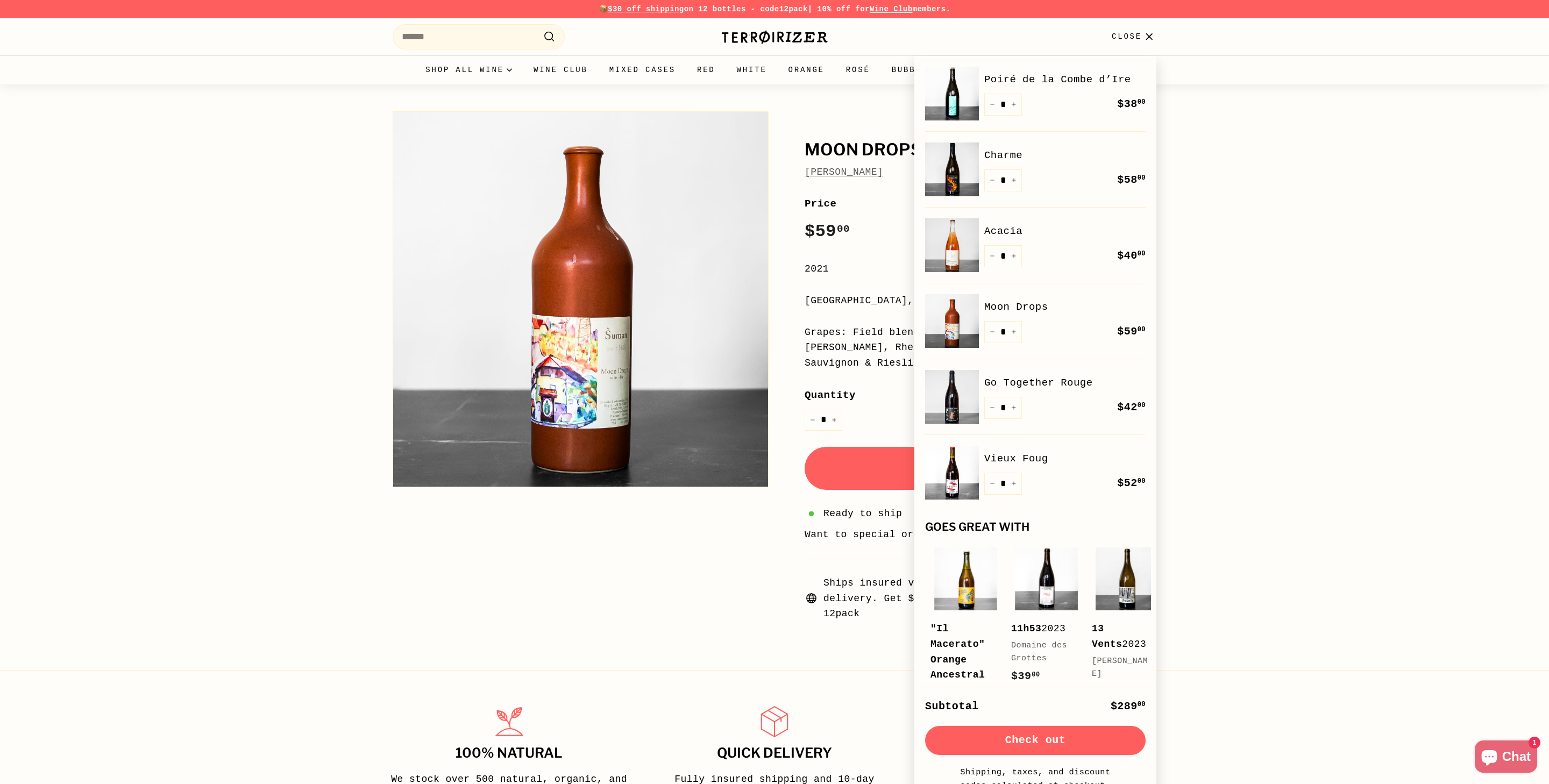
click at [1045, 377] on link "Go Together Rouge" at bounding box center [1065, 383] width 162 height 16
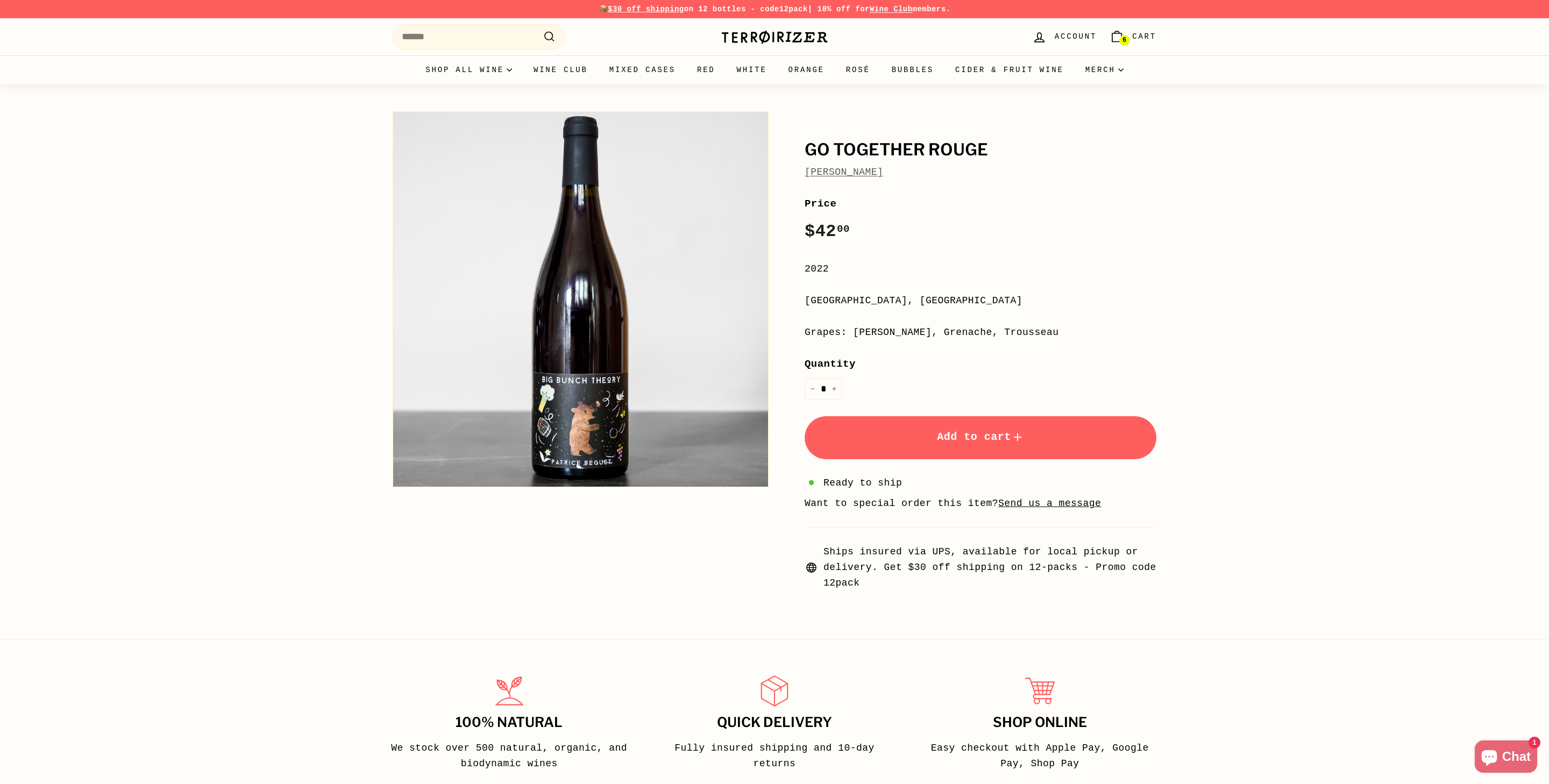
click at [1127, 33] on link "6 Cart" at bounding box center [1132, 37] width 59 height 32
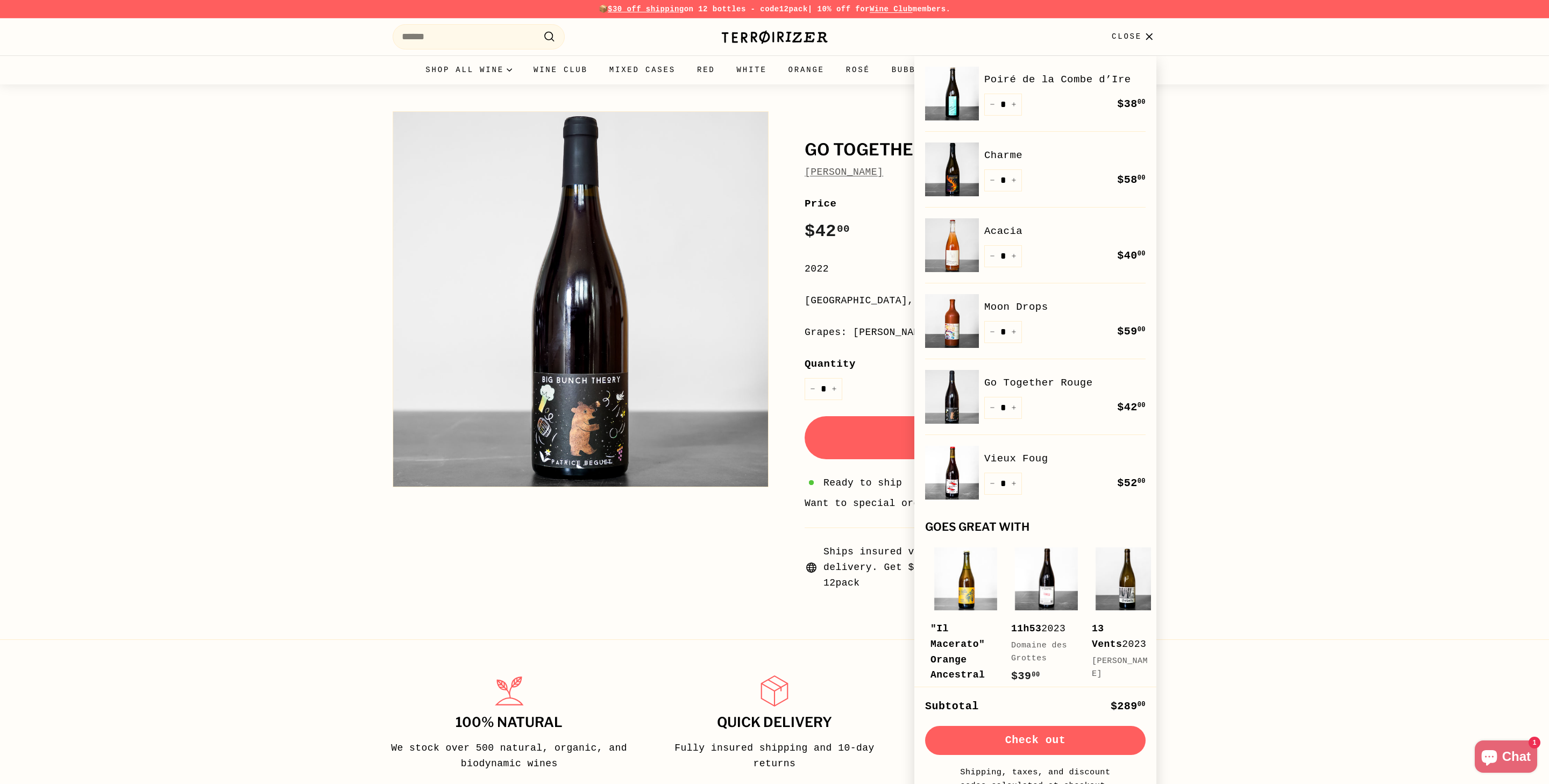
click at [1023, 458] on link "Vieux Foug" at bounding box center [1065, 459] width 162 height 16
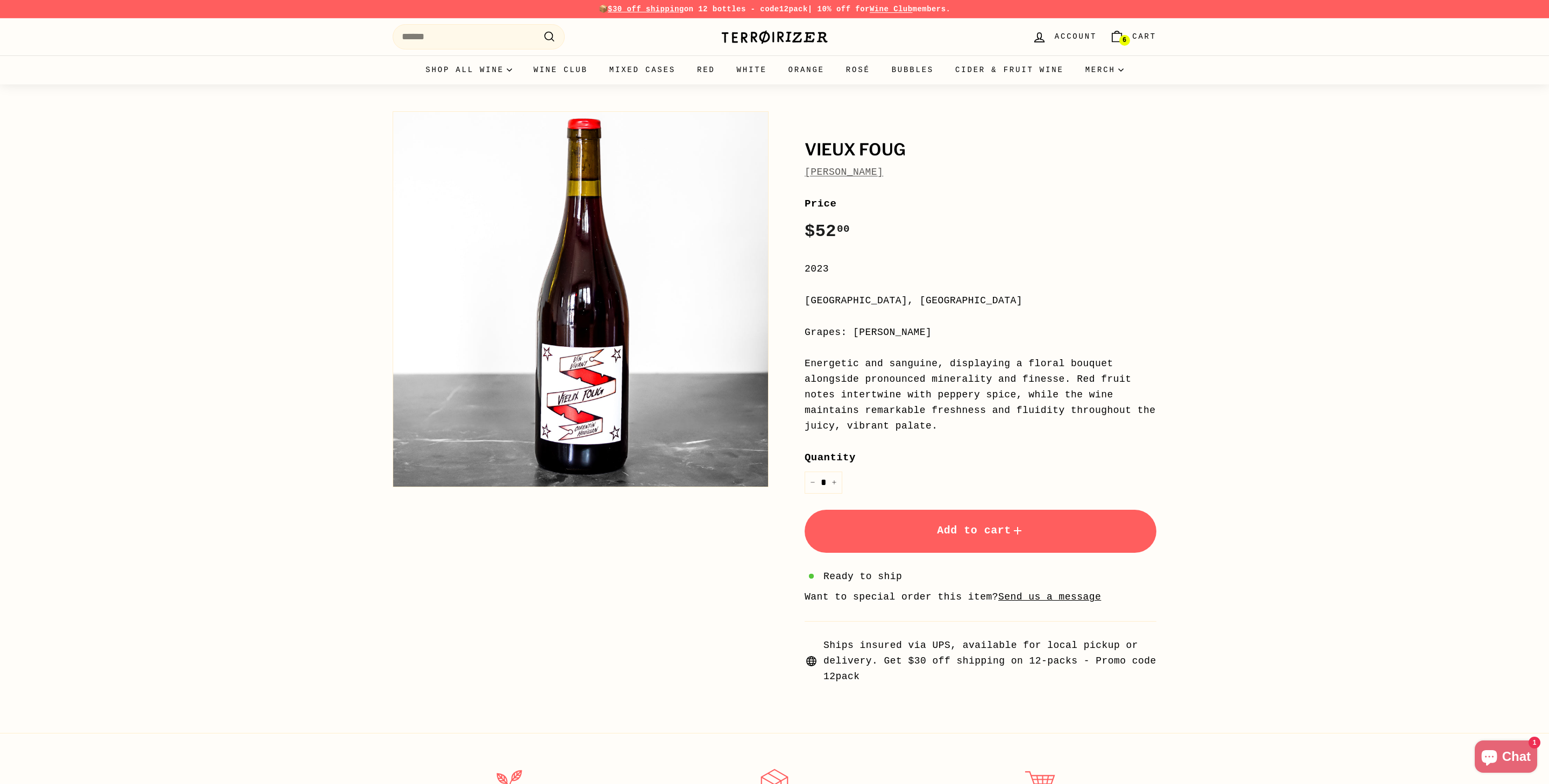
click at [1151, 28] on link "6 Cart" at bounding box center [1132, 37] width 59 height 32
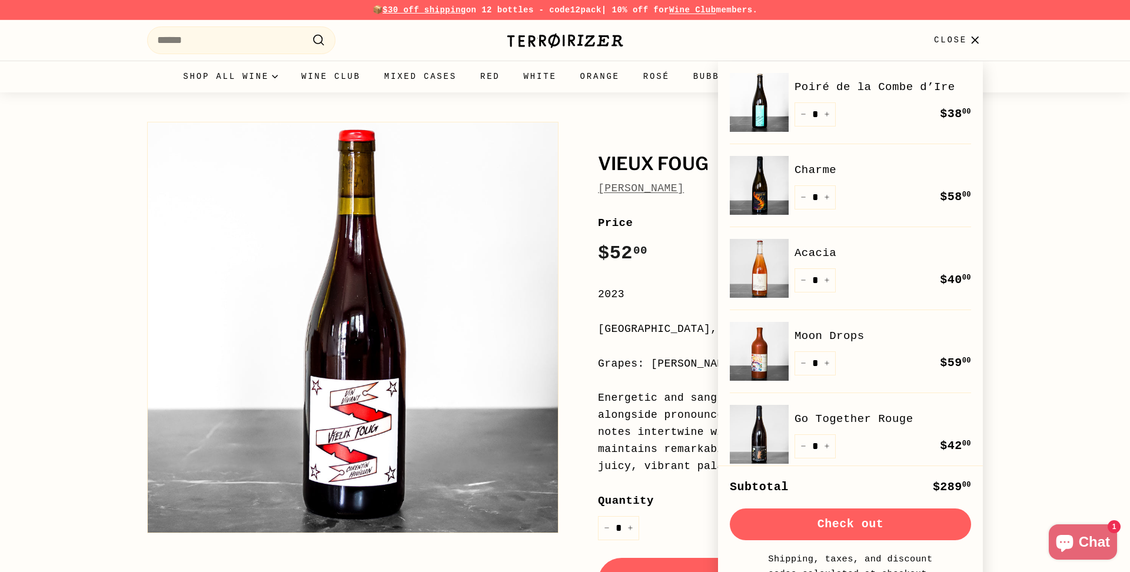
click at [527, 36] on img at bounding box center [565, 40] width 118 height 16
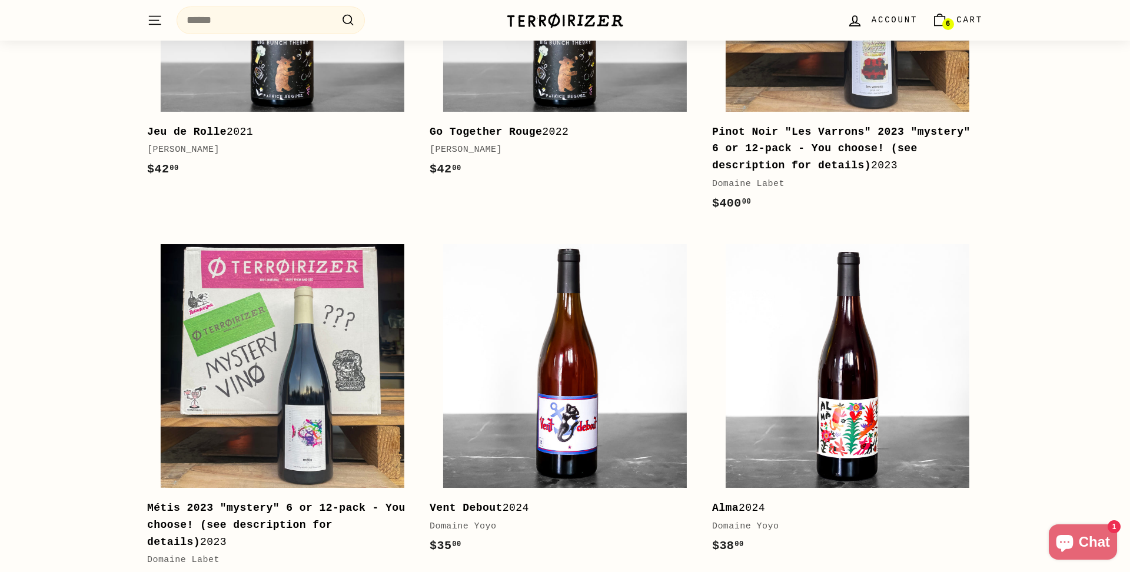
scroll to position [1481, 0]
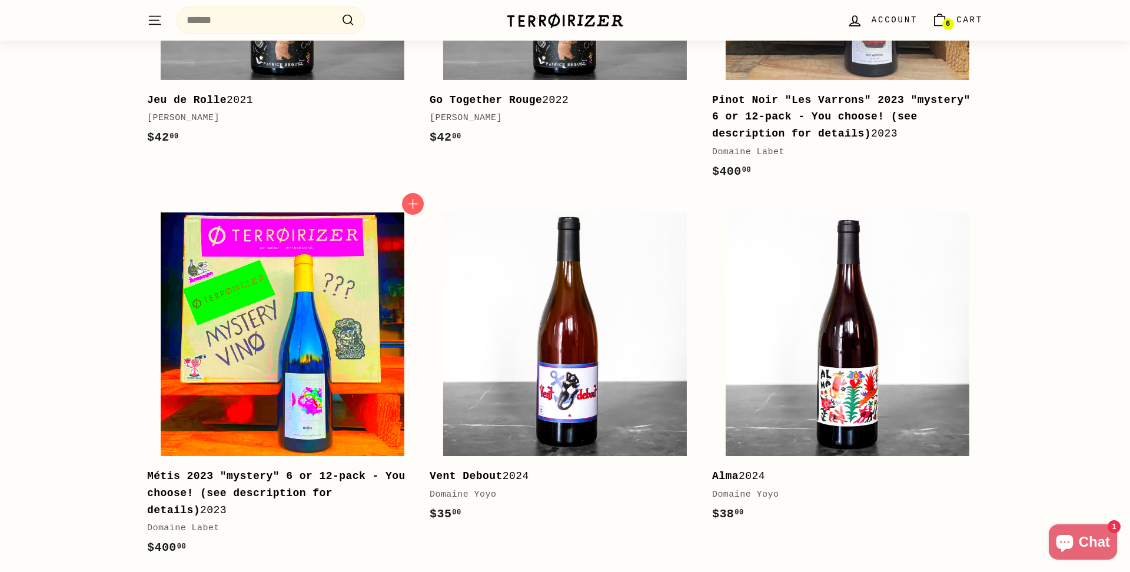
click at [334, 260] on img at bounding box center [283, 334] width 244 height 244
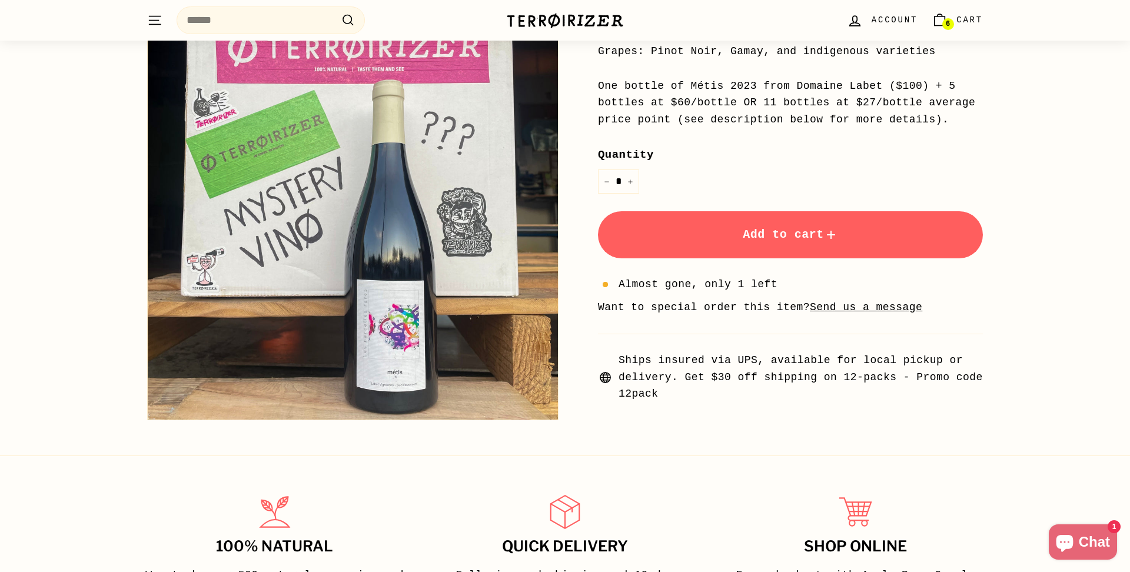
scroll to position [370, 0]
